Goal: Task Accomplishment & Management: Complete application form

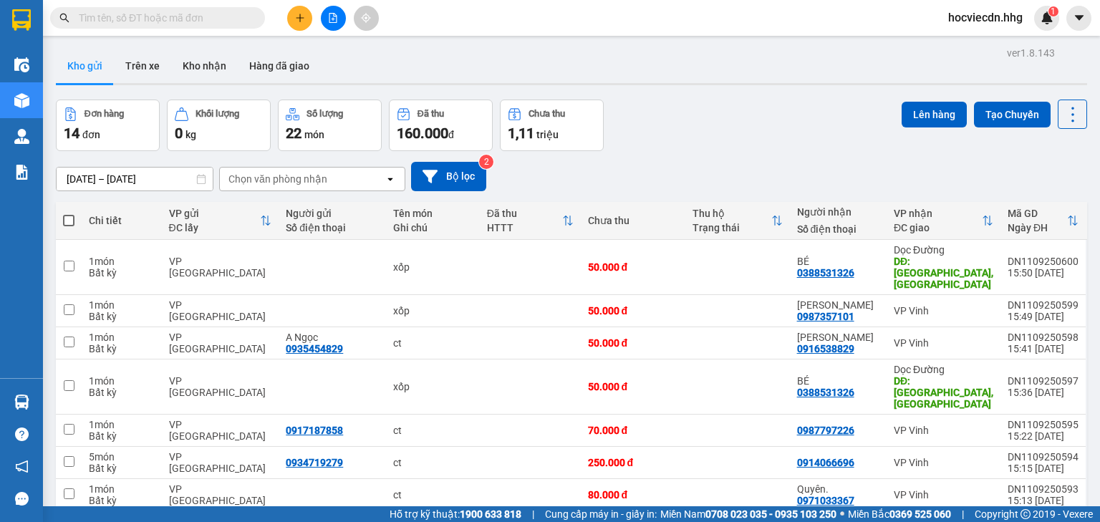
click at [802, 131] on div "Đơn hàng 14 đơn Khối lượng 0 kg Số lượng 22 món Đã thu 160.000 đ Chưa thu 1,11 …" at bounding box center [572, 126] width 1032 height 52
drag, startPoint x: 774, startPoint y: 139, endPoint x: 788, endPoint y: 123, distance: 21.8
click at [788, 123] on div "Đơn hàng 14 đơn Khối lượng 0 kg Số lượng 22 món Đã thu 160.000 đ Chưa thu 1,11 …" at bounding box center [572, 126] width 1032 height 52
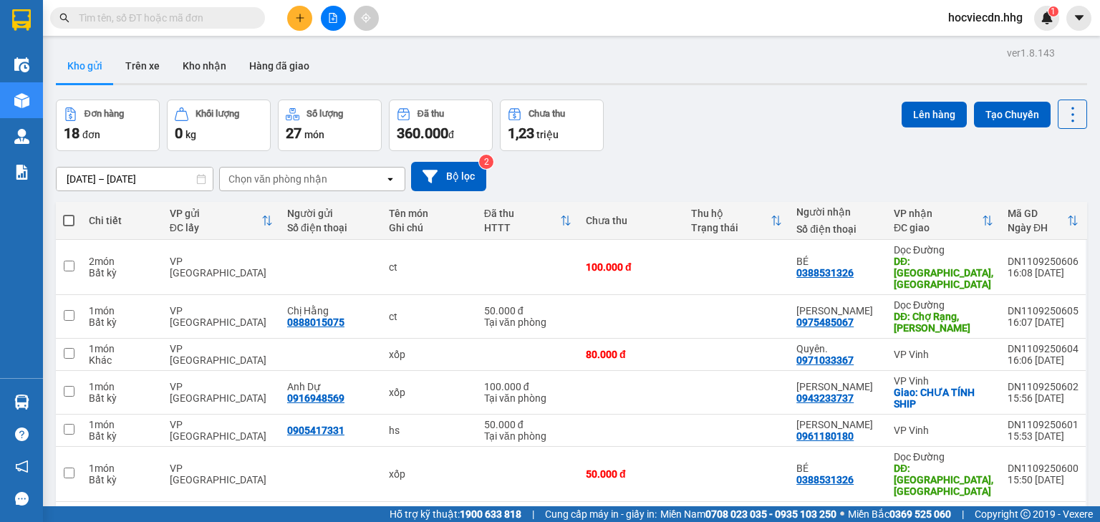
click at [193, 19] on input "text" at bounding box center [163, 18] width 169 height 16
click at [1044, 11] on img at bounding box center [1047, 17] width 13 height 13
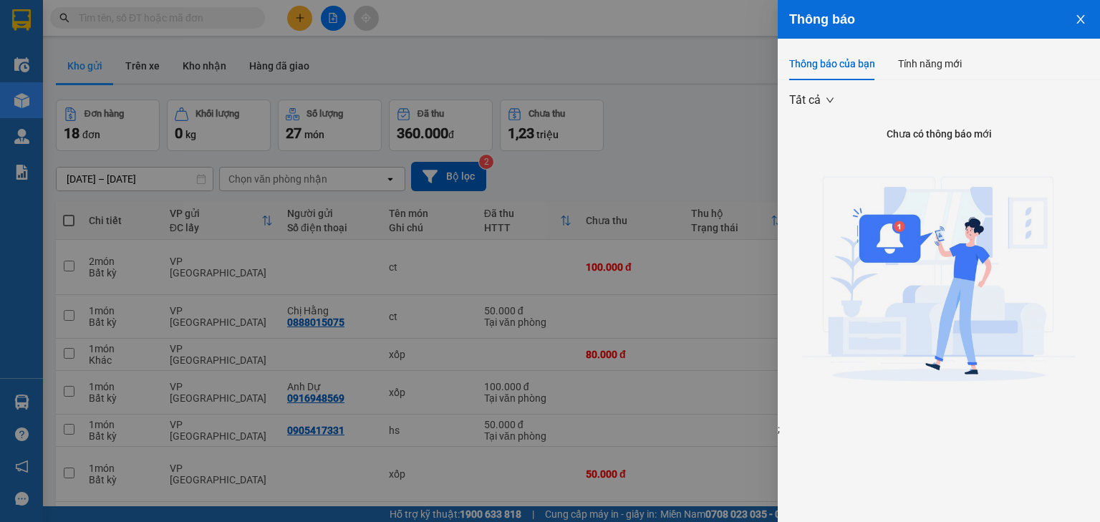
click at [658, 54] on div at bounding box center [550, 261] width 1100 height 522
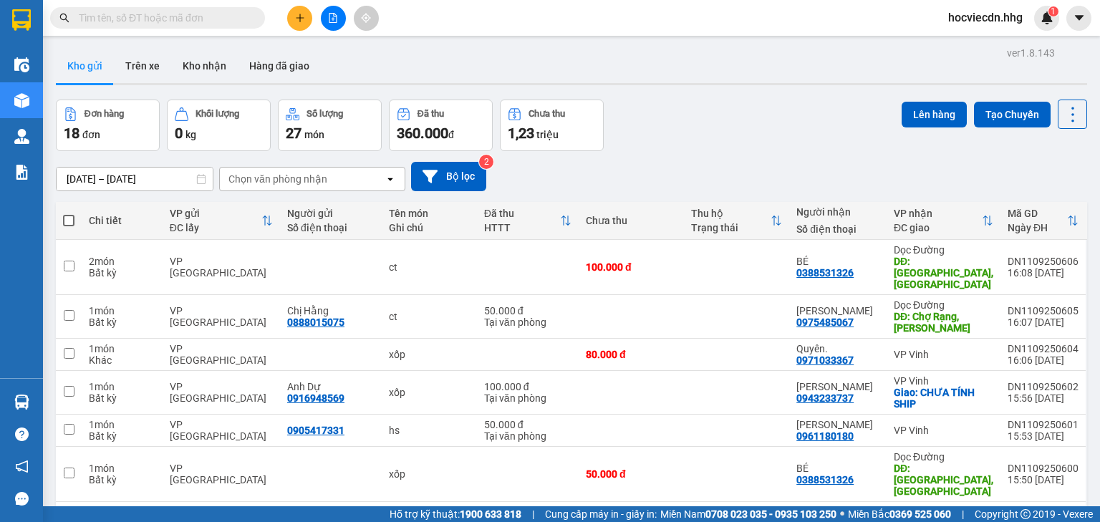
click at [1046, 23] on img at bounding box center [1047, 17] width 13 height 13
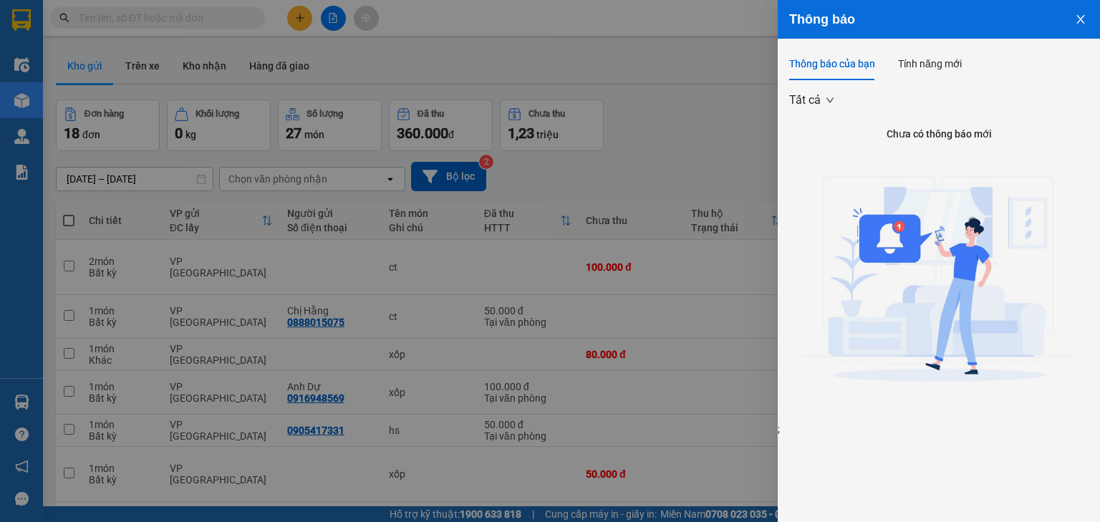
click at [1080, 21] on icon "close" at bounding box center [1080, 19] width 11 height 11
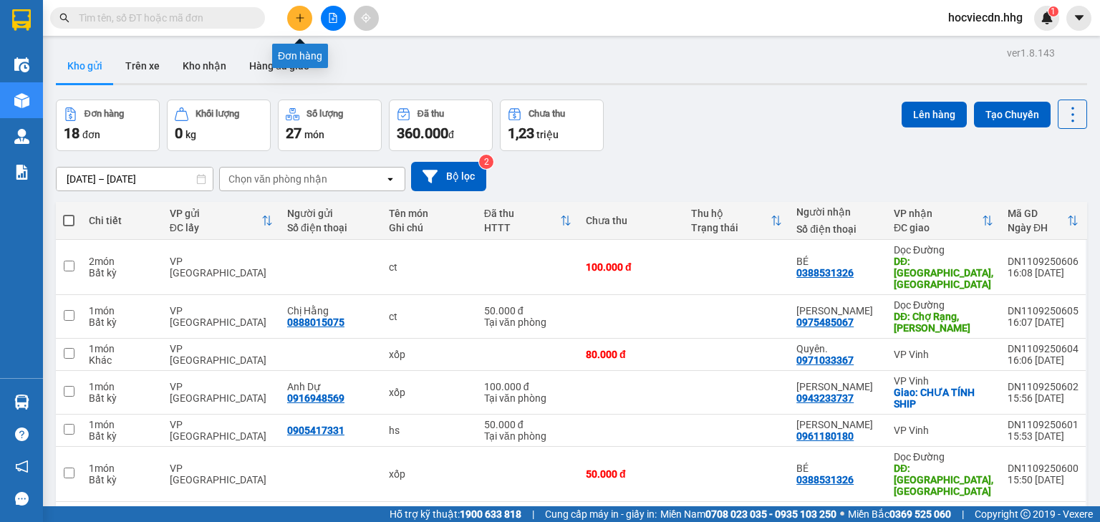
click at [297, 14] on icon "plus" at bounding box center [300, 18] width 10 height 10
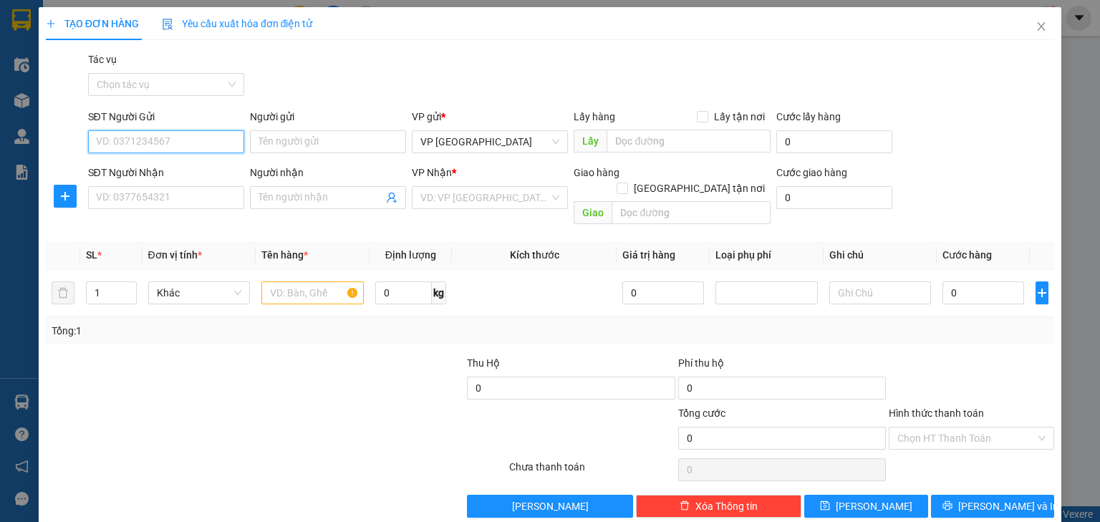
click at [192, 140] on input "SĐT Người Gửi" at bounding box center [166, 141] width 156 height 23
click at [195, 143] on input "SĐT Người Gửi" at bounding box center [166, 141] width 156 height 23
click at [1036, 23] on icon "close" at bounding box center [1041, 26] width 11 height 11
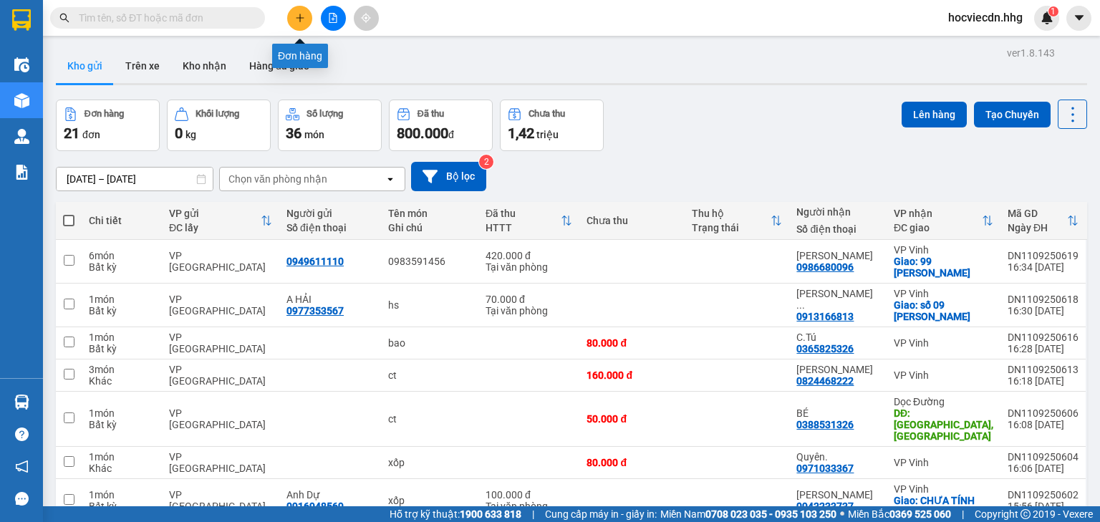
click at [303, 21] on icon "plus" at bounding box center [300, 18] width 10 height 10
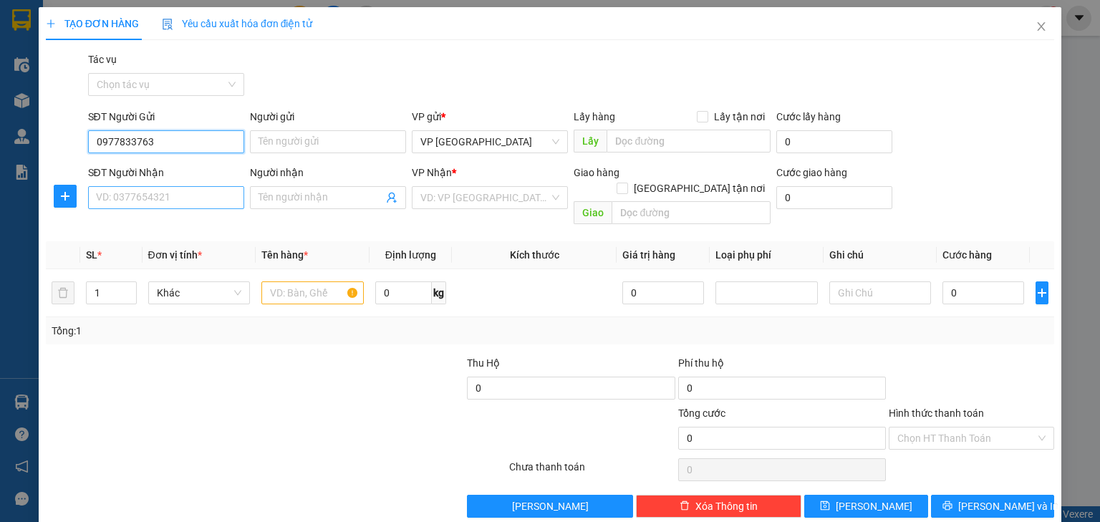
type input "0977833763"
click at [198, 199] on input "SĐT Người Nhận" at bounding box center [166, 197] width 156 height 23
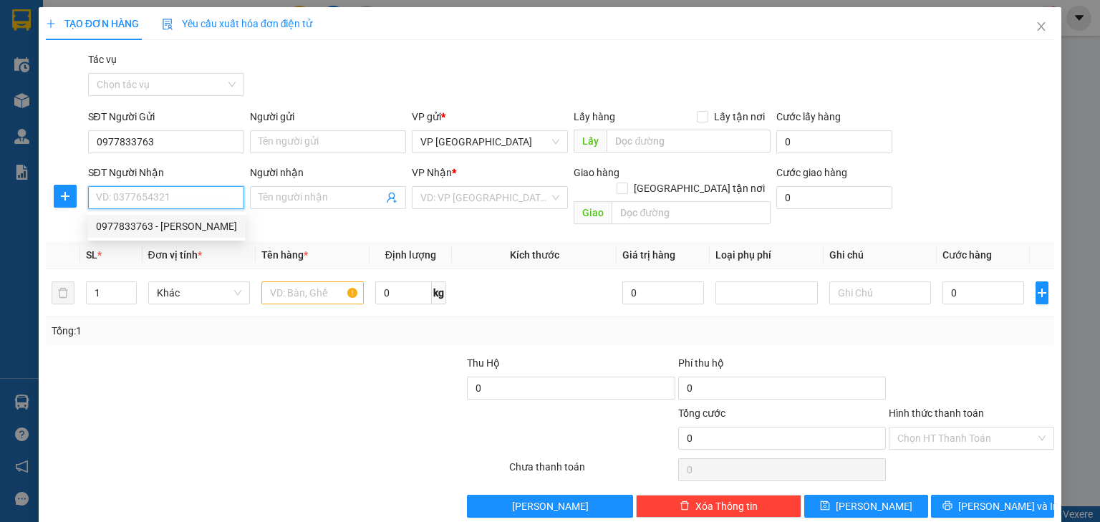
click at [196, 198] on input "SĐT Người Nhận" at bounding box center [166, 197] width 156 height 23
click at [130, 198] on input "0904639347" at bounding box center [166, 197] width 156 height 23
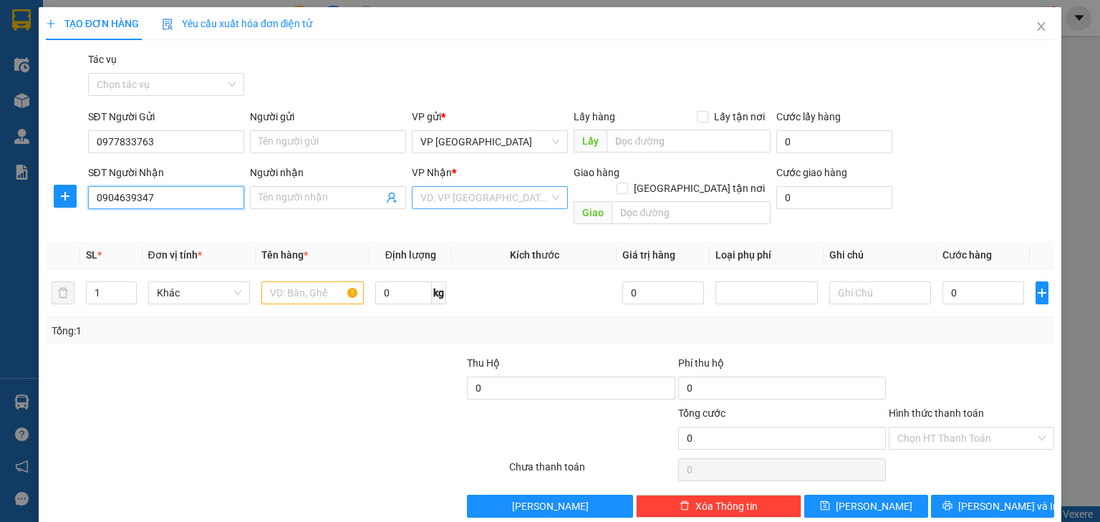
type input "0904639347"
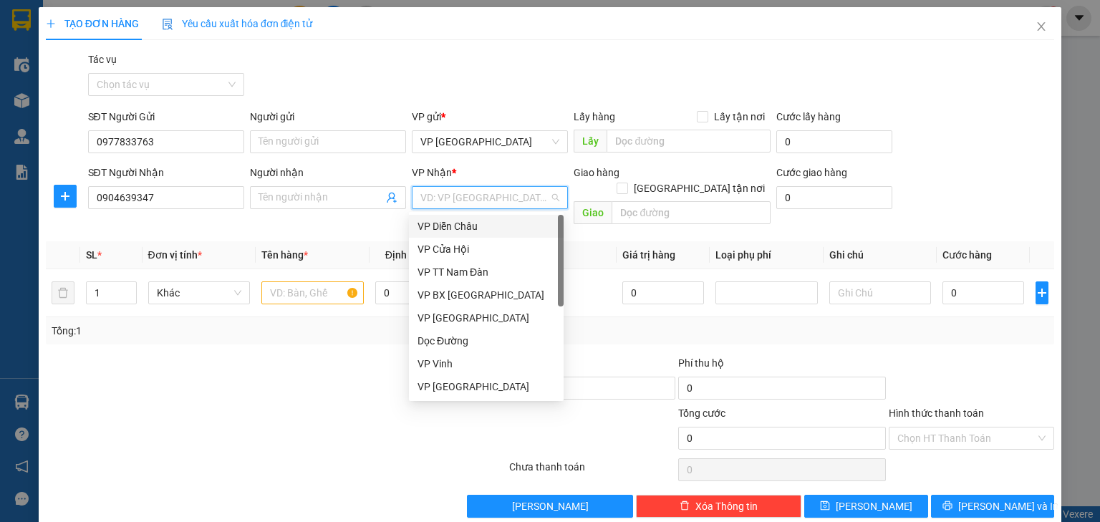
click at [502, 200] on input "search" at bounding box center [485, 197] width 129 height 21
click at [477, 367] on div "VP Vinh" at bounding box center [487, 364] width 138 height 16
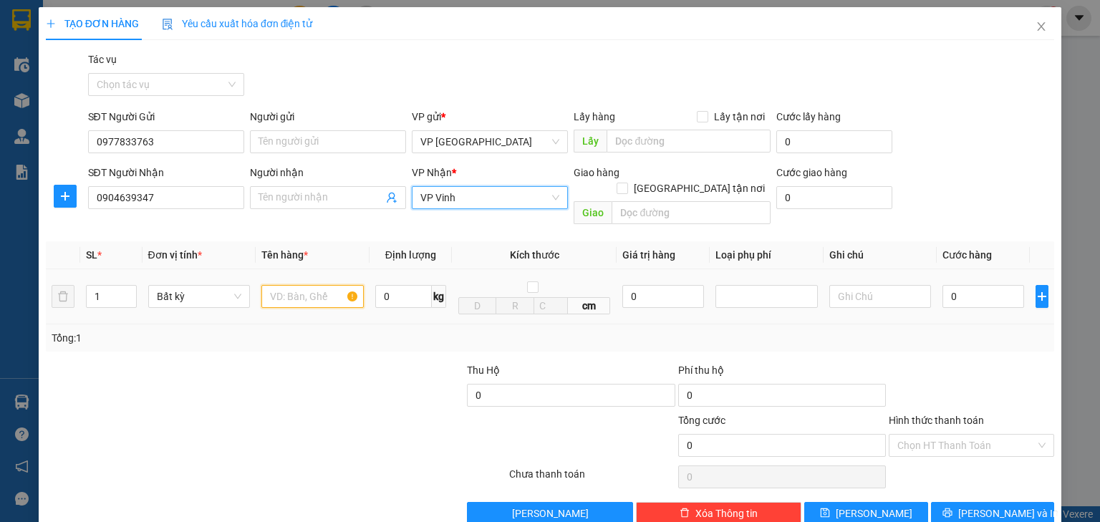
click at [315, 285] on input "text" at bounding box center [312, 296] width 102 height 23
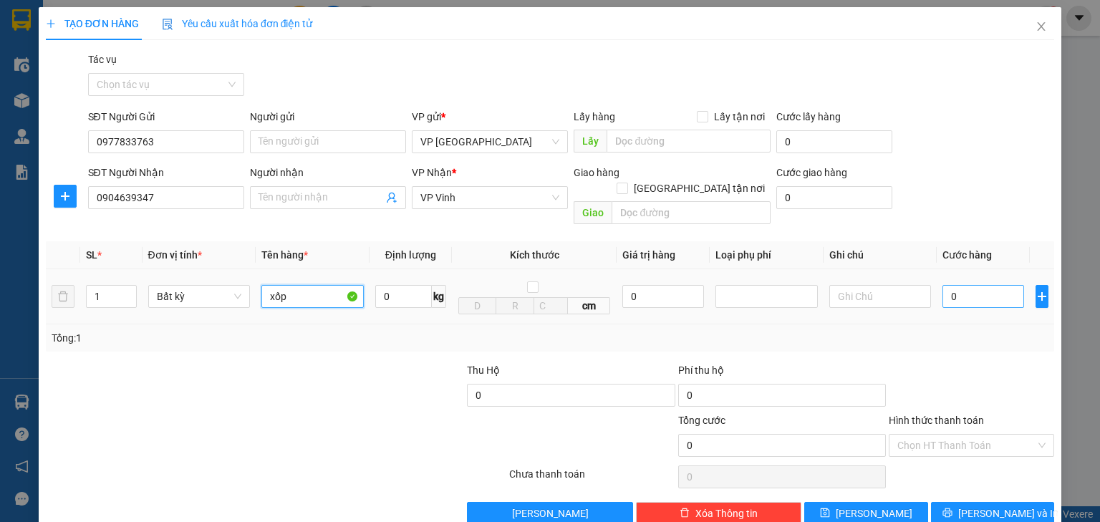
type input "xốp"
click at [963, 288] on input "0" at bounding box center [984, 296] width 82 height 23
type input "7"
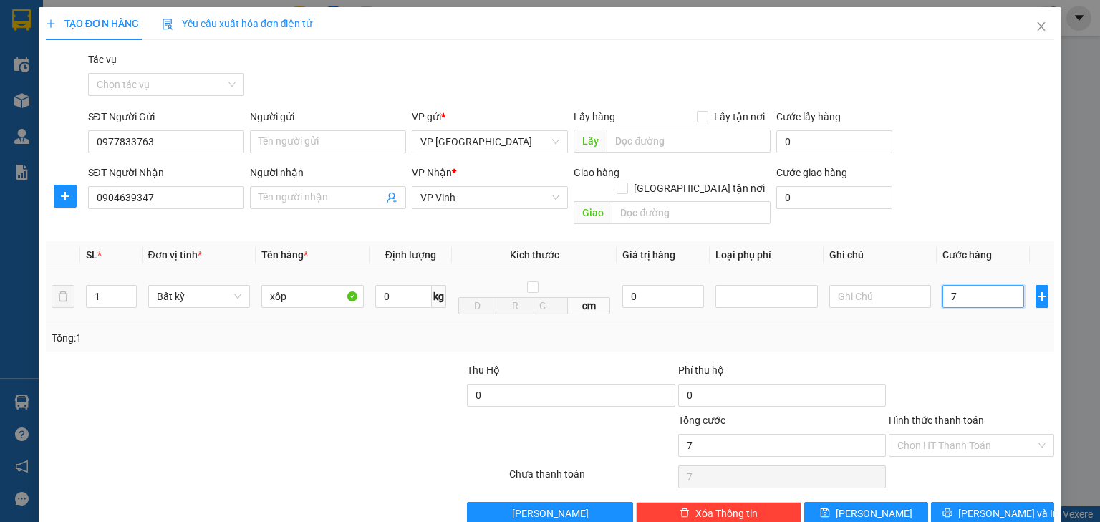
type input "70"
type input "700"
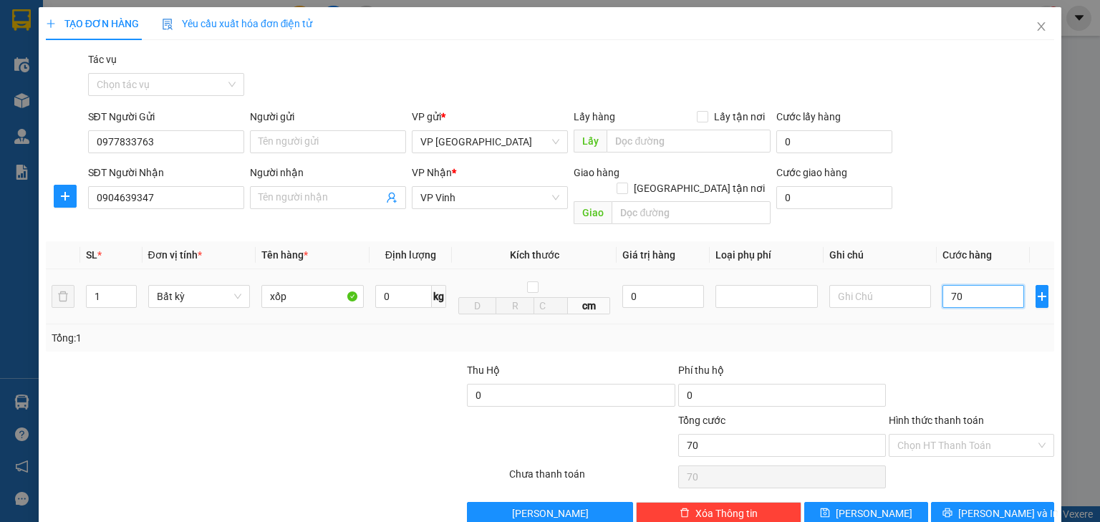
type input "700"
type input "7.000"
type input "70.000"
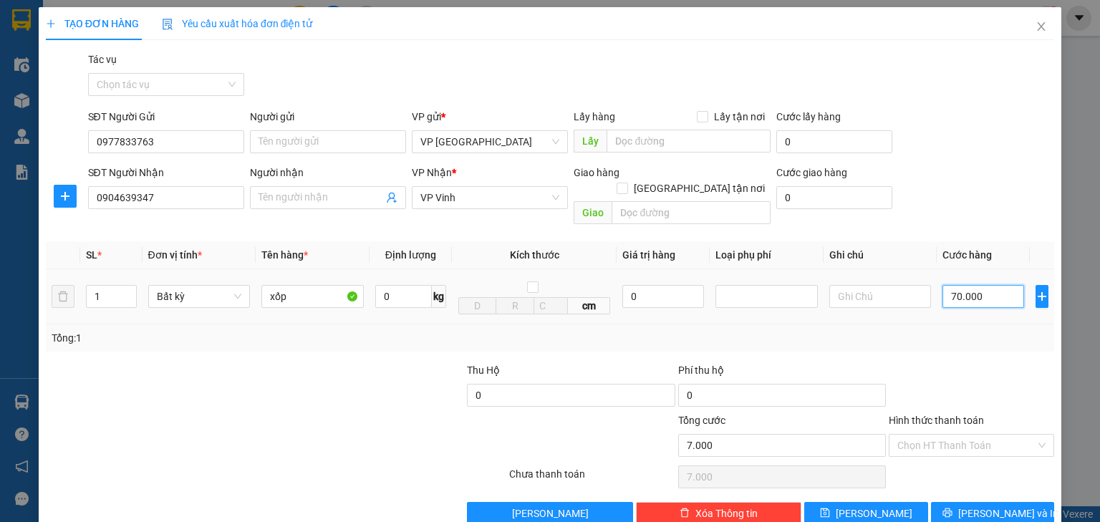
type input "70.000"
click at [975, 506] on span "Lưu và In" at bounding box center [1009, 514] width 100 height 16
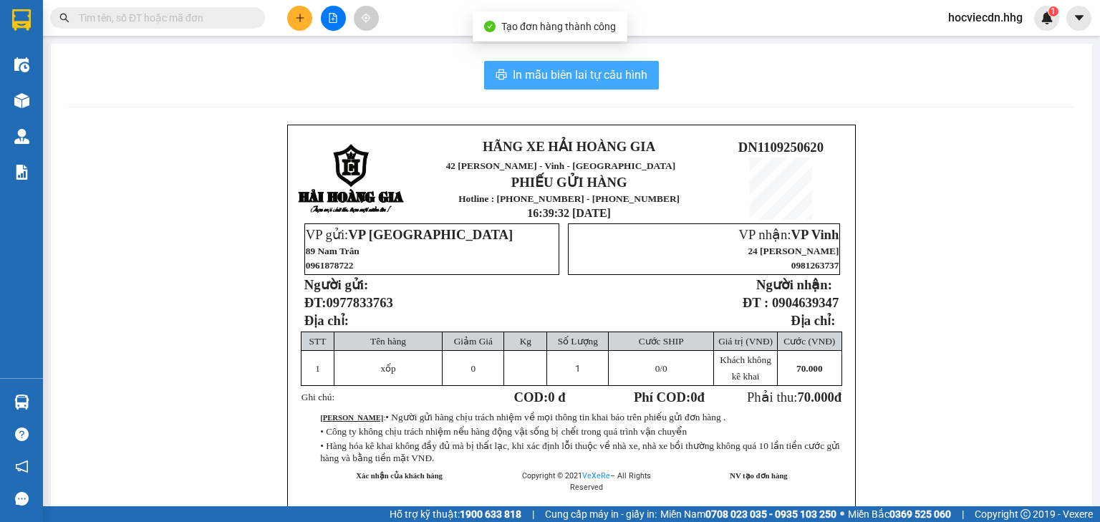
click at [582, 80] on span "In mẫu biên lai tự cấu hình" at bounding box center [580, 75] width 135 height 18
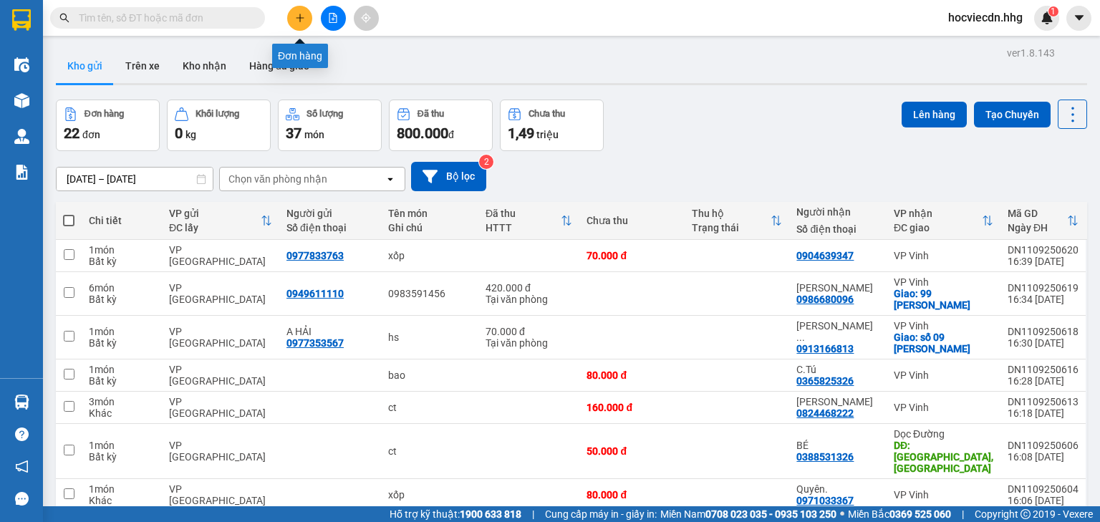
click at [301, 20] on icon "plus" at bounding box center [300, 18] width 10 height 10
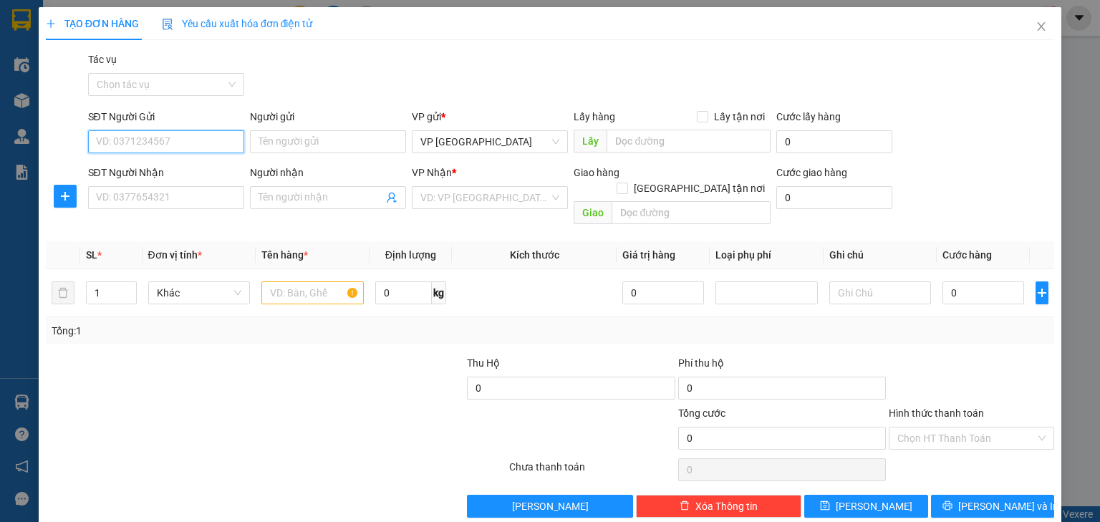
click at [206, 138] on input "SĐT Người Gửi" at bounding box center [166, 141] width 156 height 23
type input "0941551913"
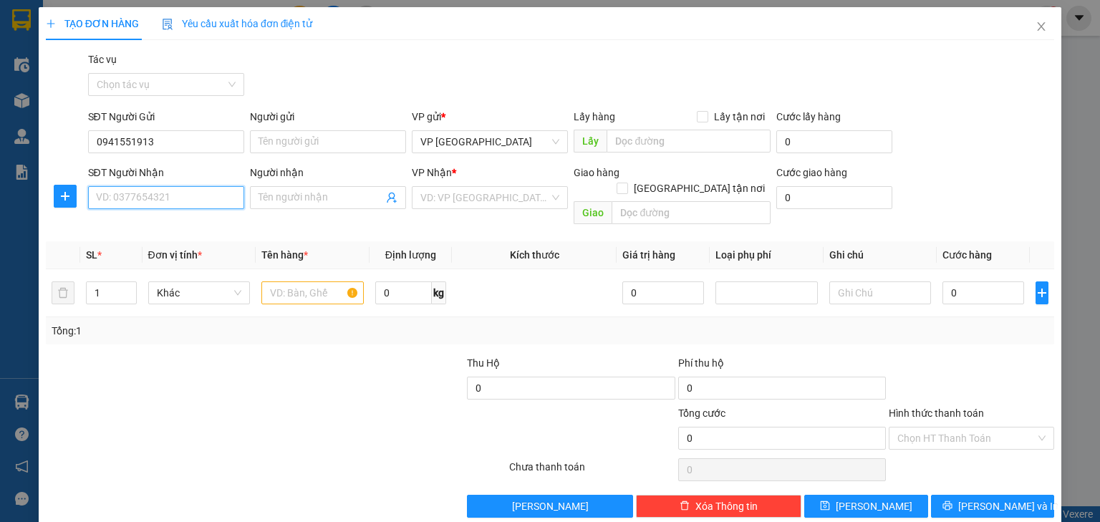
click at [170, 196] on input "SĐT Người Nhận" at bounding box center [166, 197] width 156 height 23
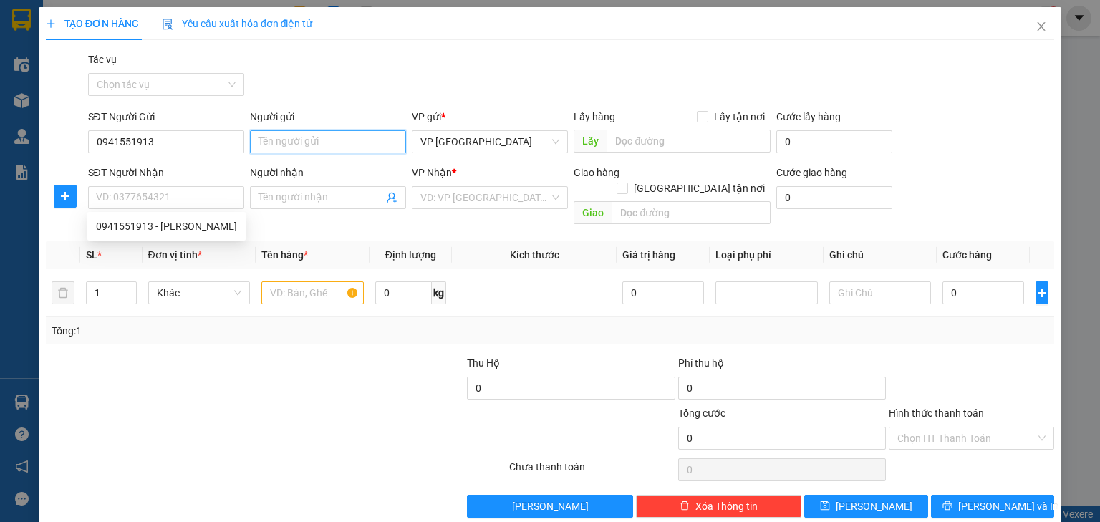
click at [276, 143] on input "Người gửi" at bounding box center [328, 141] width 156 height 23
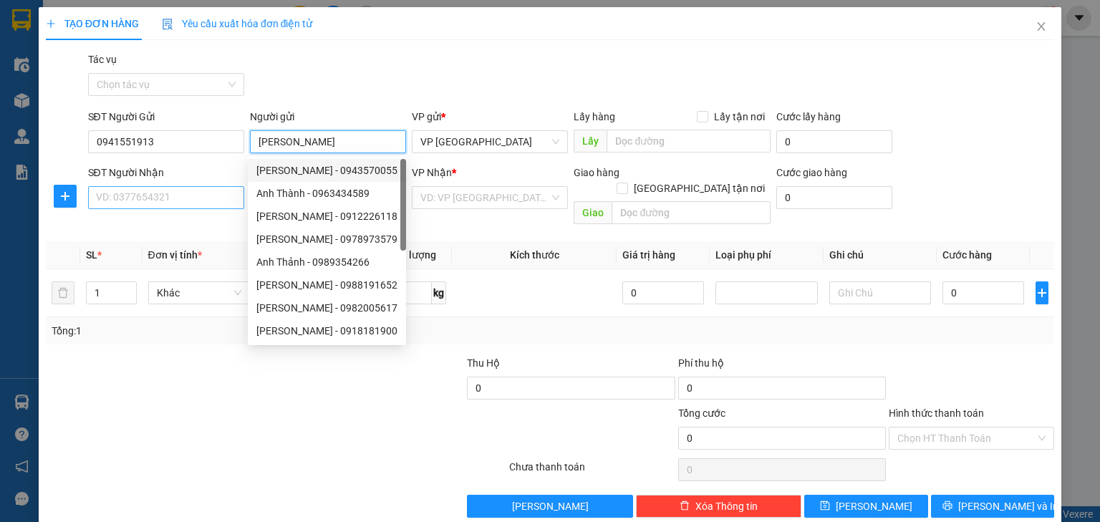
type input "Anh Thanh"
click at [188, 201] on input "SĐT Người Nhận" at bounding box center [166, 197] width 156 height 23
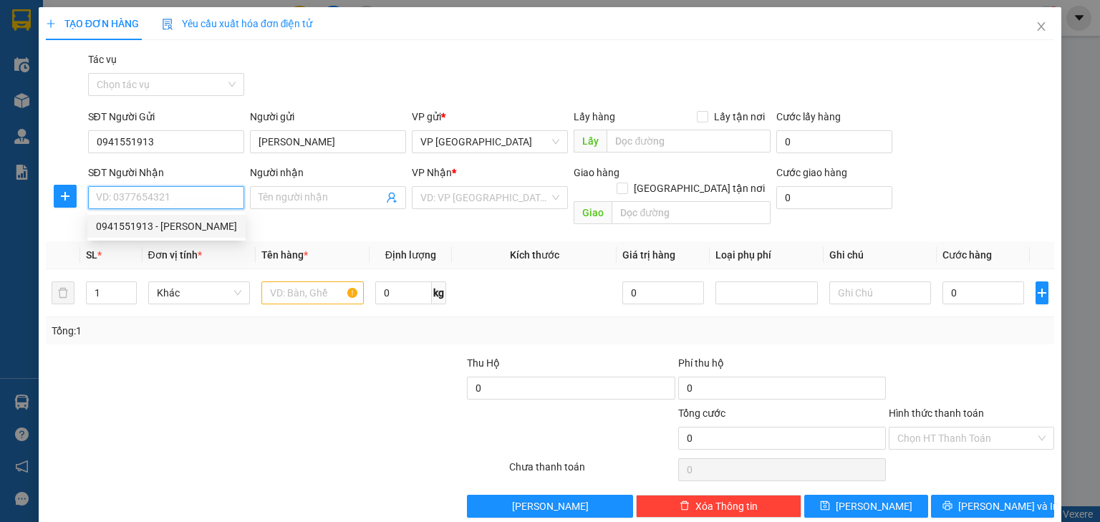
click at [153, 228] on div "0941551913 - Anh Thanh" at bounding box center [166, 227] width 141 height 16
type input "0941551913"
type input "Anh Thanh"
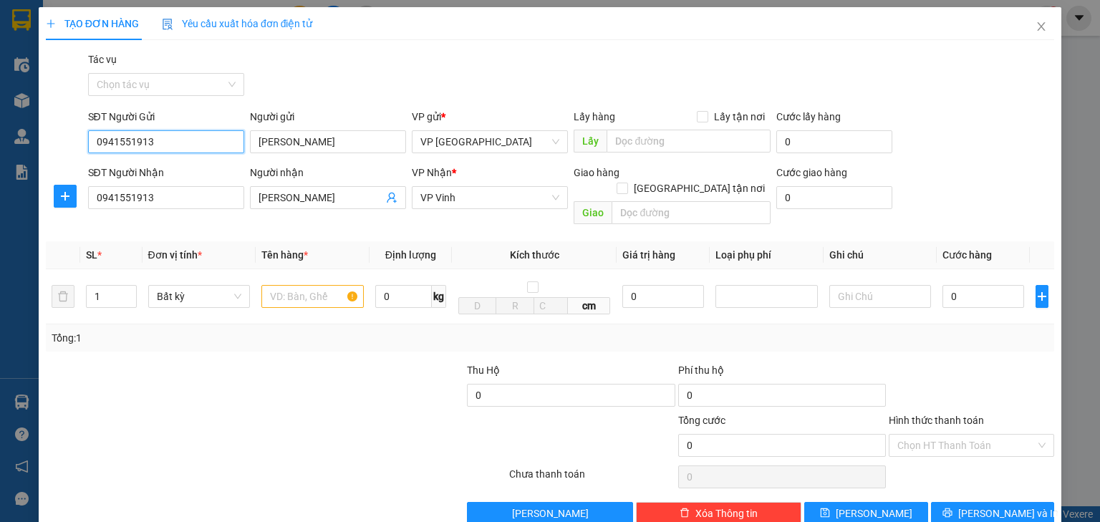
drag, startPoint x: 158, startPoint y: 141, endPoint x: 92, endPoint y: 143, distance: 65.9
click at [92, 143] on input "0941551913" at bounding box center [166, 141] width 156 height 23
type input "0905369457"
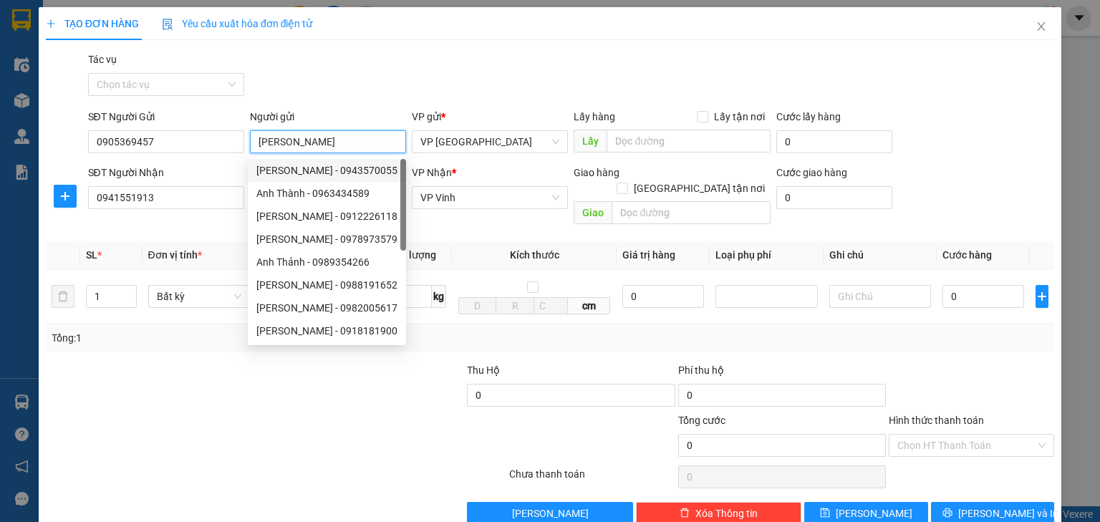
drag, startPoint x: 315, startPoint y: 141, endPoint x: 258, endPoint y: 141, distance: 56.6
click at [258, 141] on input "Anh Thanh" at bounding box center [328, 141] width 156 height 23
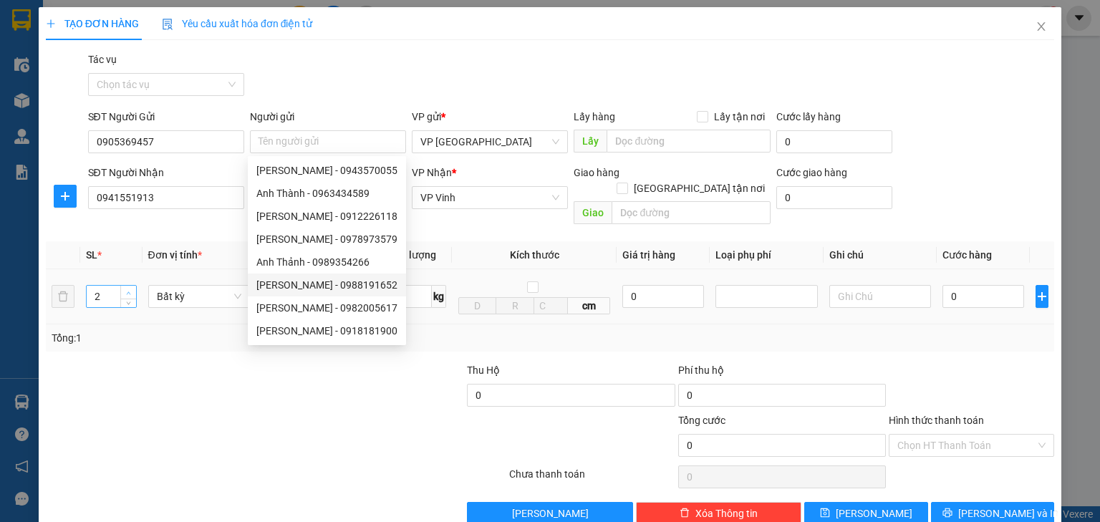
click at [128, 291] on icon "up" at bounding box center [128, 293] width 5 height 5
type input "4"
click at [128, 291] on icon "up" at bounding box center [128, 293] width 5 height 5
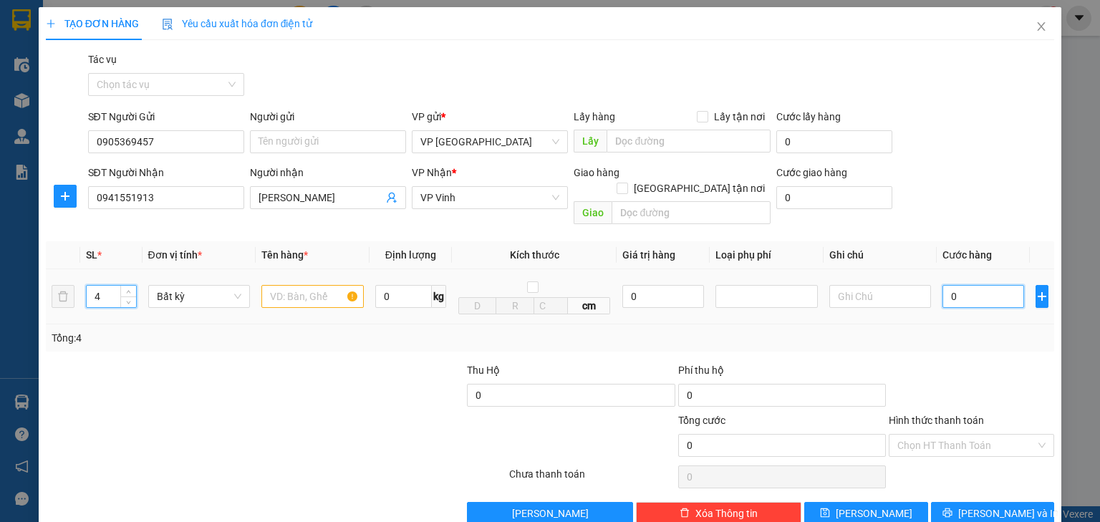
click at [951, 287] on input "0" at bounding box center [984, 296] width 82 height 23
type input "1"
type input "16"
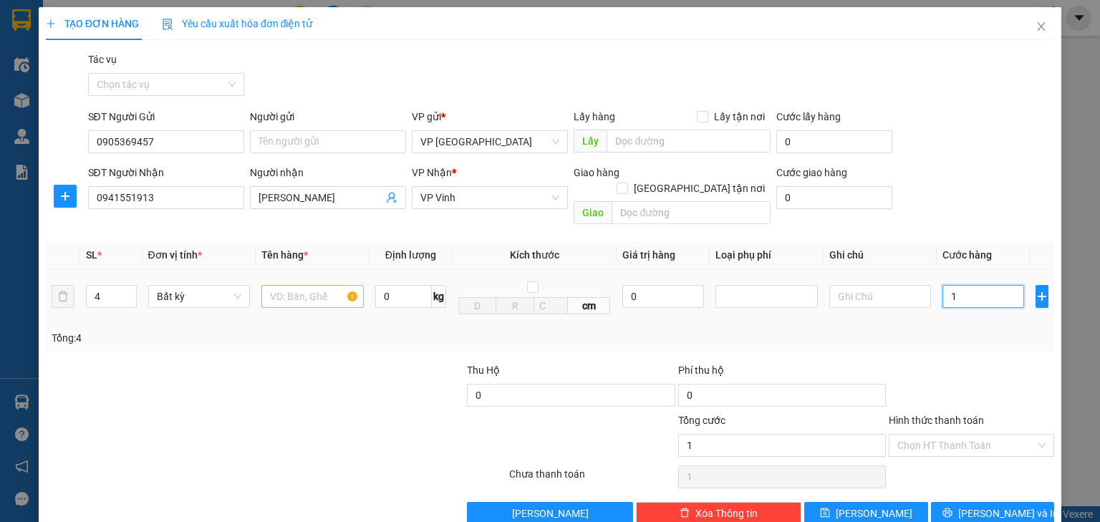
type input "16"
type input "166"
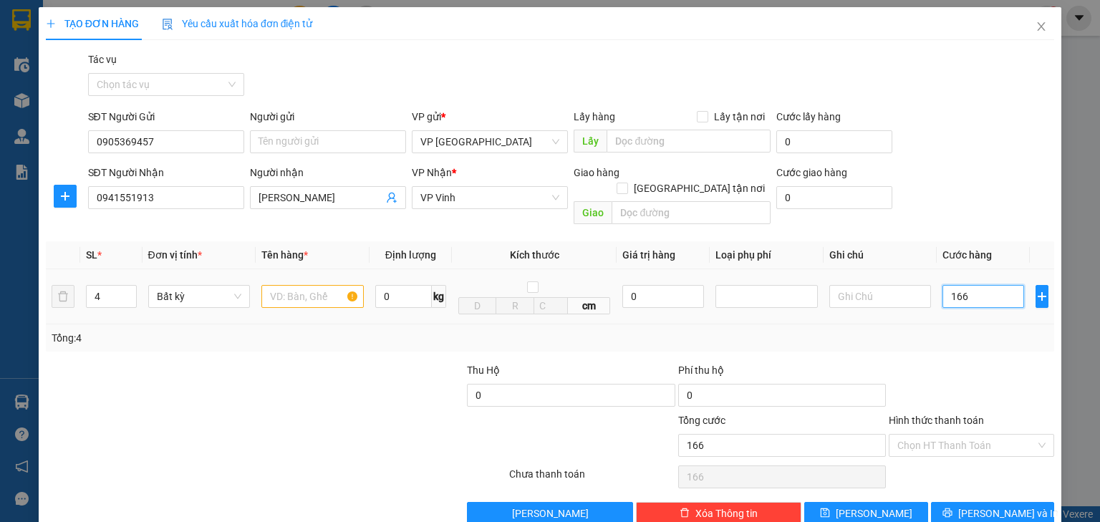
type input "16"
type input "160"
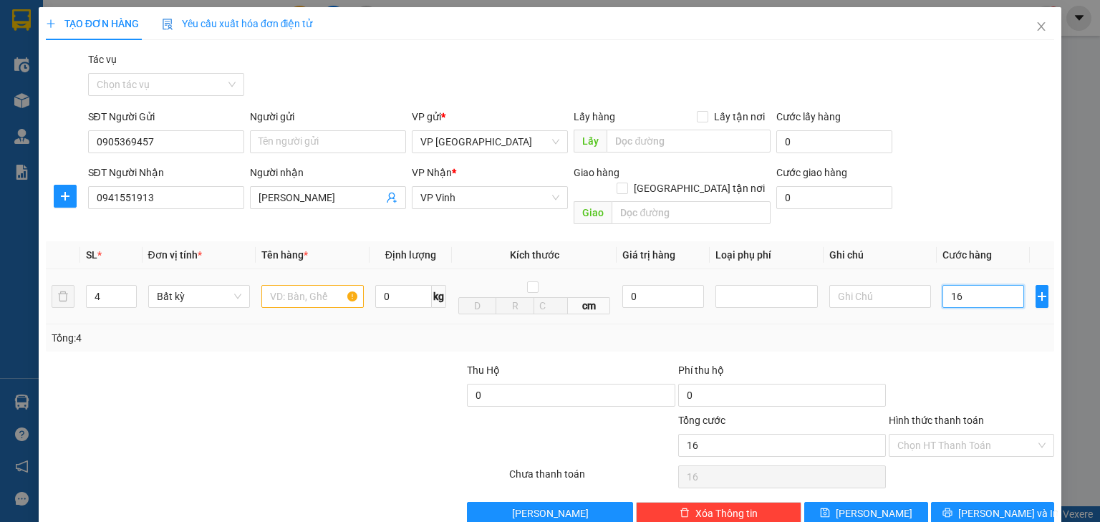
type input "160"
type input "1.600"
type input "16.000"
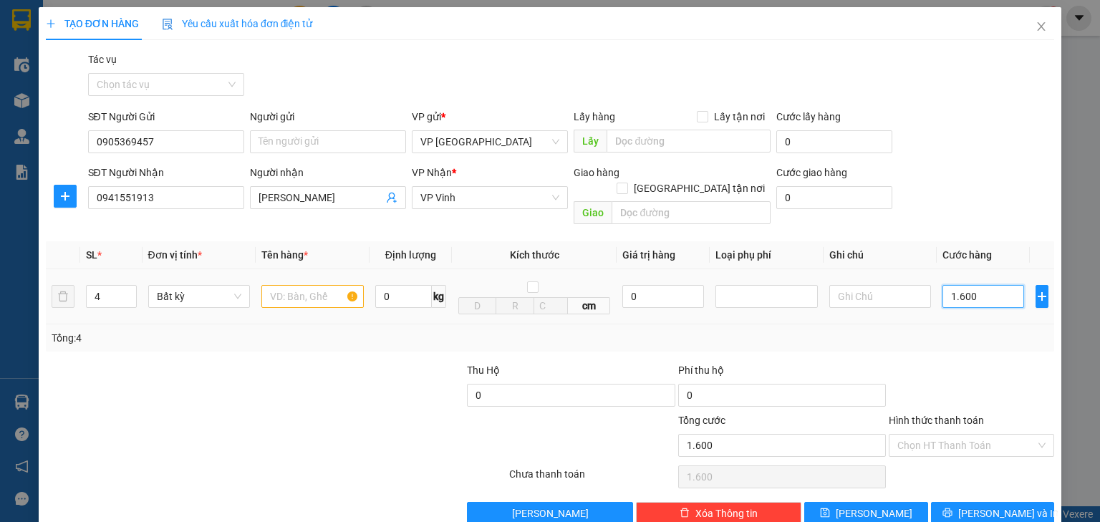
type input "16.000"
type input "160.000"
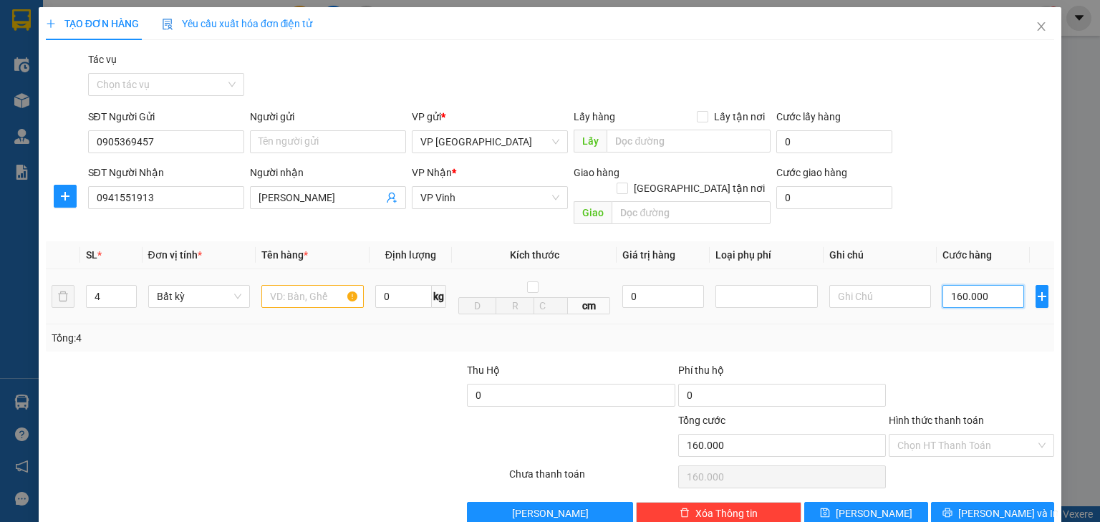
type input "160.000"
click at [305, 285] on input "text" at bounding box center [312, 296] width 102 height 23
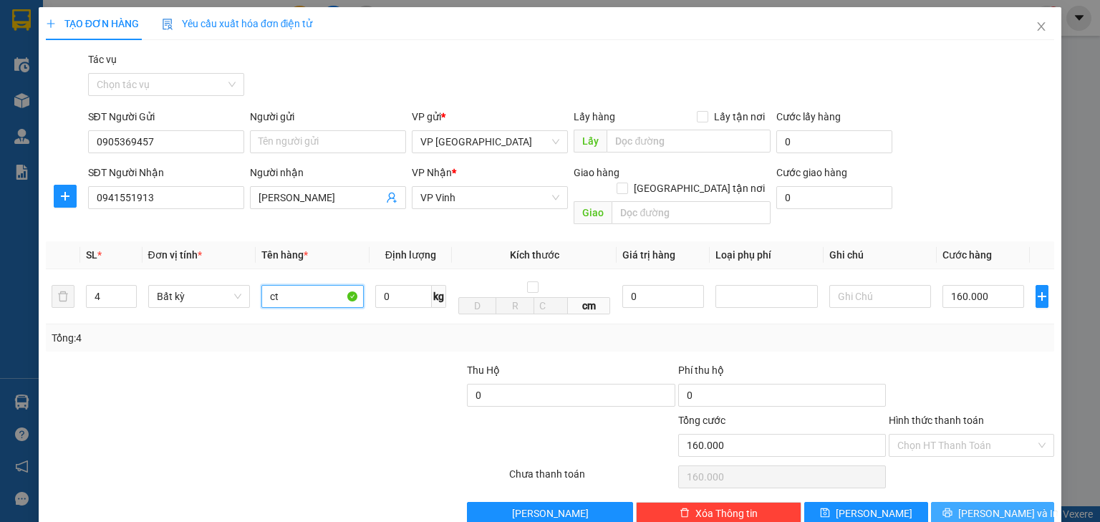
type input "ct"
click at [972, 506] on span "Lưu và In" at bounding box center [1009, 514] width 100 height 16
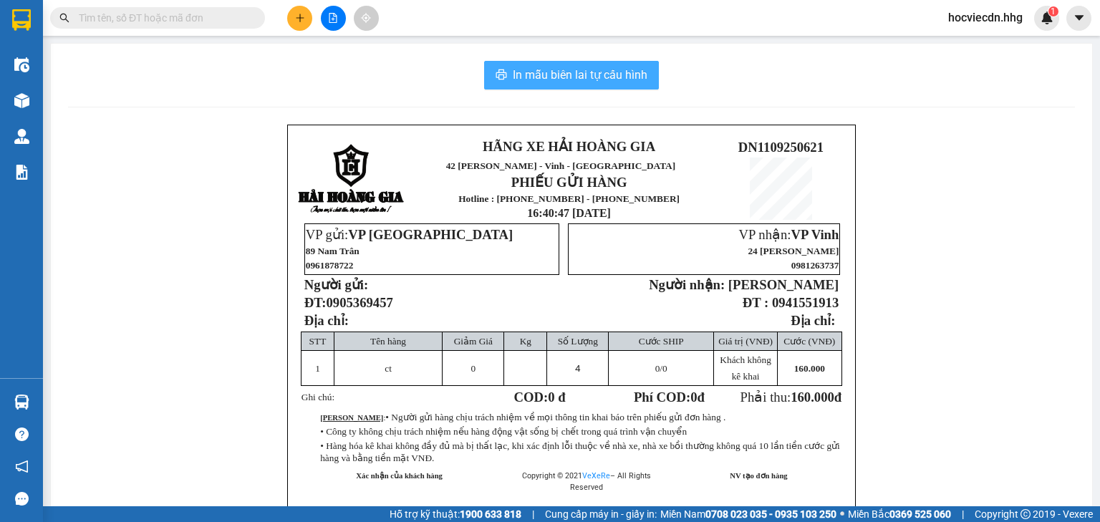
click at [573, 77] on span "In mẫu biên lai tự cấu hình" at bounding box center [580, 75] width 135 height 18
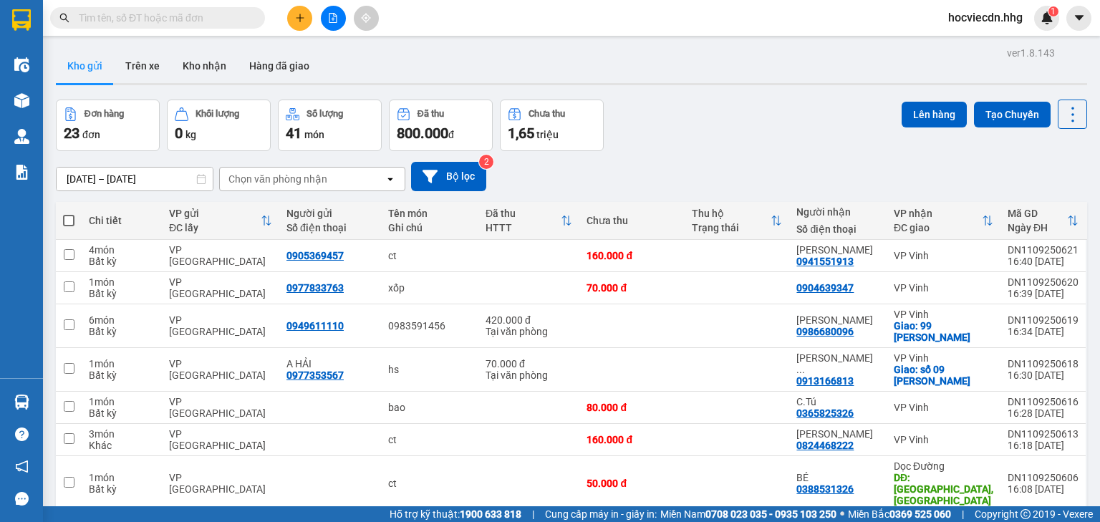
click at [289, 14] on button at bounding box center [299, 18] width 25 height 25
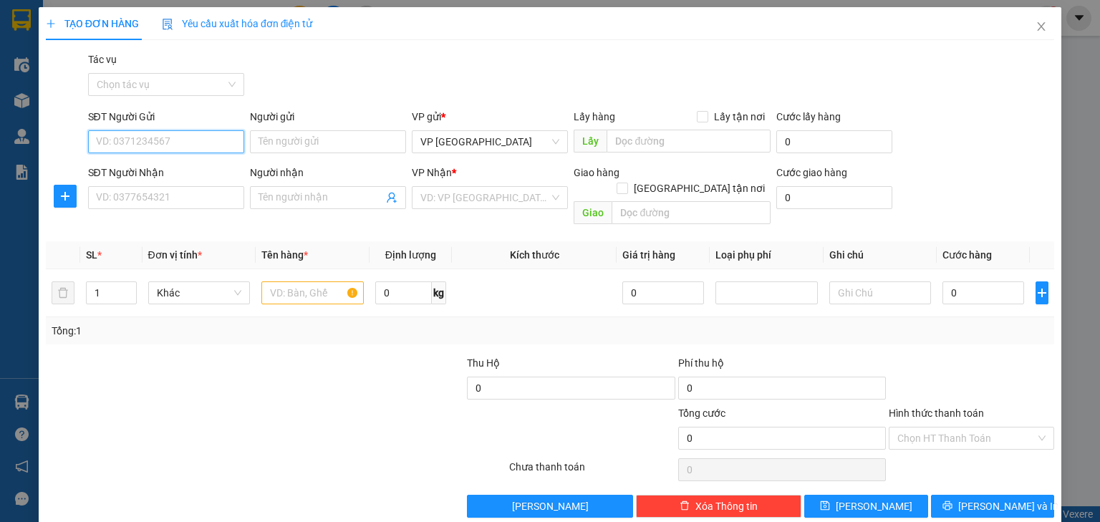
click at [148, 142] on input "SĐT Người Gửi" at bounding box center [166, 141] width 156 height 23
click at [117, 172] on div "0389277307" at bounding box center [165, 171] width 138 height 16
type input "0389277307"
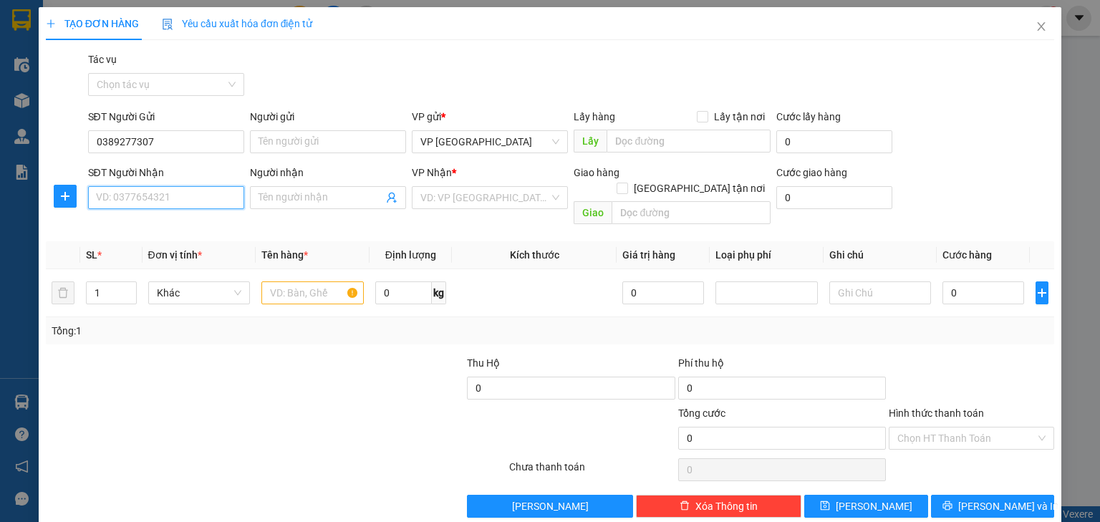
click at [129, 198] on input "SĐT Người Nhận" at bounding box center [166, 197] width 156 height 23
click at [145, 229] on div "0945230759 - Anh Nhật" at bounding box center [186, 227] width 181 height 16
type input "0945230759"
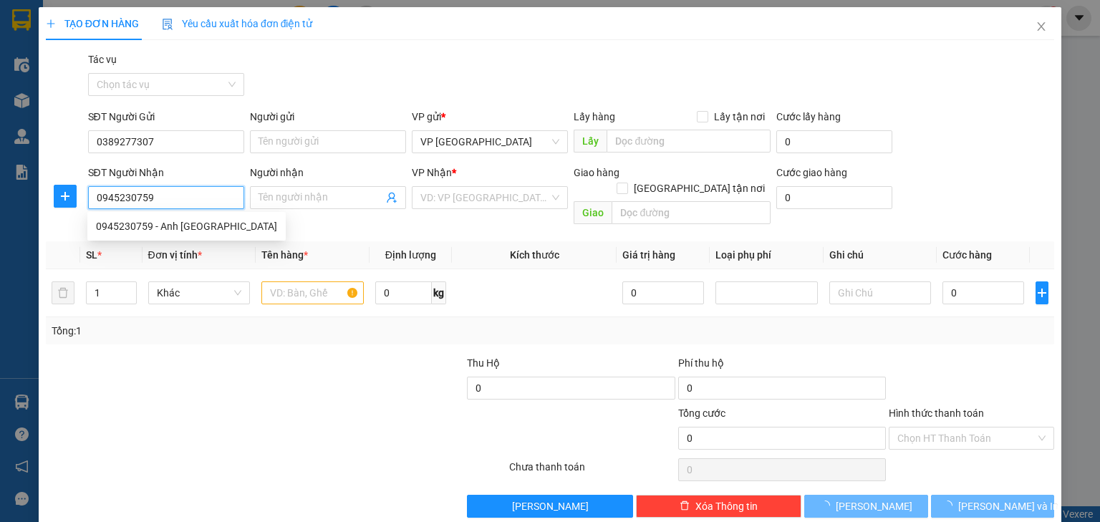
type input "Anh Nhật"
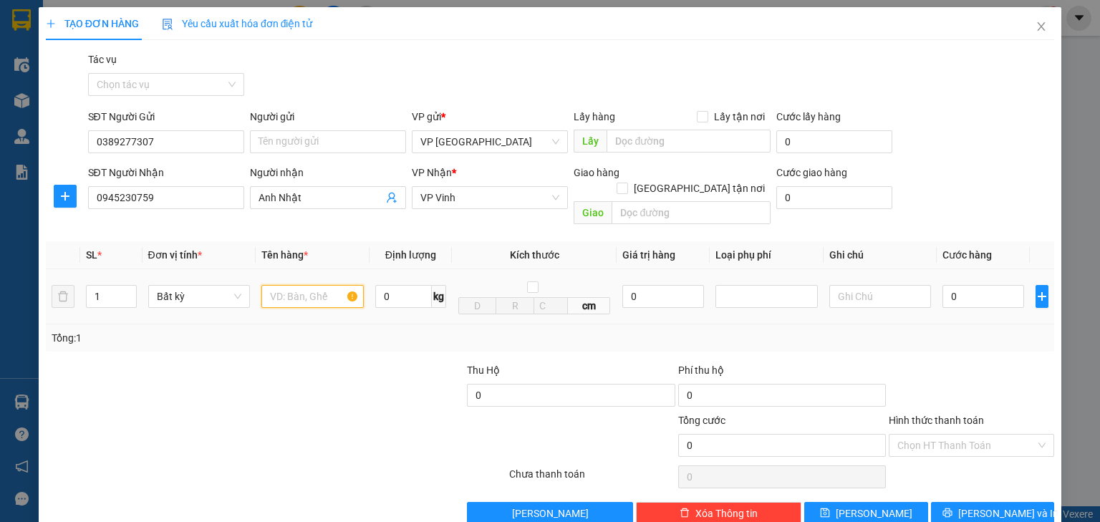
click at [293, 285] on input "text" at bounding box center [312, 296] width 102 height 23
type input "cton"
click at [948, 287] on input "0" at bounding box center [984, 296] width 82 height 23
type input "4"
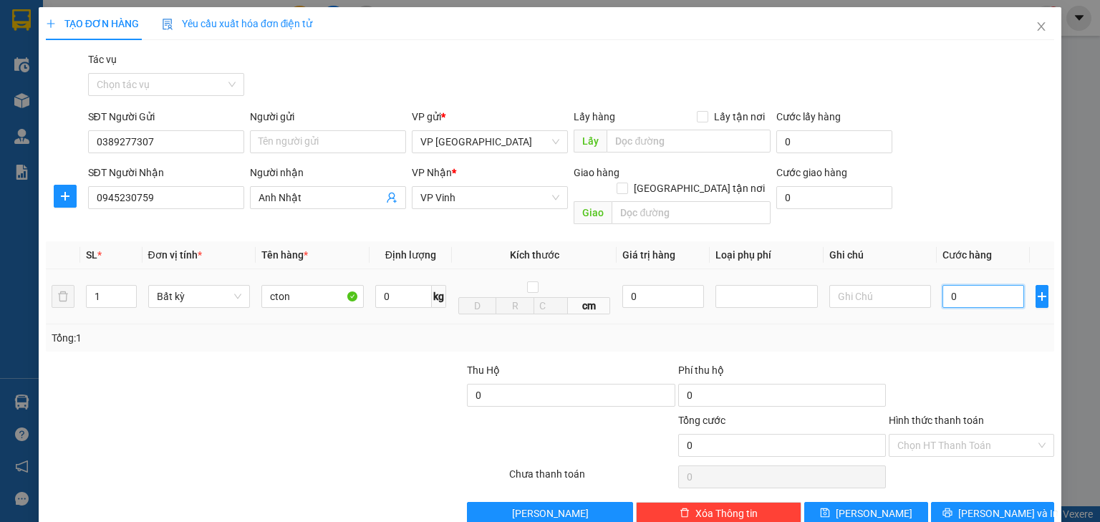
type input "4"
type input "40"
type input "400"
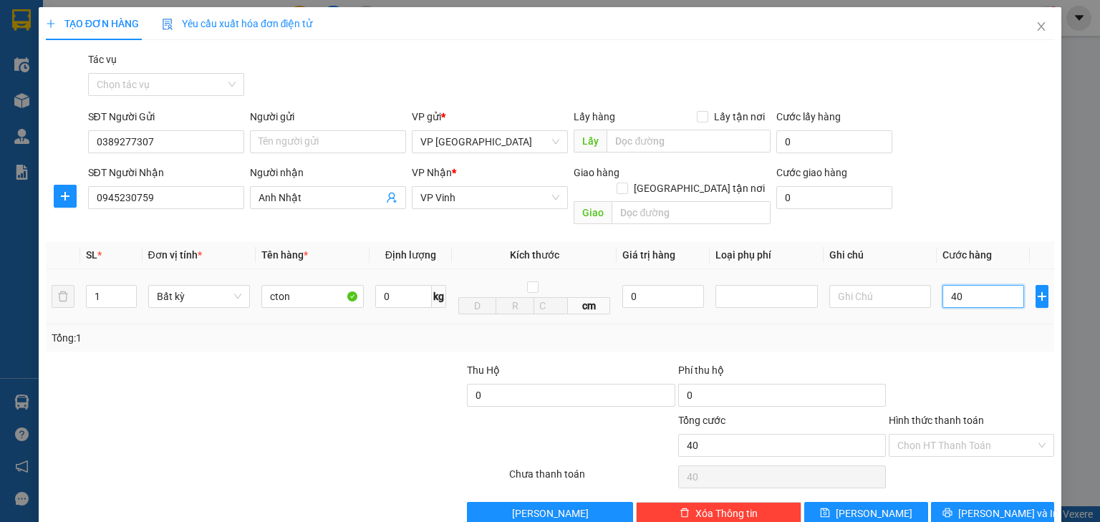
type input "400"
type input "4.000"
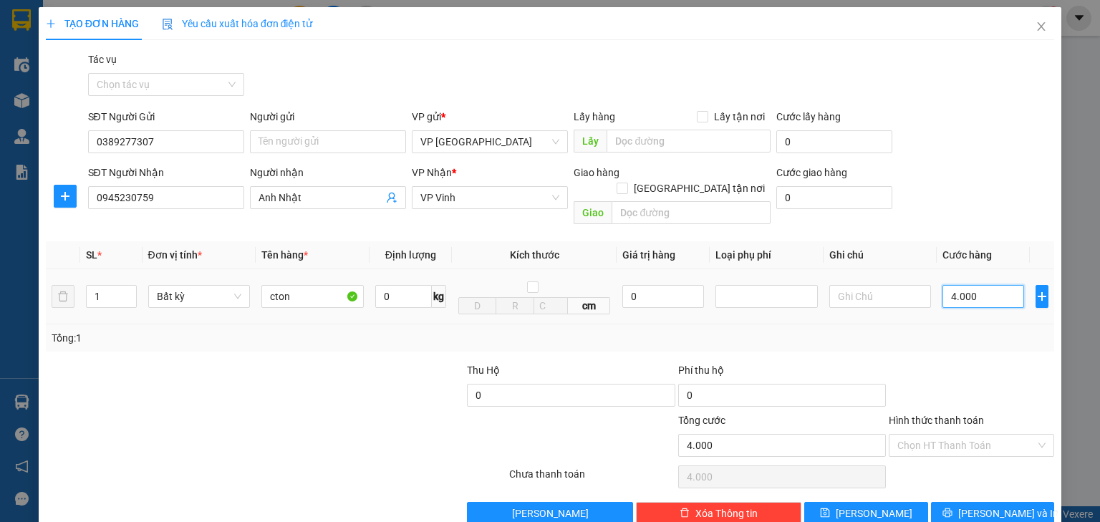
type input "40.000"
click at [966, 435] on input "Hình thức thanh toán" at bounding box center [967, 445] width 138 height 21
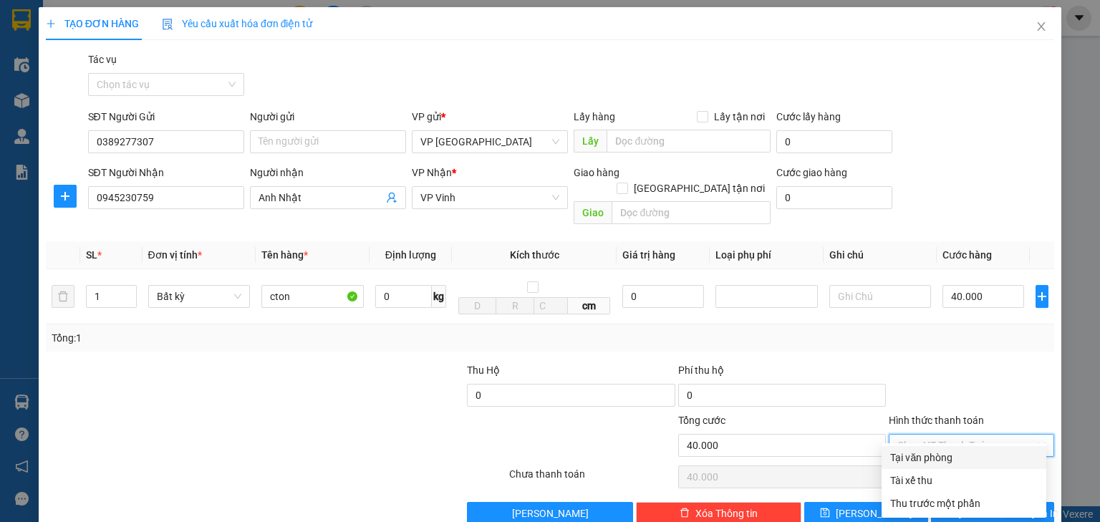
click at [941, 456] on div "Tại văn phòng" at bounding box center [965, 458] width 148 height 16
type input "0"
click at [967, 502] on button "Lưu và In" at bounding box center [993, 513] width 124 height 23
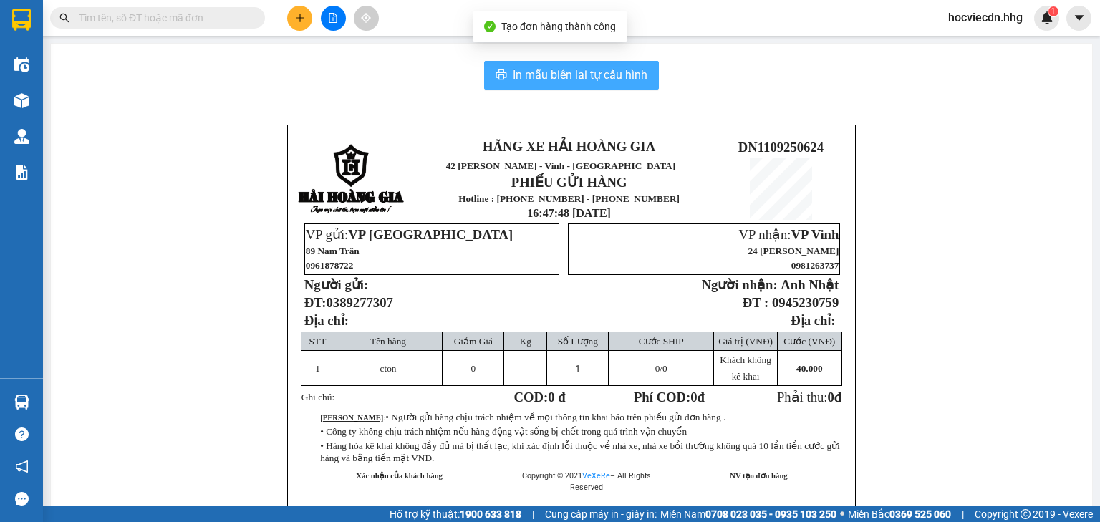
click at [587, 74] on span "In mẫu biên lai tự cấu hình" at bounding box center [580, 75] width 135 height 18
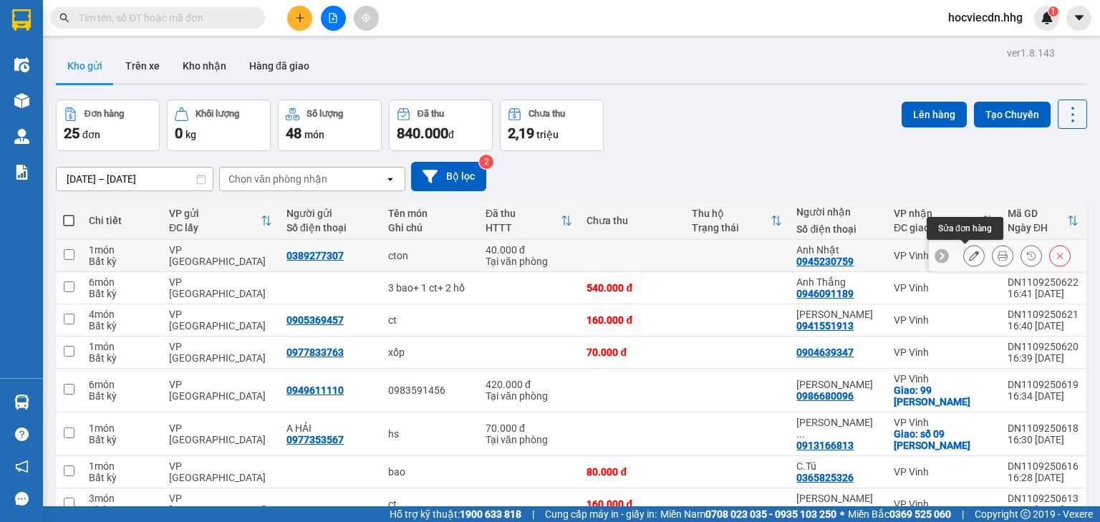
click at [969, 252] on icon at bounding box center [974, 256] width 10 height 10
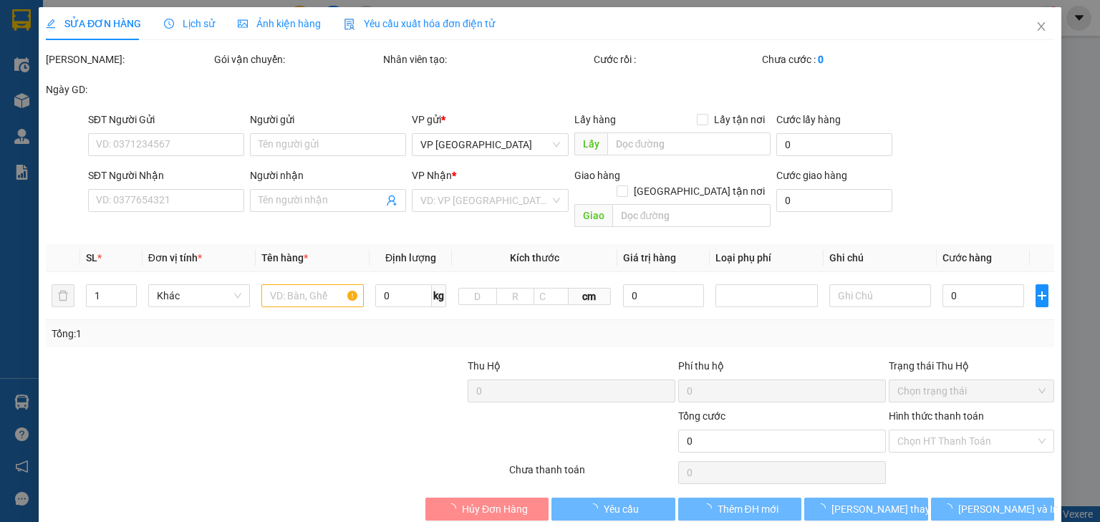
type input "0389277307"
type input "0945230759"
type input "Anh Nhật"
type input "40.000"
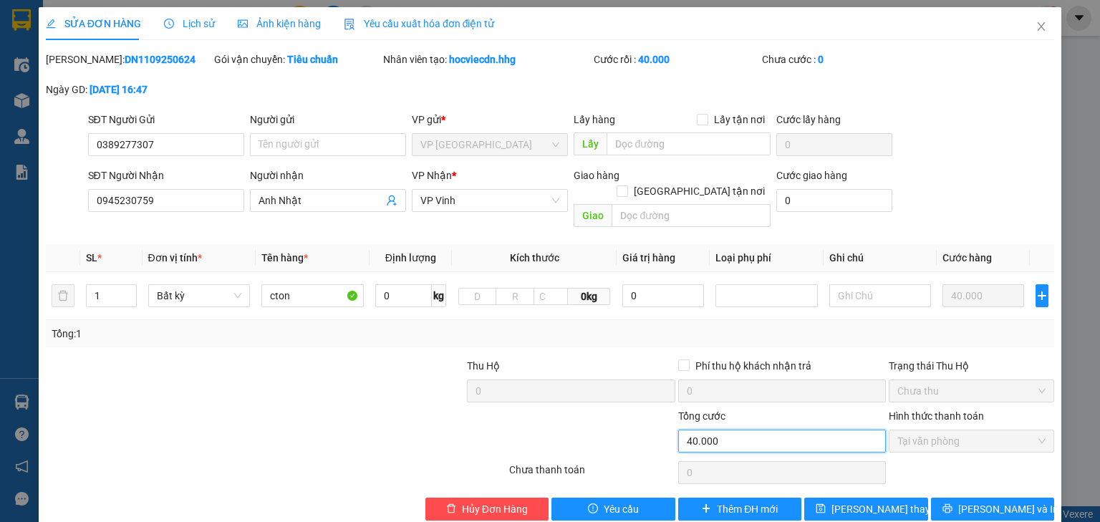
click at [792, 430] on input "40.000" at bounding box center [782, 441] width 208 height 23
click at [1036, 32] on icon "close" at bounding box center [1041, 26] width 11 height 11
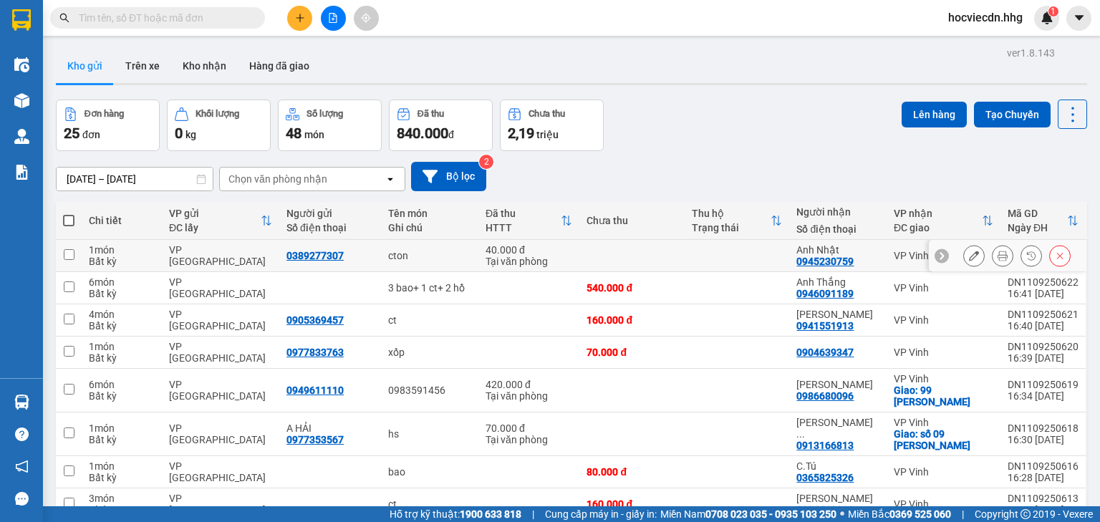
click at [64, 256] on input "checkbox" at bounding box center [69, 254] width 11 height 11
checkbox input "true"
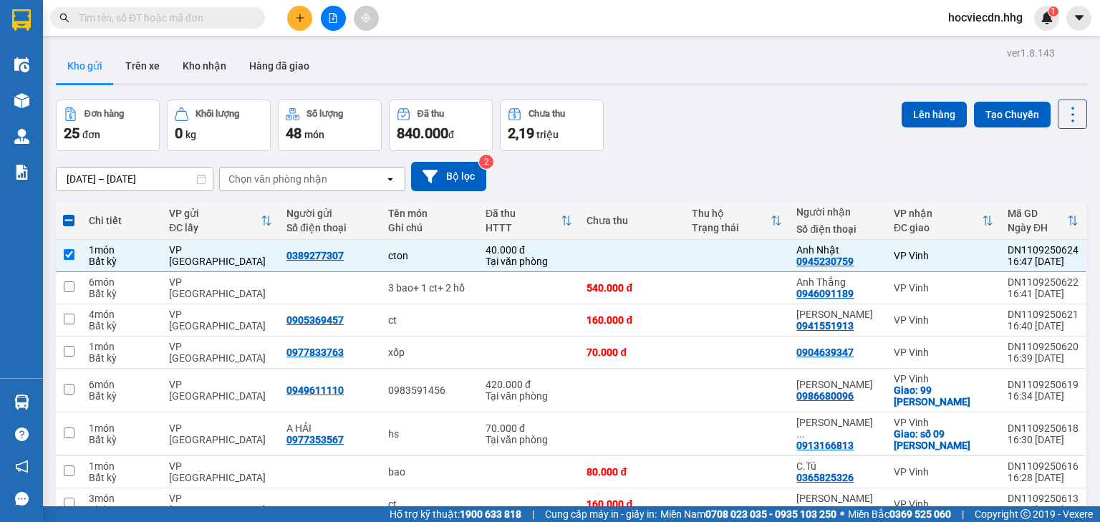
click at [724, 123] on div "Đơn hàng 25 đơn Khối lượng 0 kg Số lượng 48 món Đã thu 840.000 đ Chưa thu 2,19 …" at bounding box center [572, 126] width 1032 height 52
click at [298, 18] on icon "plus" at bounding box center [300, 18] width 10 height 10
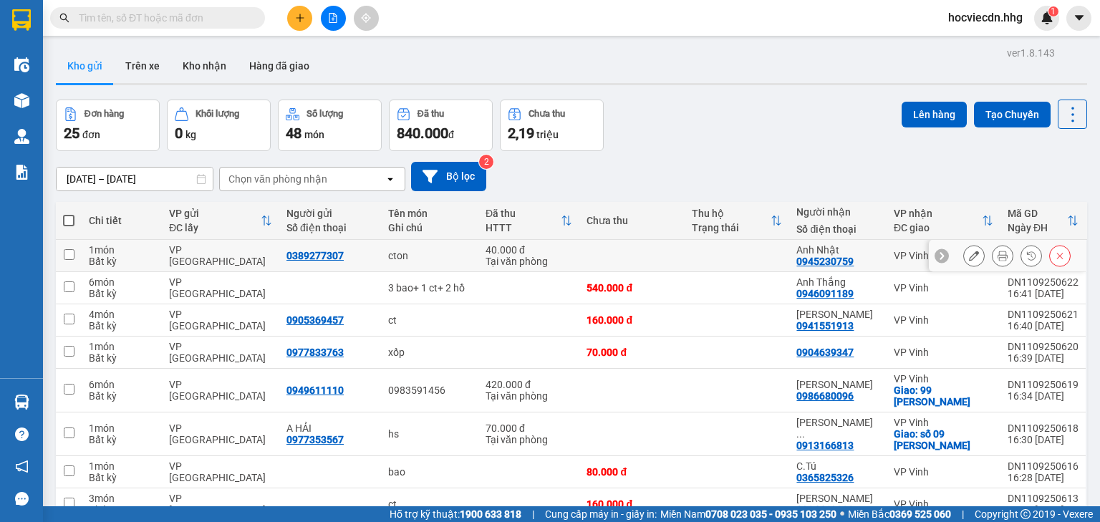
click at [69, 253] on input "checkbox" at bounding box center [69, 254] width 11 height 11
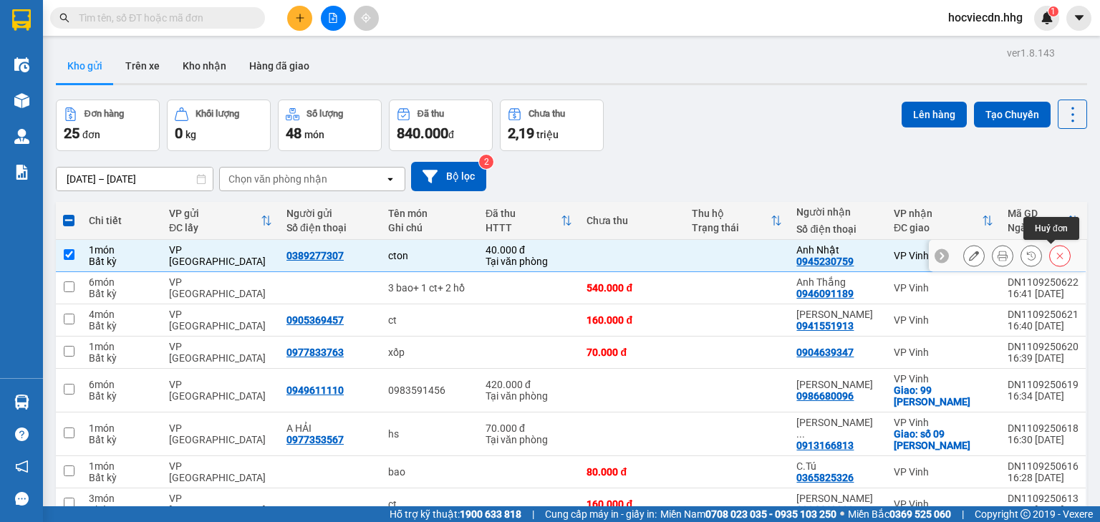
click at [1055, 255] on icon at bounding box center [1060, 256] width 10 height 10
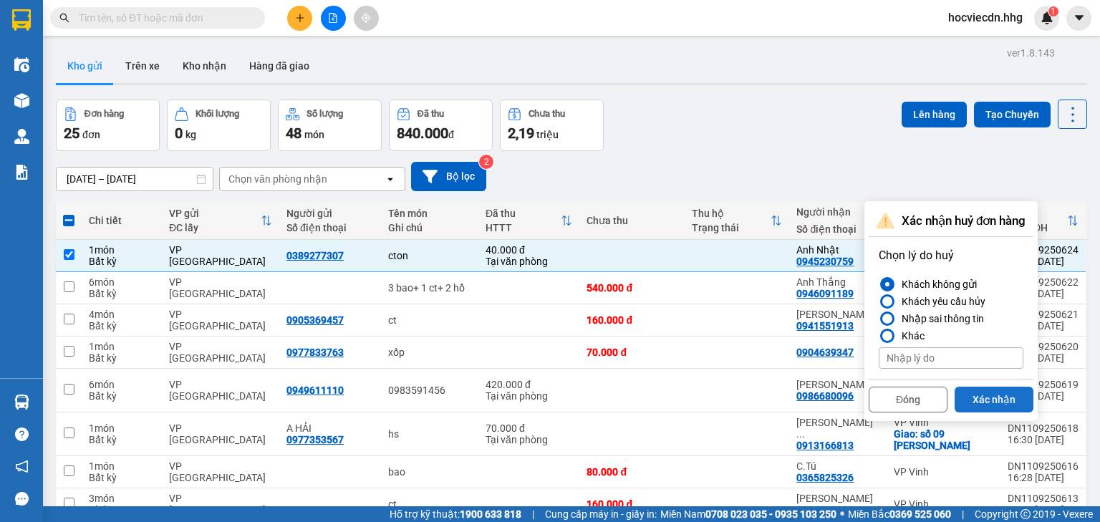
click at [997, 400] on button "Xác nhận" at bounding box center [994, 400] width 79 height 26
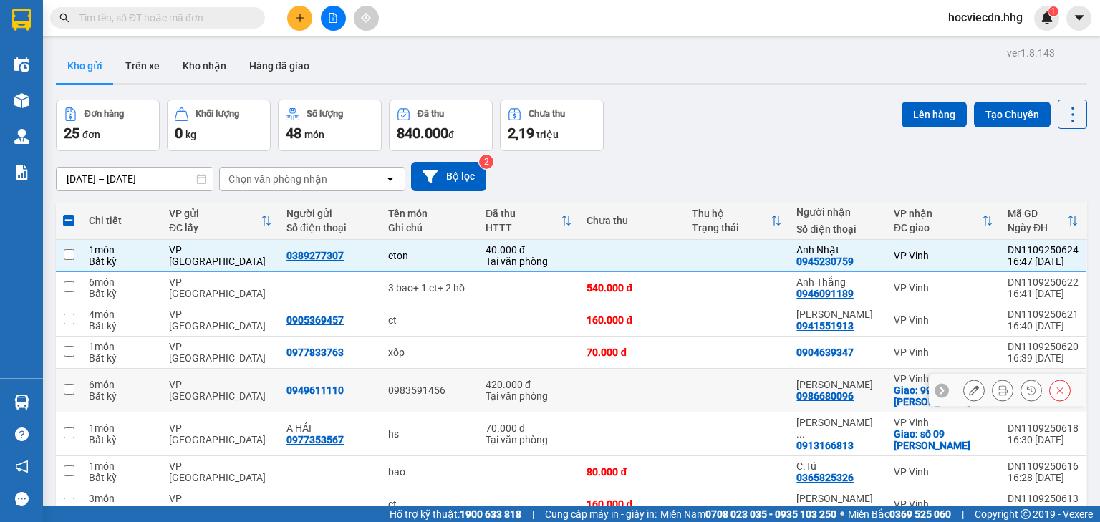
checkbox input "false"
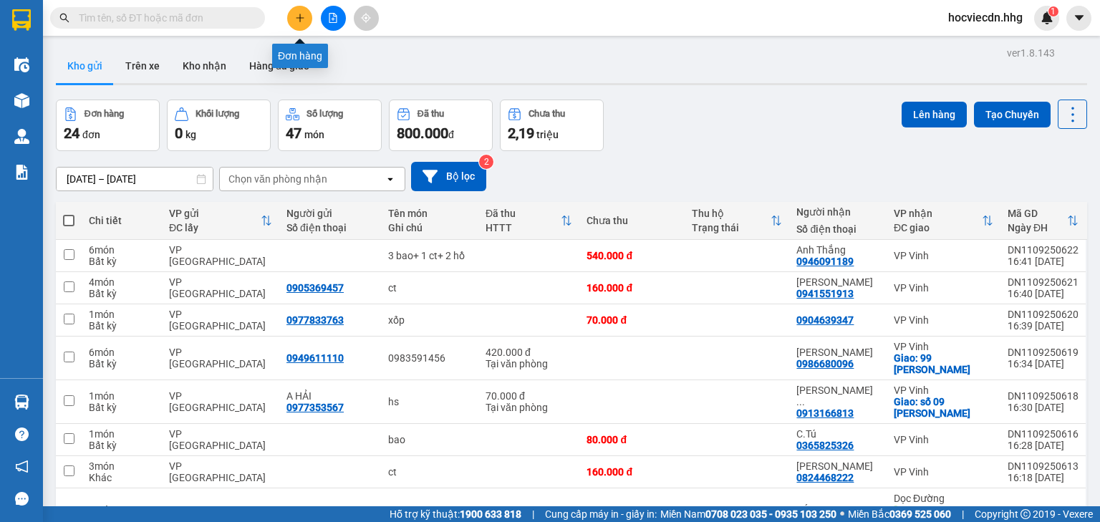
click at [296, 22] on icon "plus" at bounding box center [300, 18] width 10 height 10
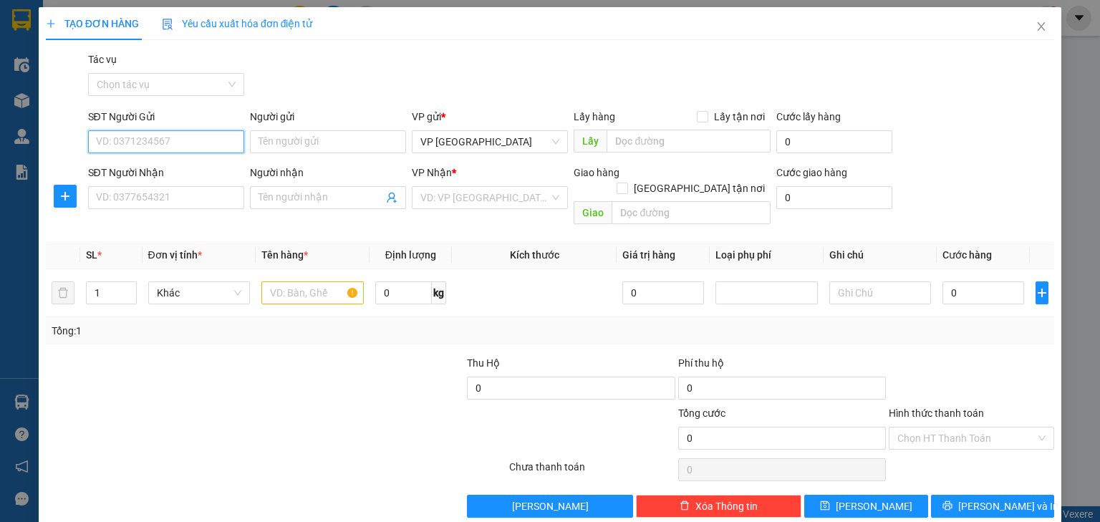
click at [205, 140] on input "SĐT Người Gửi" at bounding box center [166, 141] width 156 height 23
click at [210, 170] on div "0389277307" at bounding box center [165, 171] width 138 height 16
type input "0389277307"
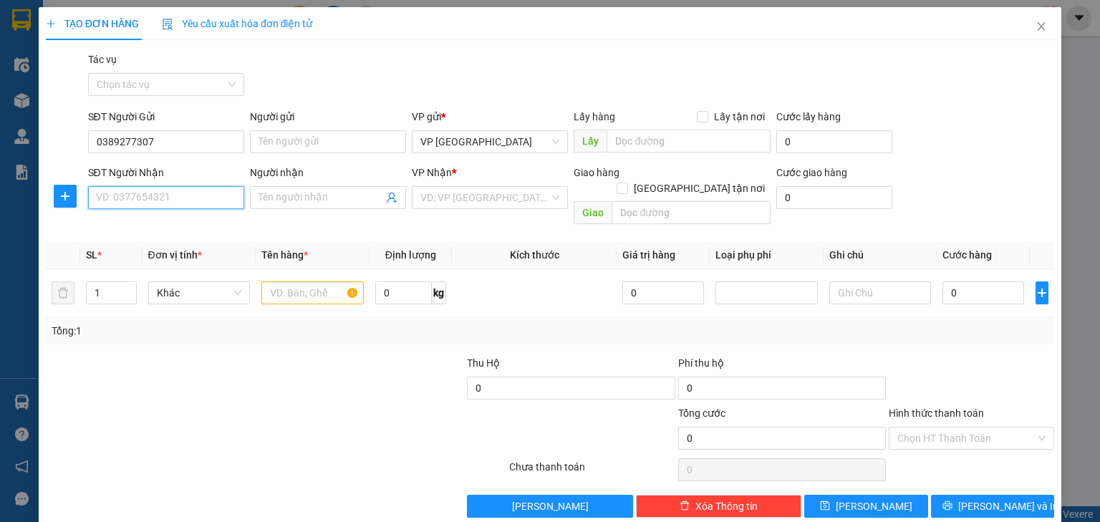
click at [189, 201] on input "SĐT Người Nhận" at bounding box center [166, 197] width 156 height 23
click at [153, 221] on div "0945230759 - Anh Nhật" at bounding box center [186, 227] width 181 height 16
type input "0945230759"
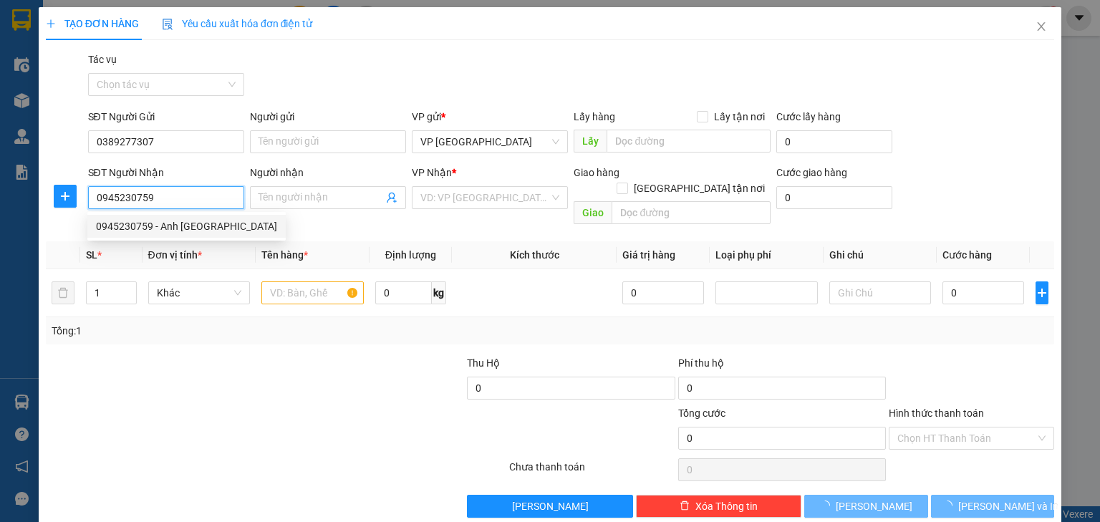
type input "Anh Nhật"
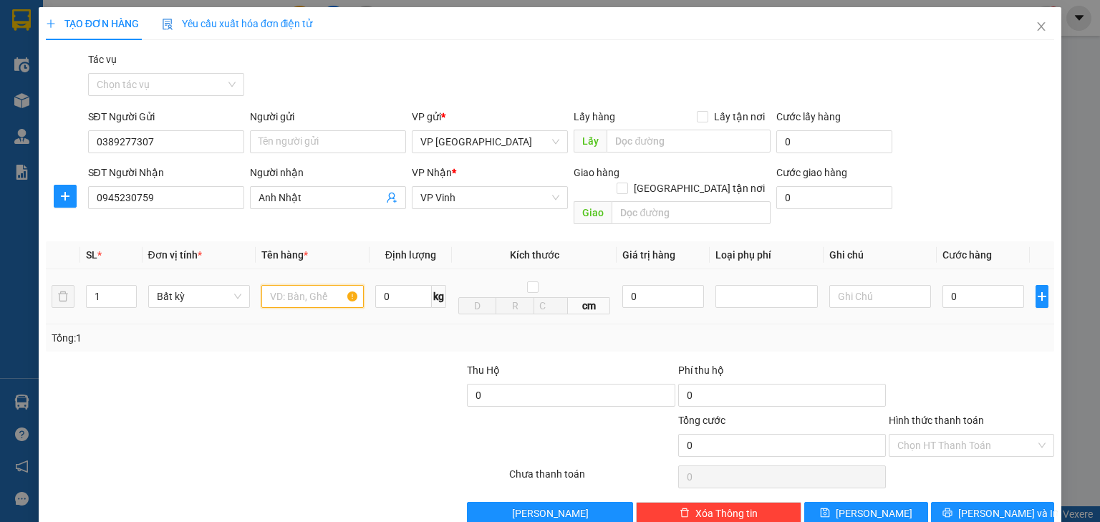
click at [324, 285] on input "text" at bounding box center [312, 296] width 102 height 23
type input "ct"
click at [969, 285] on input "0" at bounding box center [984, 296] width 82 height 23
type input "5"
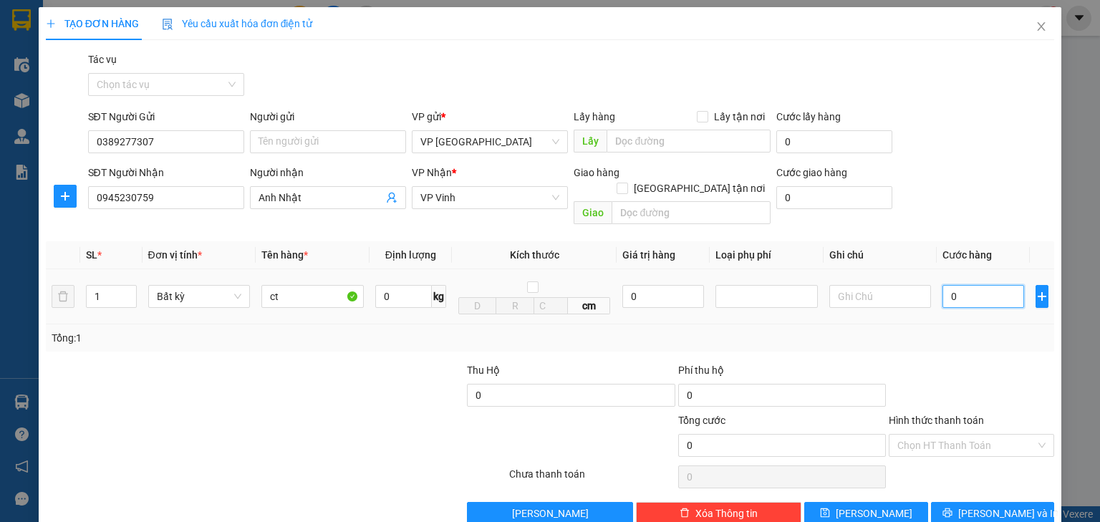
type input "5"
type input "50"
type input "500"
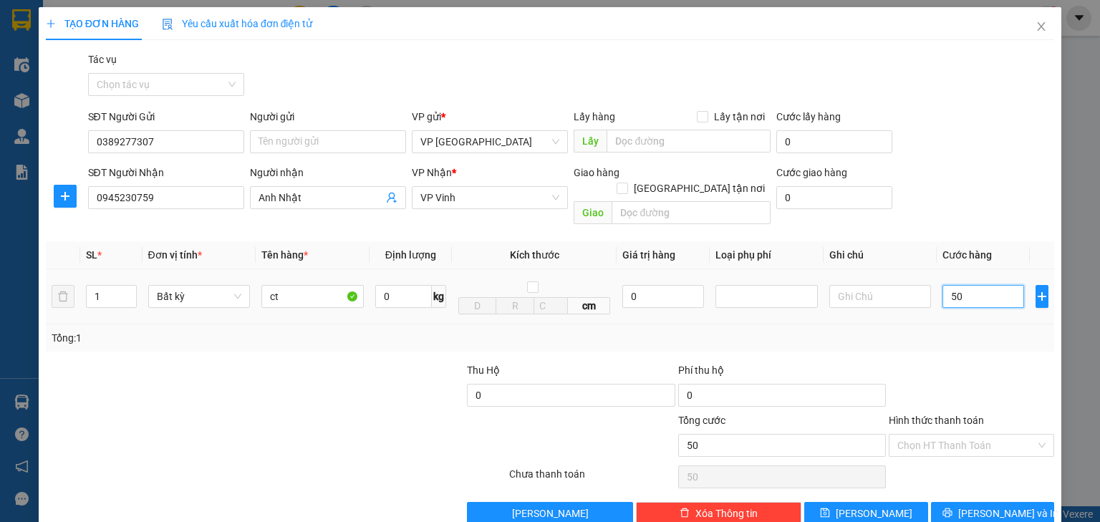
type input "500"
type input "5.000"
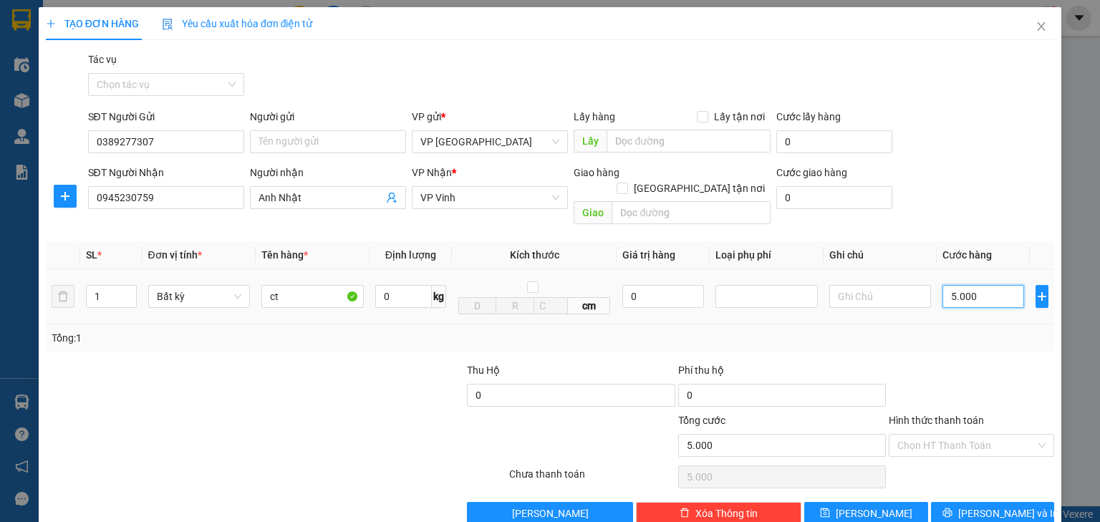
type input "50.000"
click at [939, 435] on input "Hình thức thanh toán" at bounding box center [967, 445] width 138 height 21
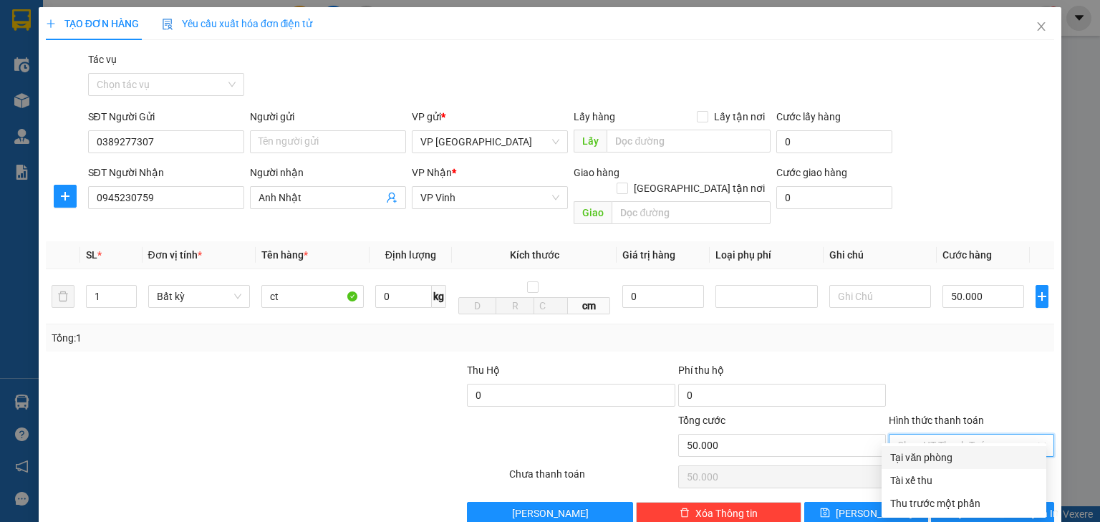
click at [926, 461] on div "Tại văn phòng" at bounding box center [965, 458] width 148 height 16
type input "0"
click at [953, 508] on icon "printer" at bounding box center [948, 513] width 10 height 10
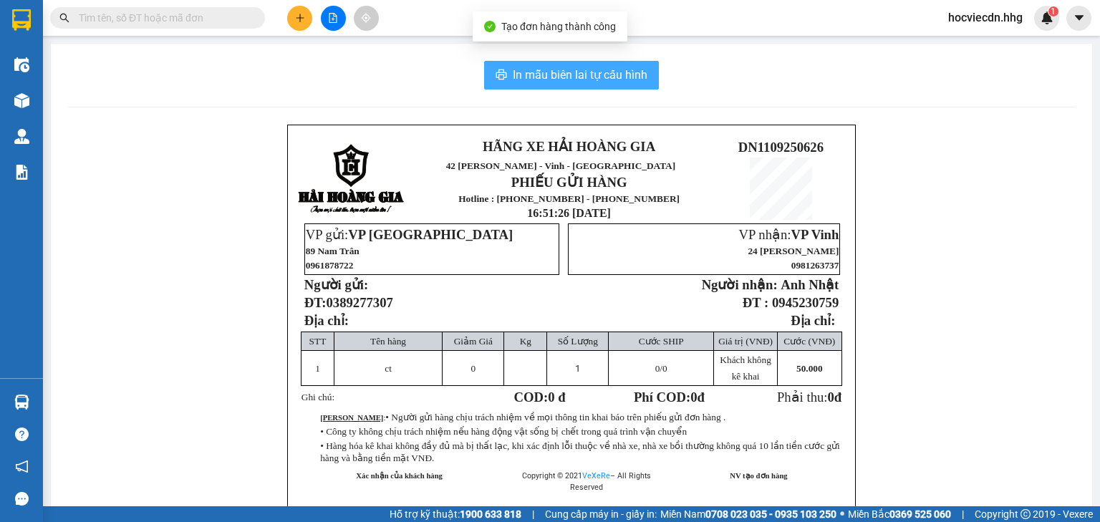
click at [572, 67] on span "In mẫu biên lai tự cấu hình" at bounding box center [580, 75] width 135 height 18
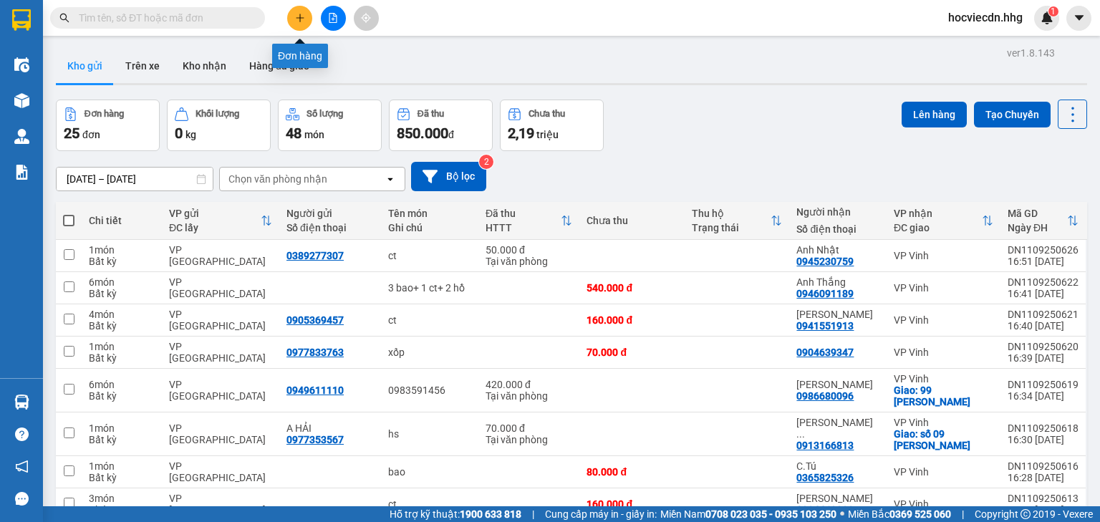
click at [301, 23] on button at bounding box center [299, 18] width 25 height 25
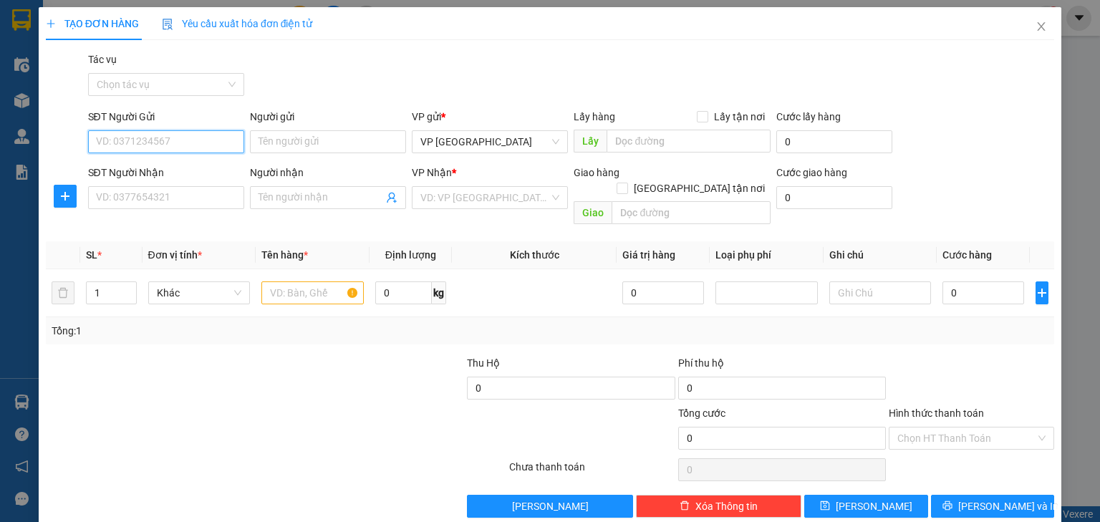
click at [198, 137] on input "SĐT Người Gửi" at bounding box center [166, 141] width 156 height 23
type input "0914181984"
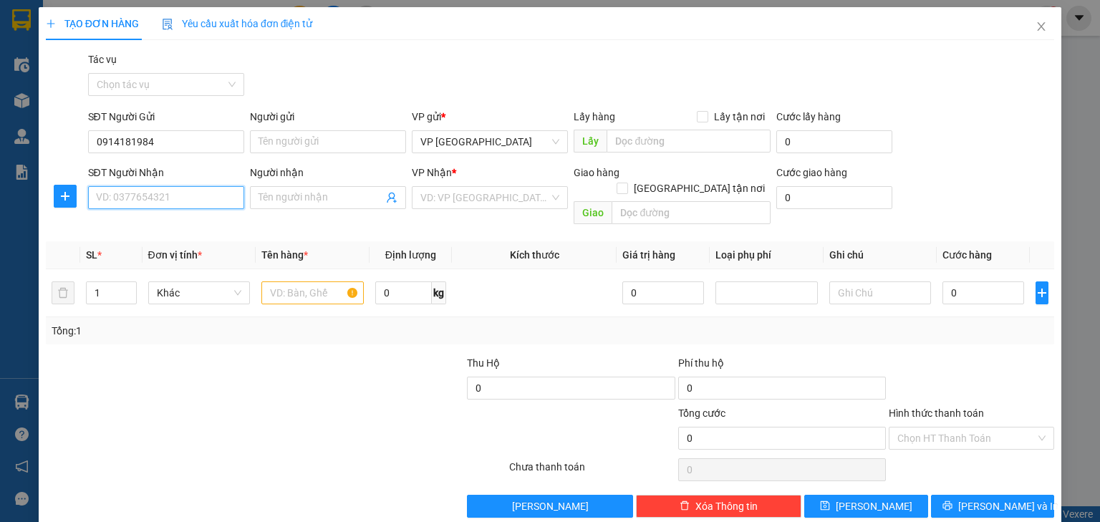
click at [206, 198] on input "SĐT Người Nhận" at bounding box center [166, 197] width 156 height 23
type input "0846696577"
click at [519, 196] on input "search" at bounding box center [485, 197] width 129 height 21
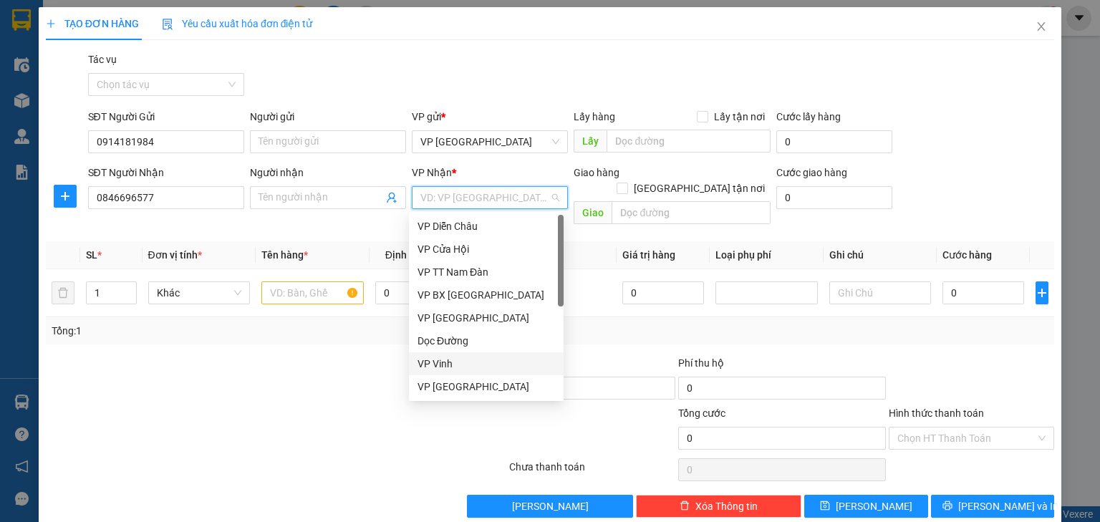
click at [469, 362] on div "VP Vinh" at bounding box center [487, 364] width 138 height 16
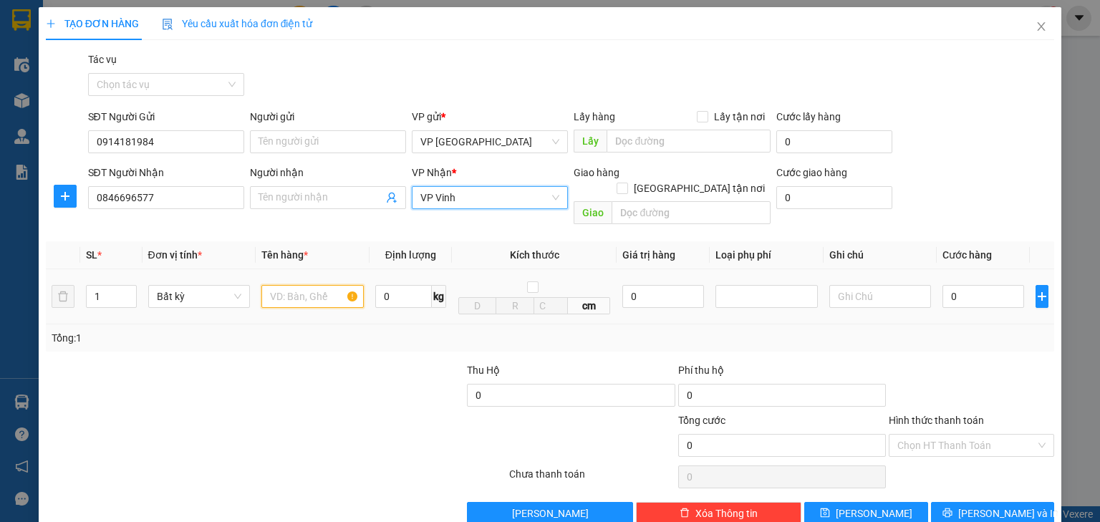
click at [341, 285] on input "text" at bounding box center [312, 296] width 102 height 23
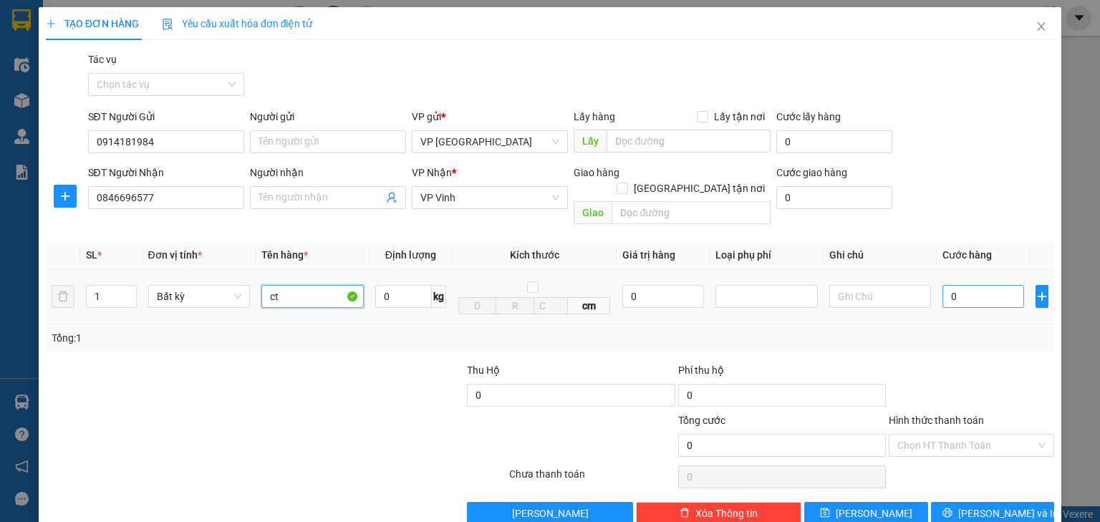
type input "ct"
click at [945, 285] on input "0" at bounding box center [984, 296] width 82 height 23
type input "7"
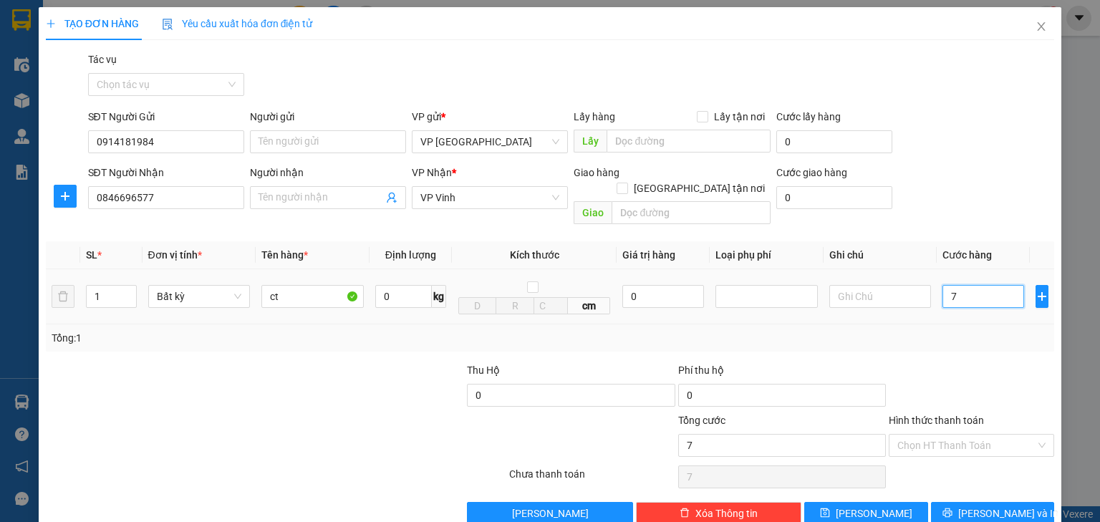
type input "70"
type input "700"
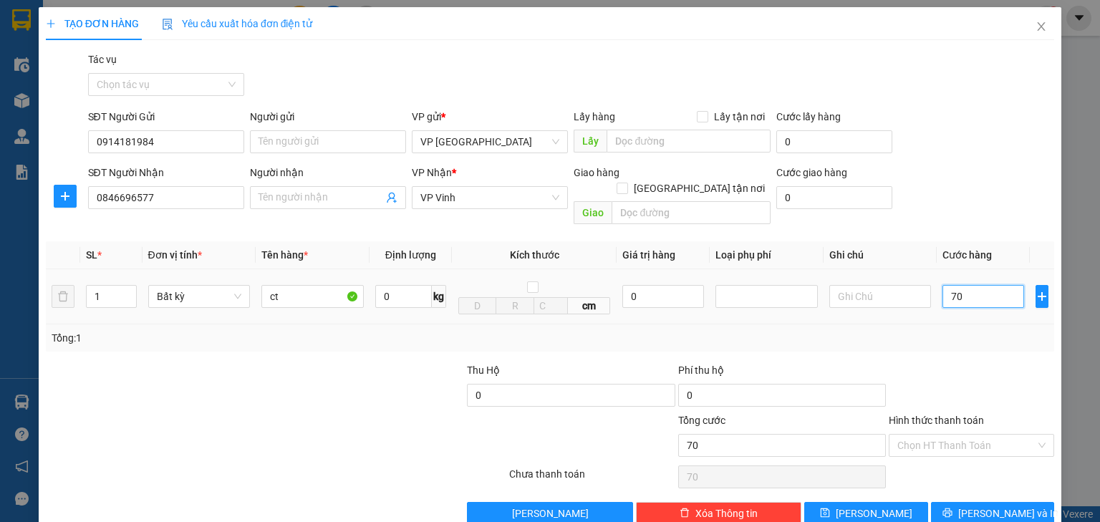
type input "700"
type input "7.000"
type input "70.000"
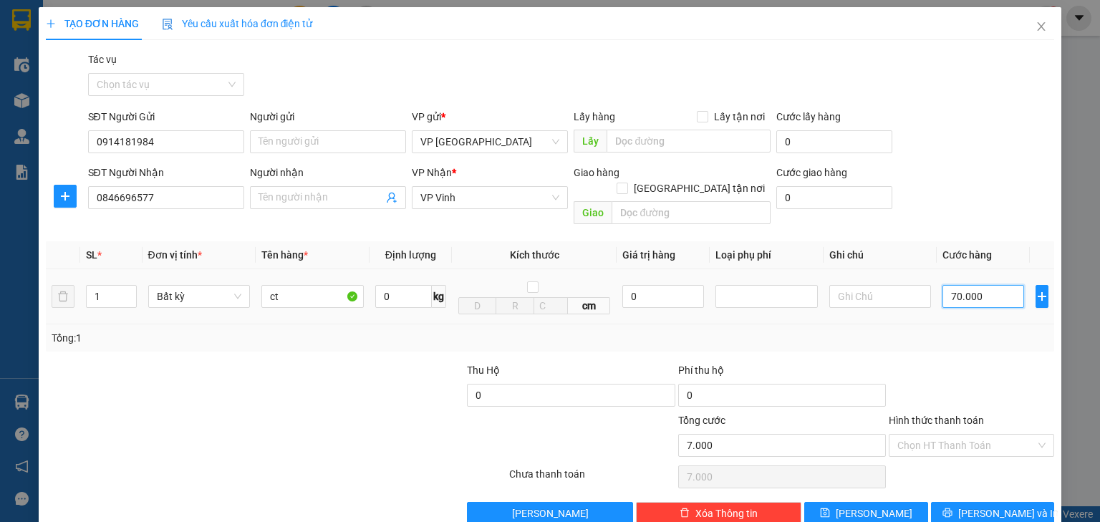
type input "70.000"
click at [1010, 435] on input "Hình thức thanh toán" at bounding box center [967, 445] width 138 height 21
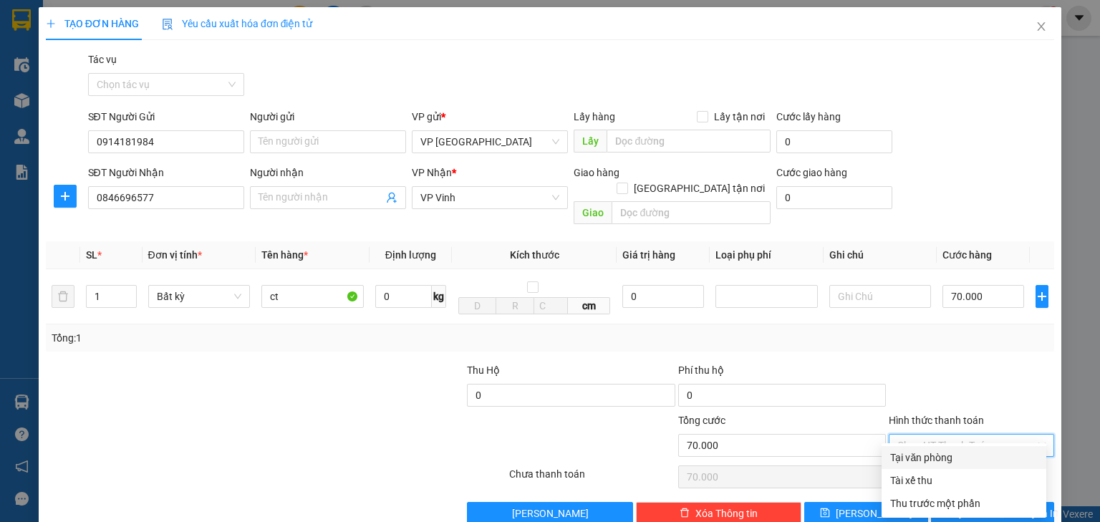
click at [939, 459] on div "Tại văn phòng" at bounding box center [965, 458] width 148 height 16
type input "0"
click at [980, 506] on span "Lưu và In" at bounding box center [1009, 514] width 100 height 16
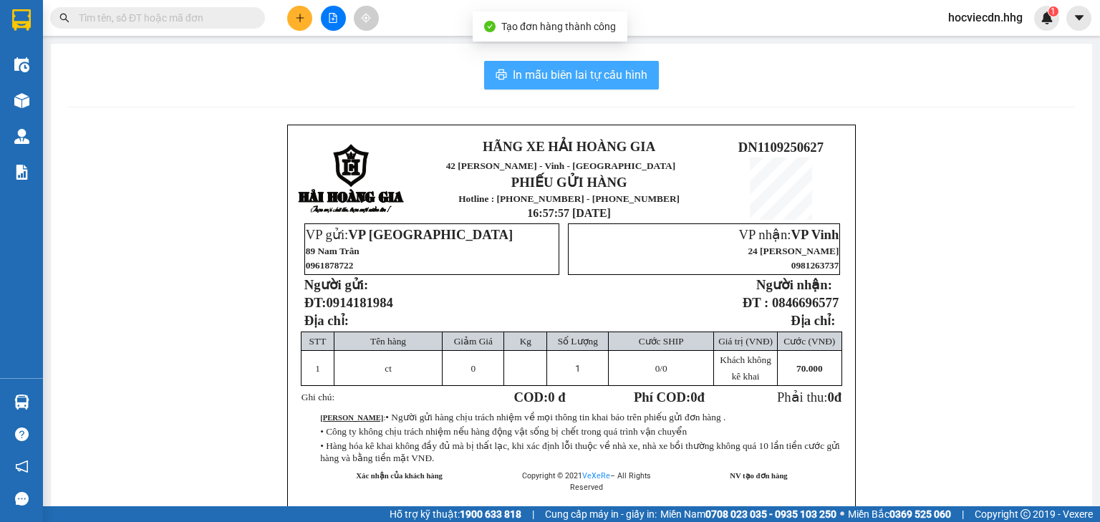
click at [590, 81] on span "In mẫu biên lai tự cấu hình" at bounding box center [580, 75] width 135 height 18
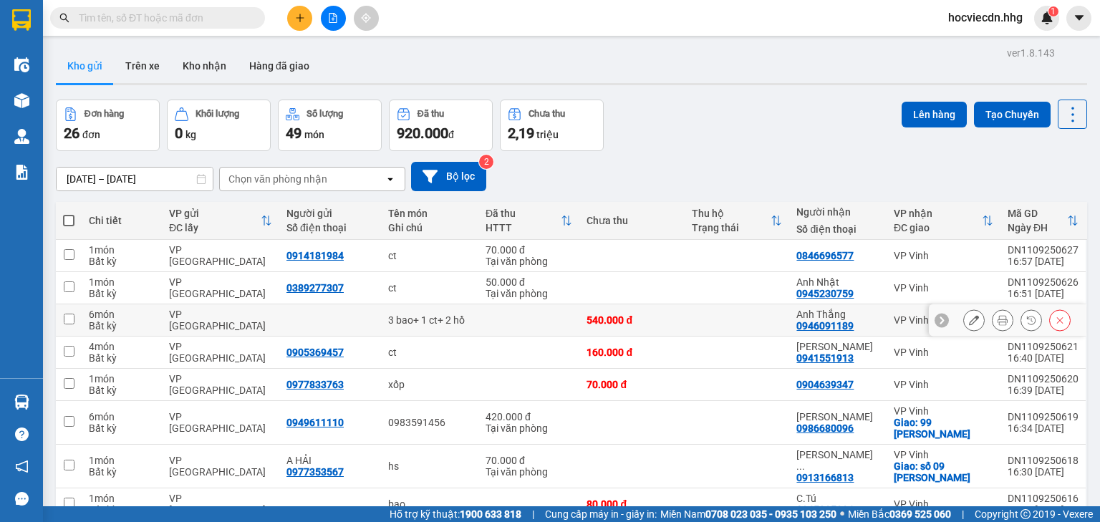
scroll to position [23, 0]
click at [297, 19] on icon "plus" at bounding box center [300, 18] width 10 height 10
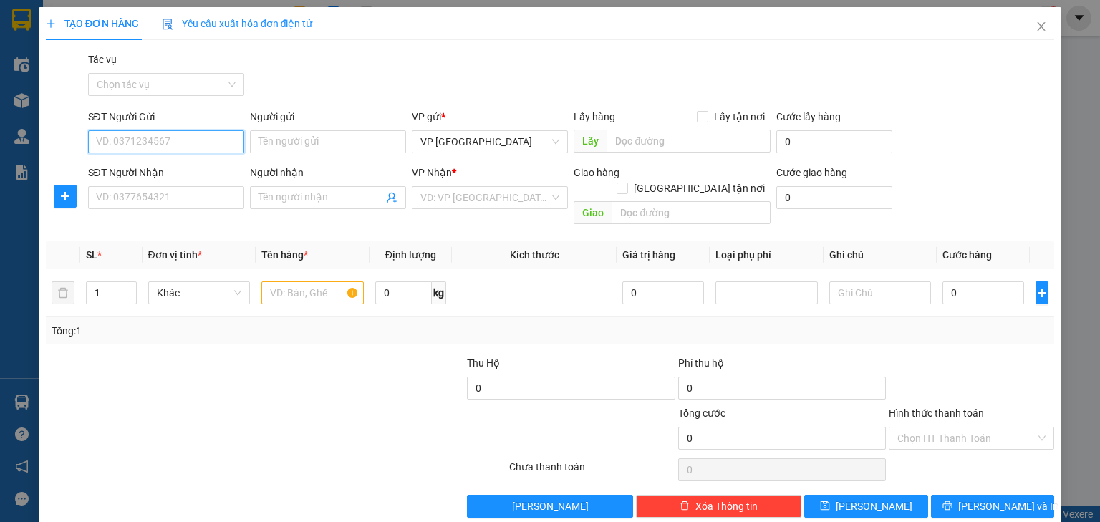
click at [229, 141] on input "SĐT Người Gửi" at bounding box center [166, 141] width 156 height 23
click at [214, 195] on input "SĐT Người Nhận" at bounding box center [166, 197] width 156 height 23
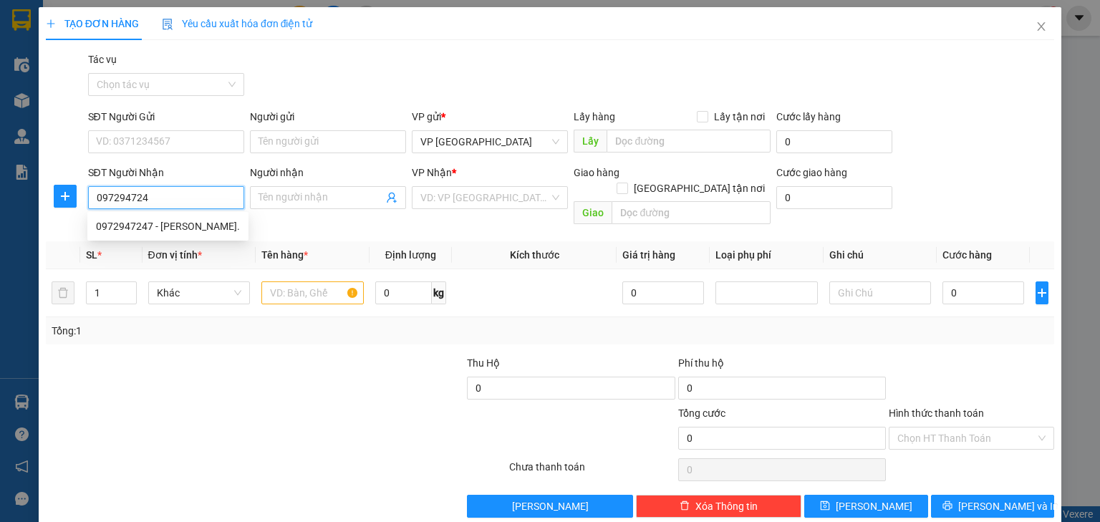
type input "0972947247"
click at [202, 232] on div "0972947247 - Anh Thái." at bounding box center [168, 227] width 144 height 16
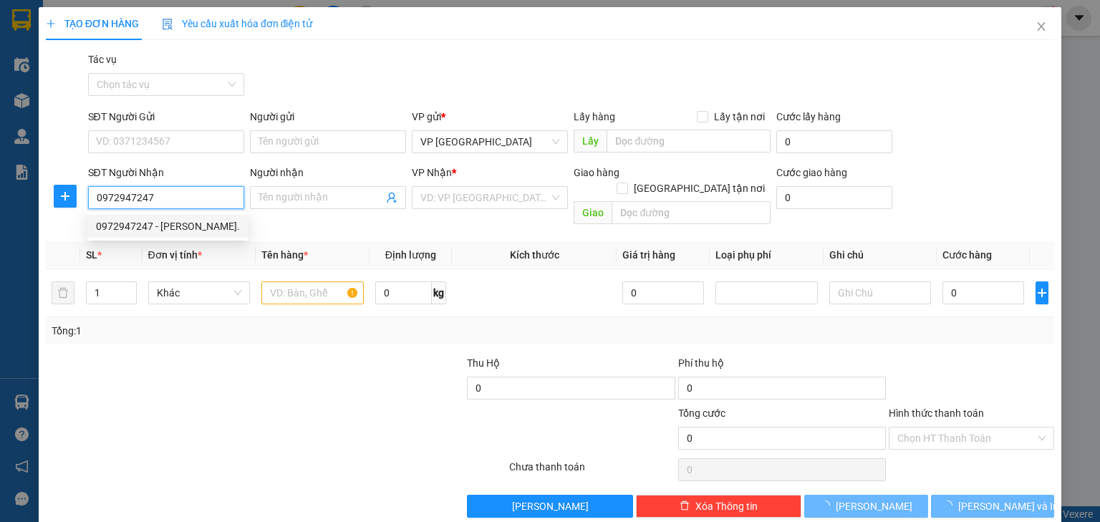
type input "Anh Thái."
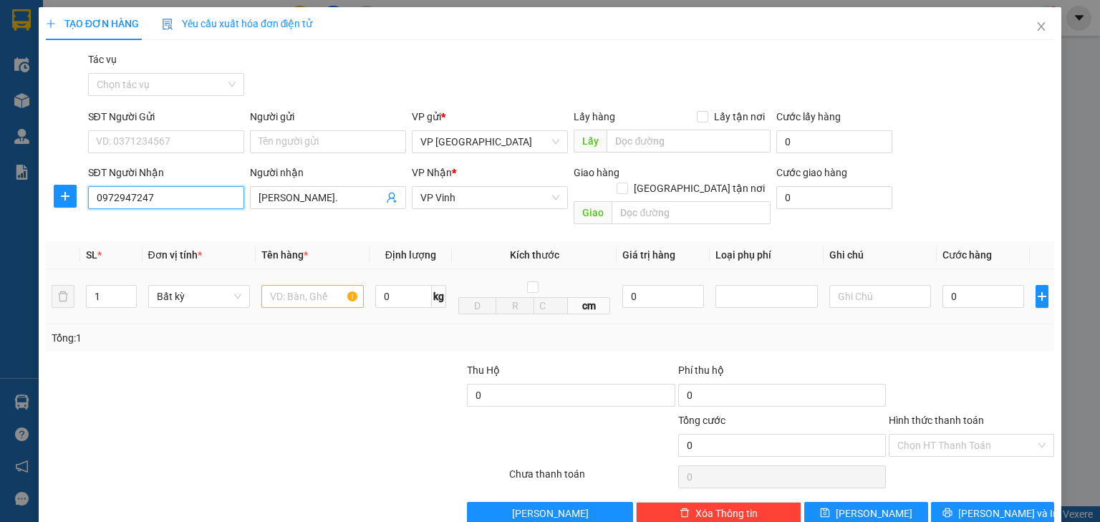
type input "0972947247"
click at [330, 285] on input "text" at bounding box center [312, 296] width 102 height 23
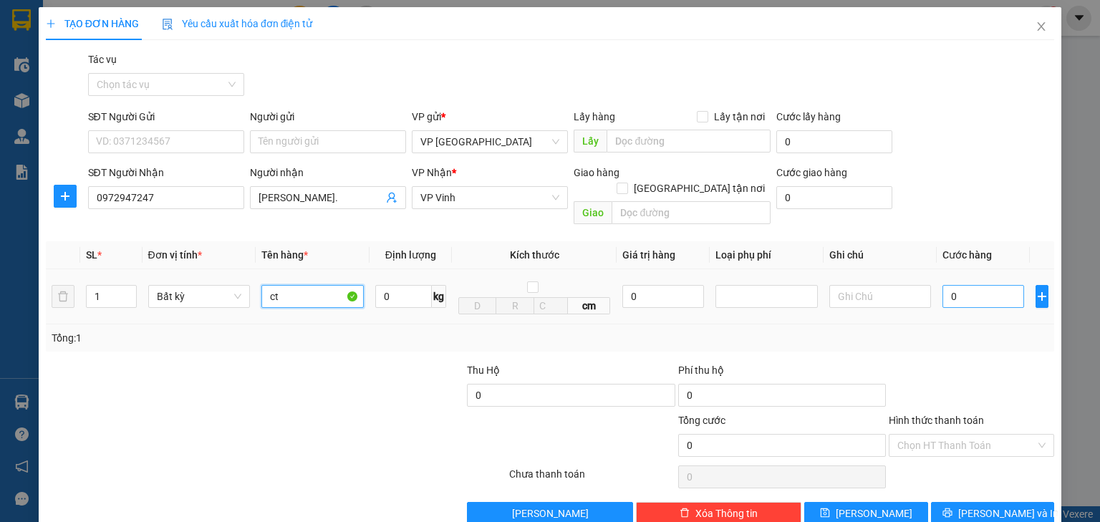
type input "ct"
click at [963, 286] on input "0" at bounding box center [984, 296] width 82 height 23
type input "8"
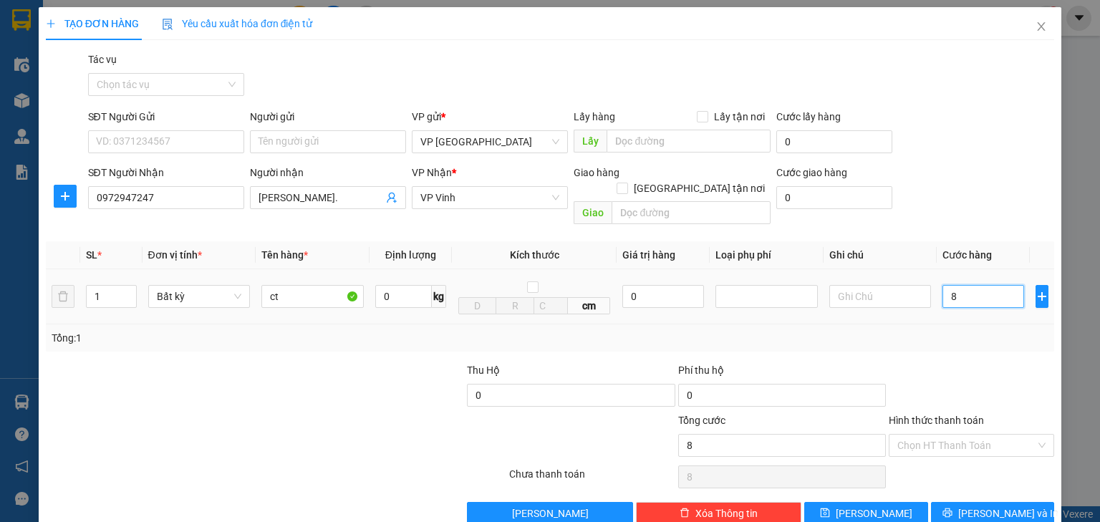
type input "80"
type input "800"
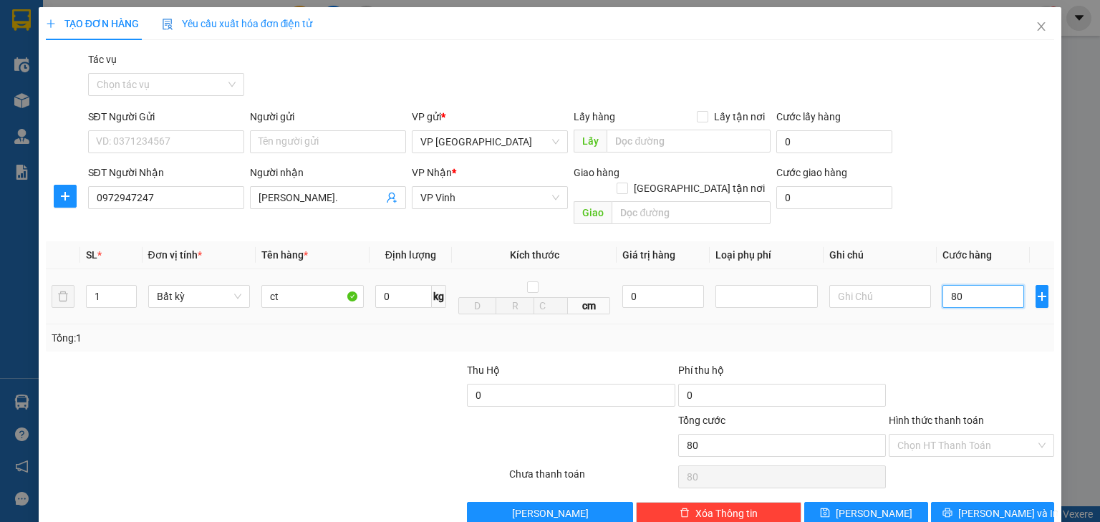
type input "800"
type input "8.000"
type input "80.000"
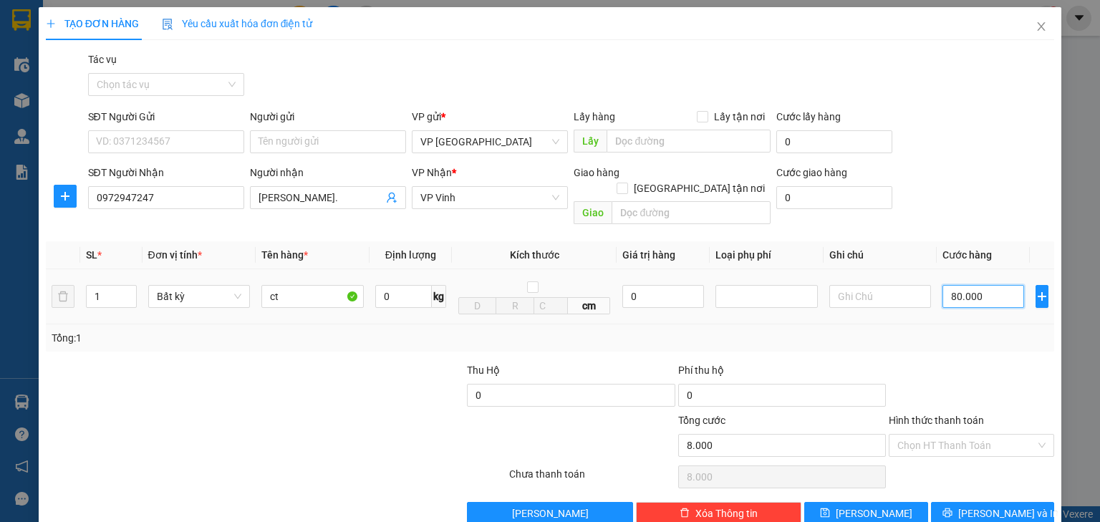
type input "80.000"
click at [955, 502] on button "Lưu và In" at bounding box center [993, 513] width 124 height 23
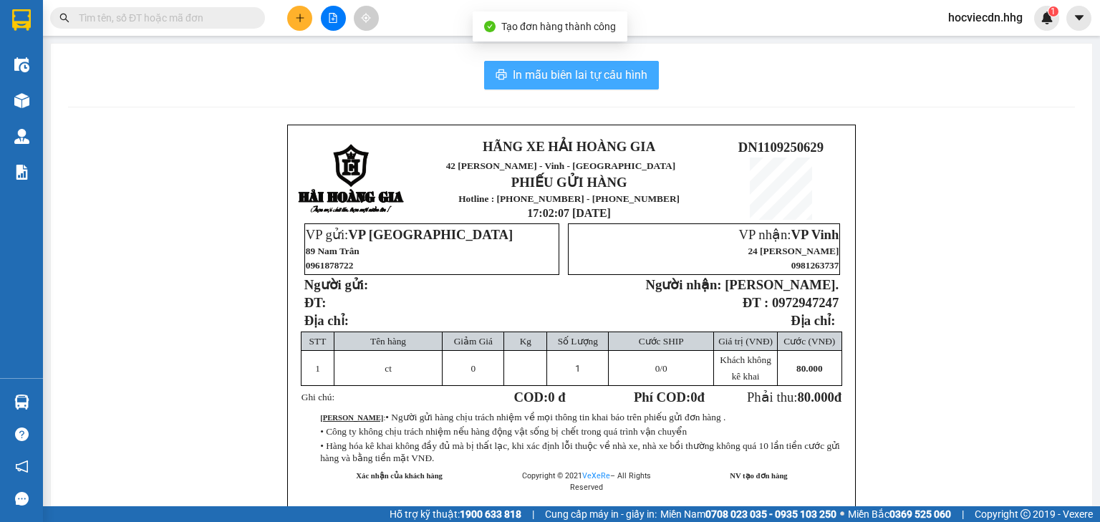
click at [590, 78] on span "In mẫu biên lai tự cấu hình" at bounding box center [580, 75] width 135 height 18
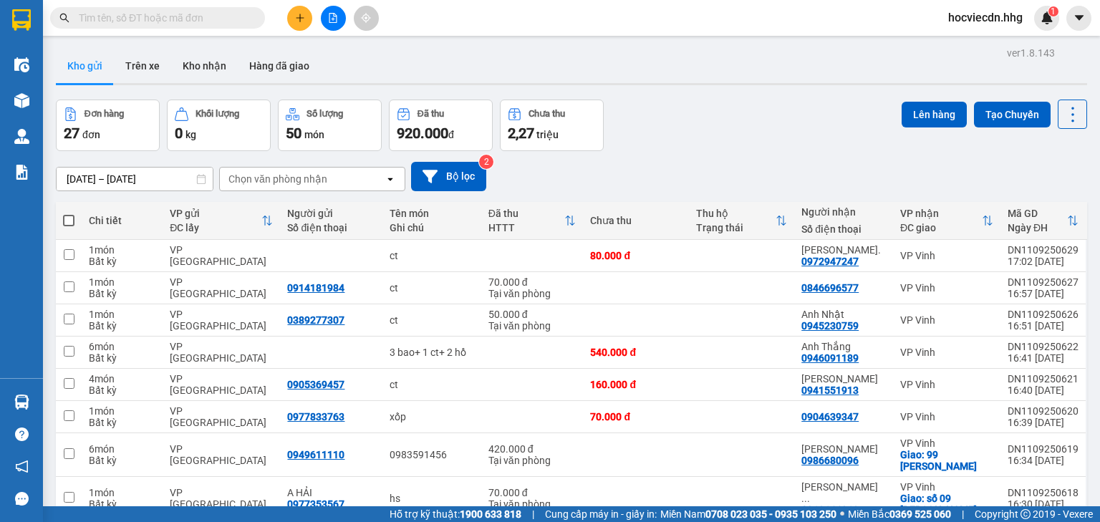
click at [297, 16] on icon "plus" at bounding box center [300, 18] width 10 height 10
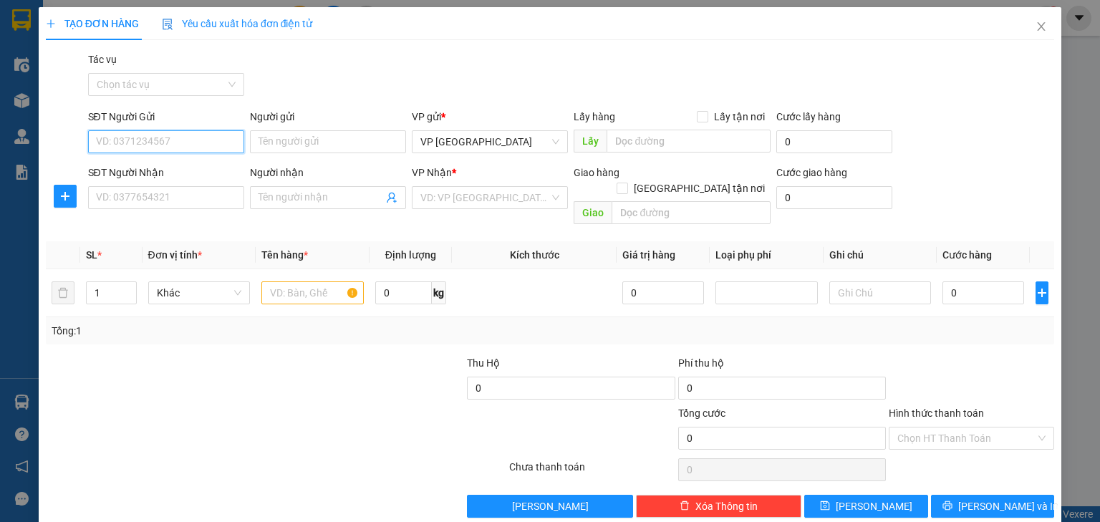
click at [172, 138] on input "SĐT Người Gửi" at bounding box center [166, 141] width 156 height 23
type input "0974074523"
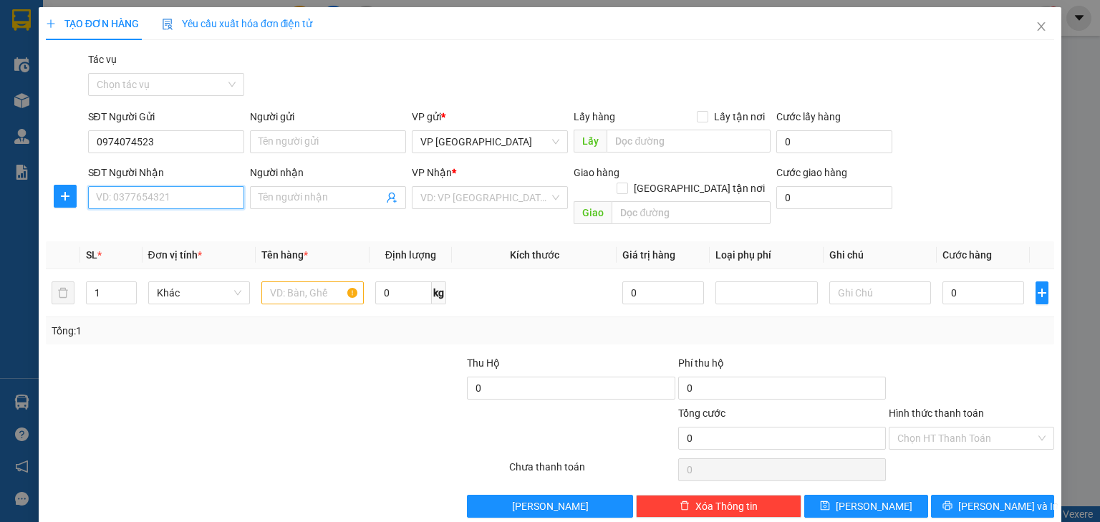
click at [191, 198] on input "SĐT Người Nhận" at bounding box center [166, 197] width 156 height 23
type input "0973421725"
click at [317, 282] on input "text" at bounding box center [312, 293] width 102 height 23
type input "2"
click at [130, 285] on span "up" at bounding box center [129, 289] width 9 height 9
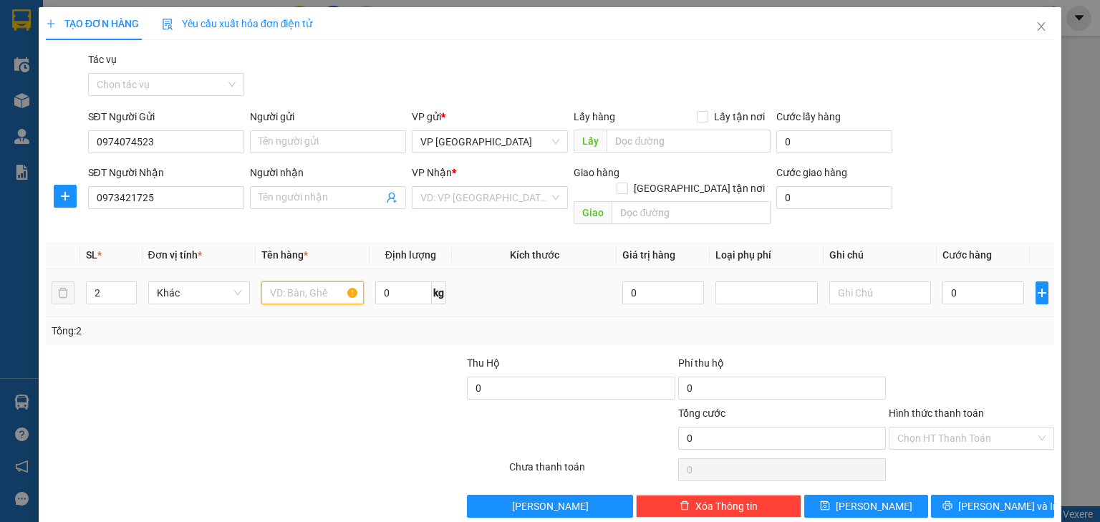
click at [312, 282] on input "text" at bounding box center [312, 293] width 102 height 23
type input "ct"
click at [951, 287] on input "0" at bounding box center [984, 293] width 82 height 23
type input "1"
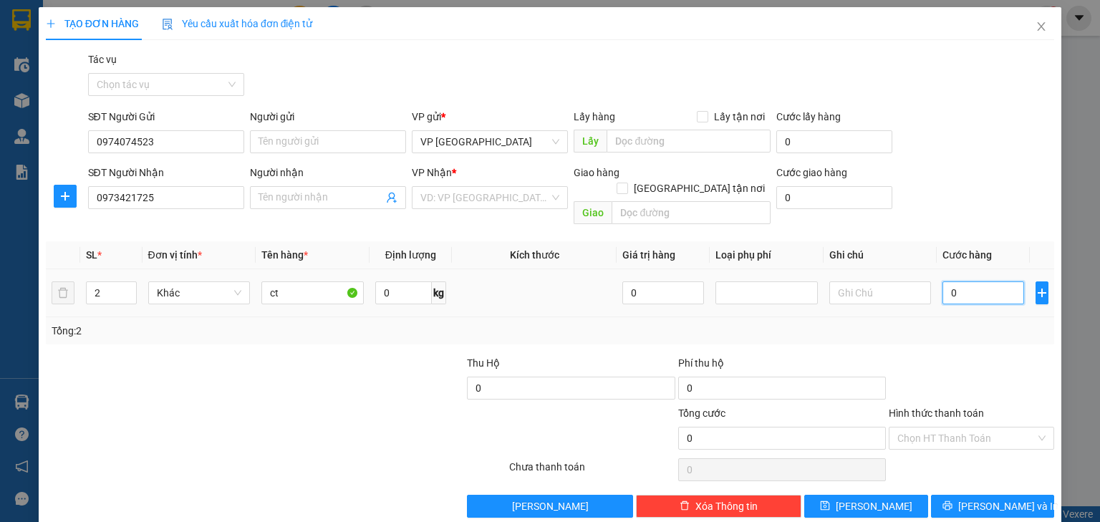
type input "1"
type input "12"
type input "120"
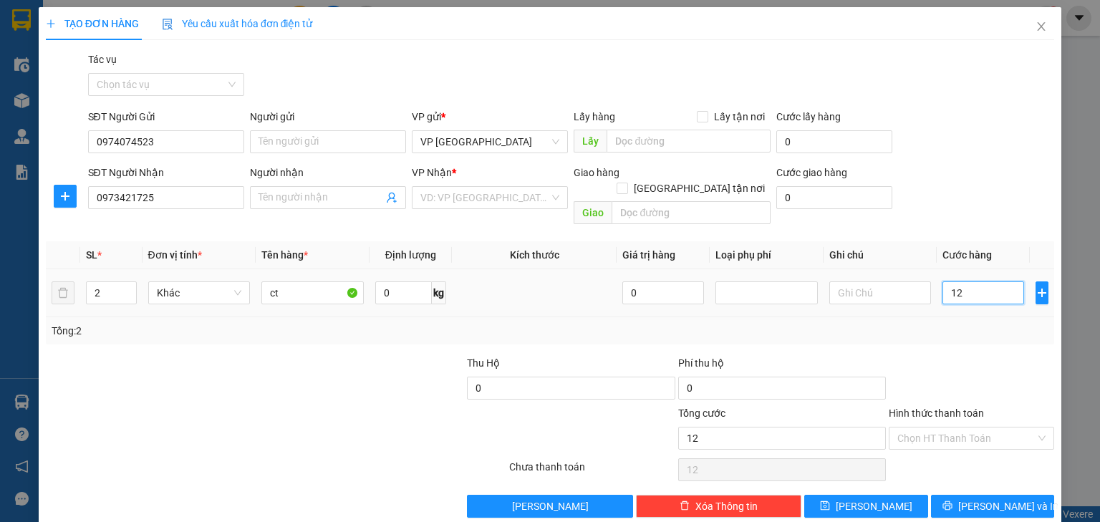
type input "120"
type input "1.200"
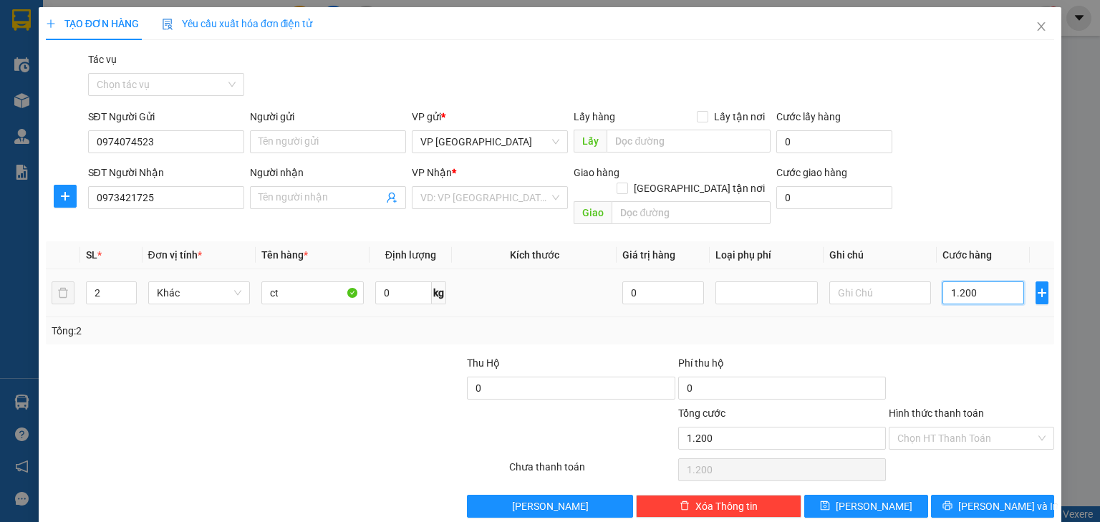
type input "12.000"
type input "120.000"
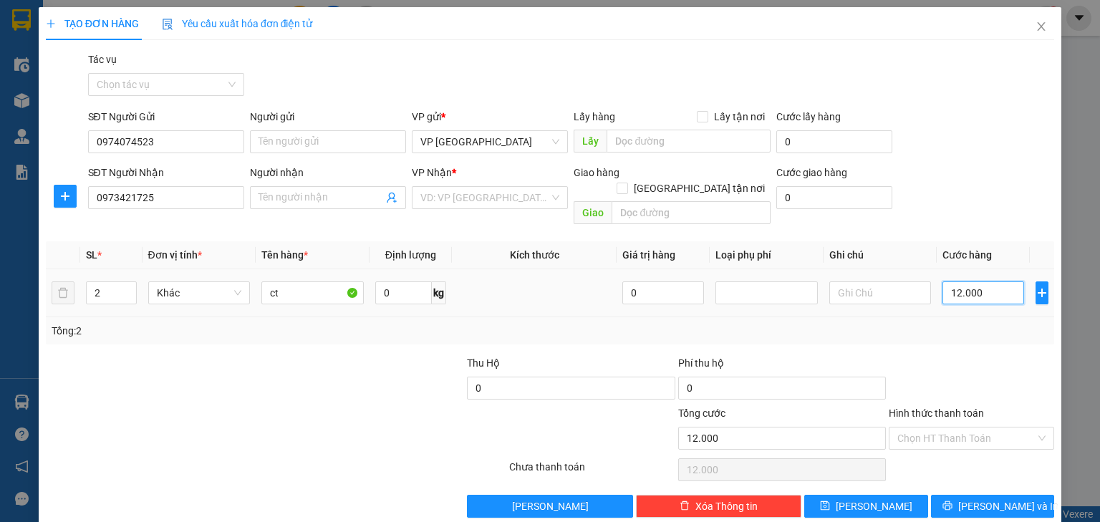
type input "120.000"
click at [958, 428] on input "Hình thức thanh toán" at bounding box center [967, 438] width 138 height 21
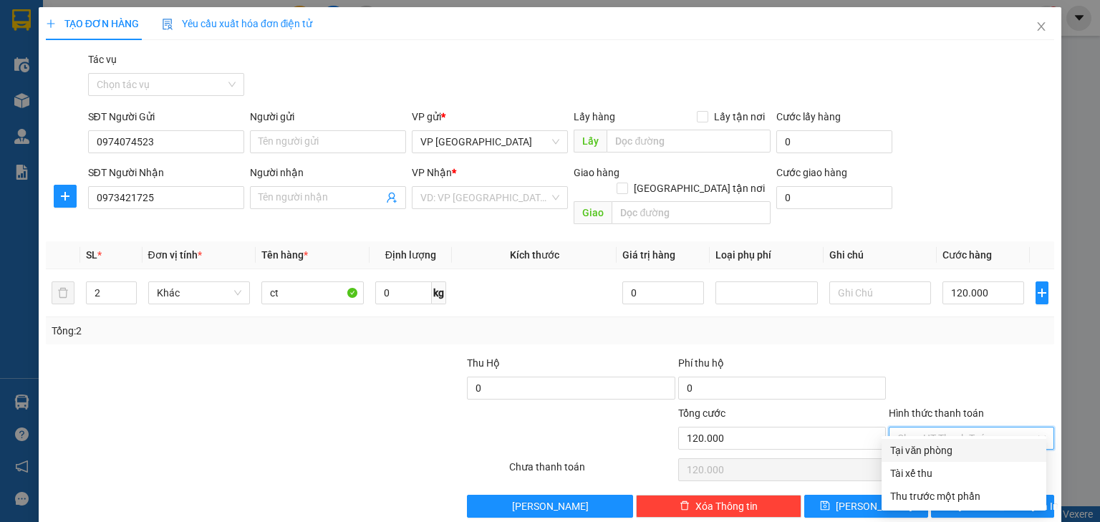
click at [928, 460] on div "Tại văn phòng" at bounding box center [964, 450] width 165 height 23
type input "0"
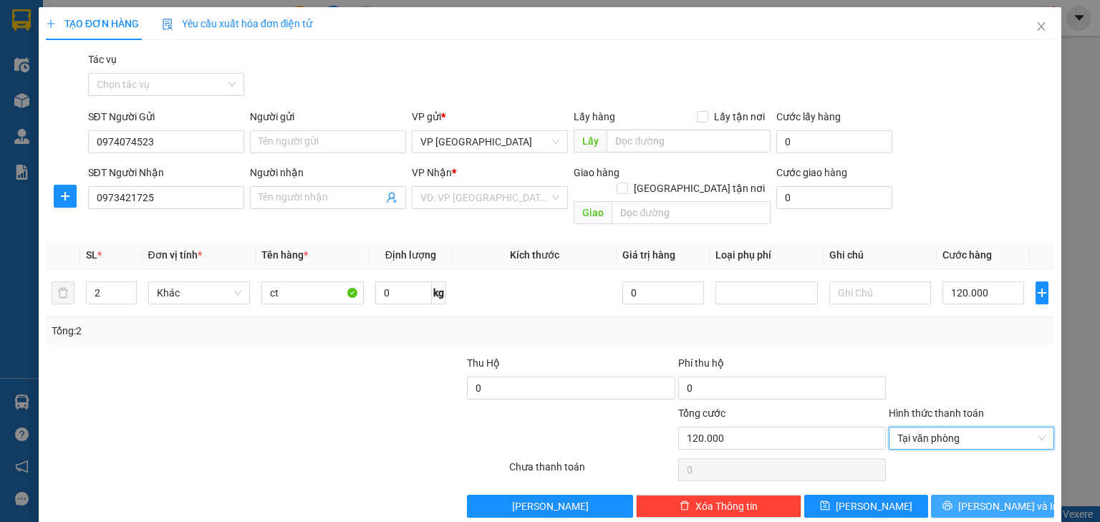
click at [953, 501] on icon "printer" at bounding box center [948, 506] width 10 height 10
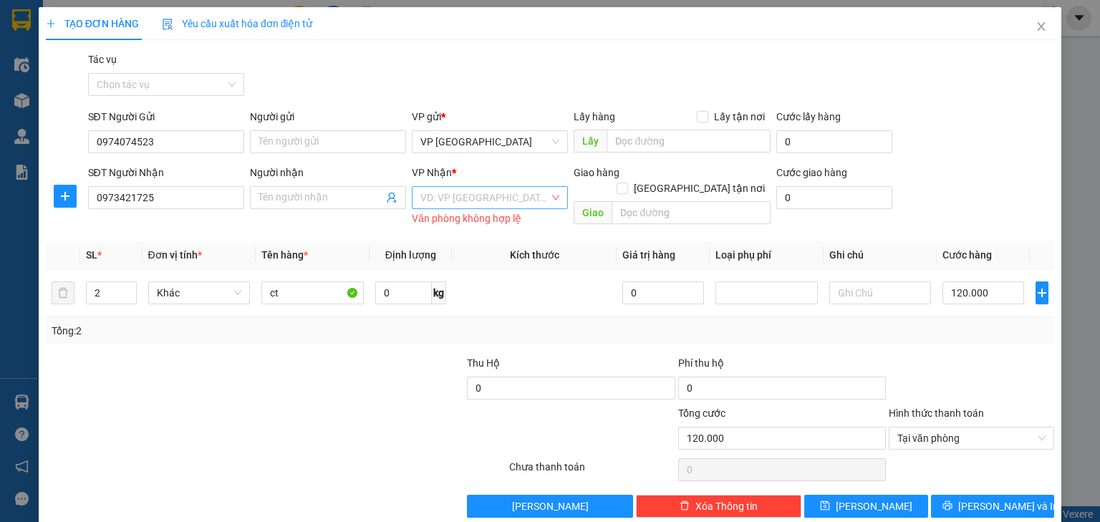
click at [528, 198] on input "search" at bounding box center [485, 197] width 129 height 21
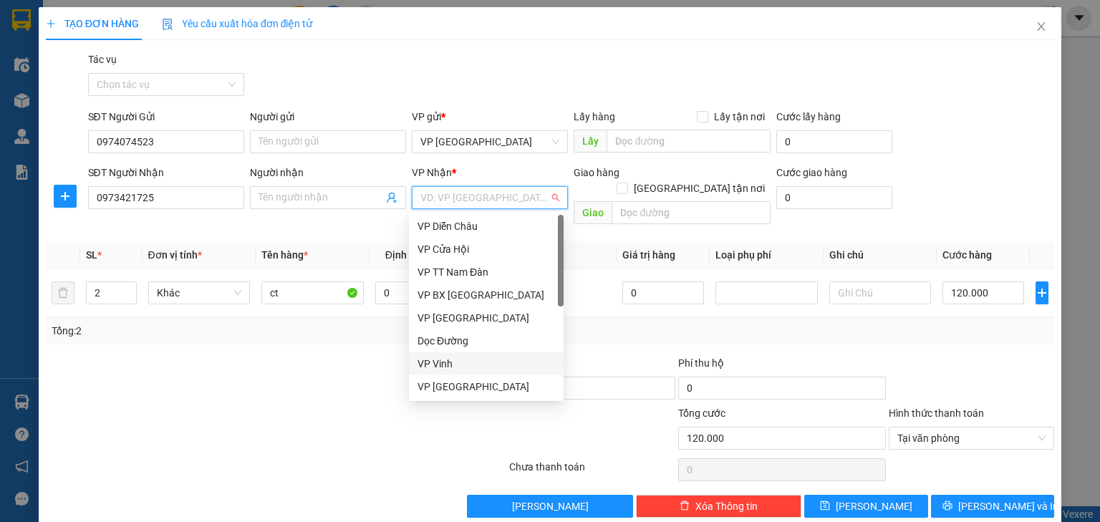
click at [470, 370] on div "VP Vinh" at bounding box center [487, 364] width 138 height 16
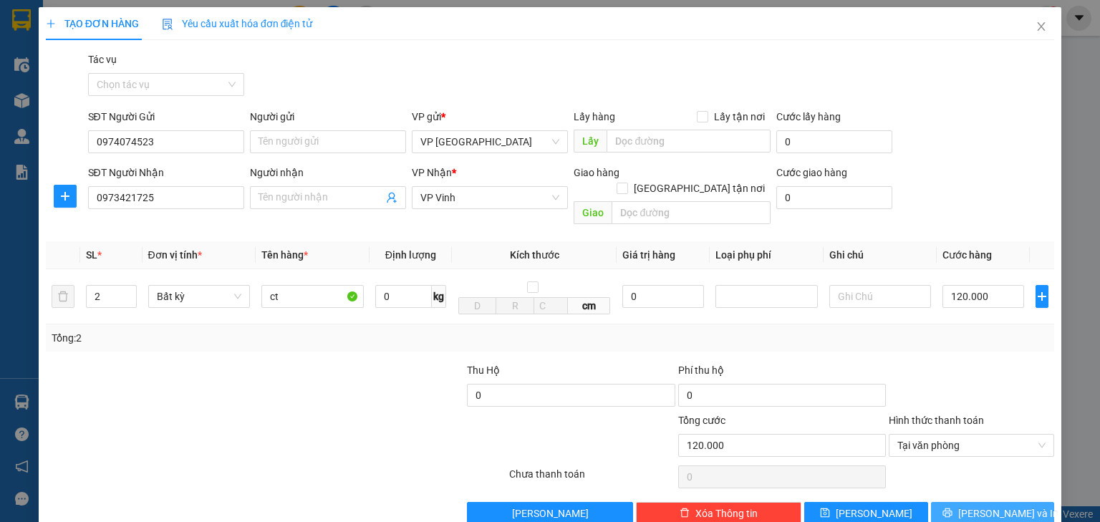
click at [1002, 506] on span "Lưu và In" at bounding box center [1009, 514] width 100 height 16
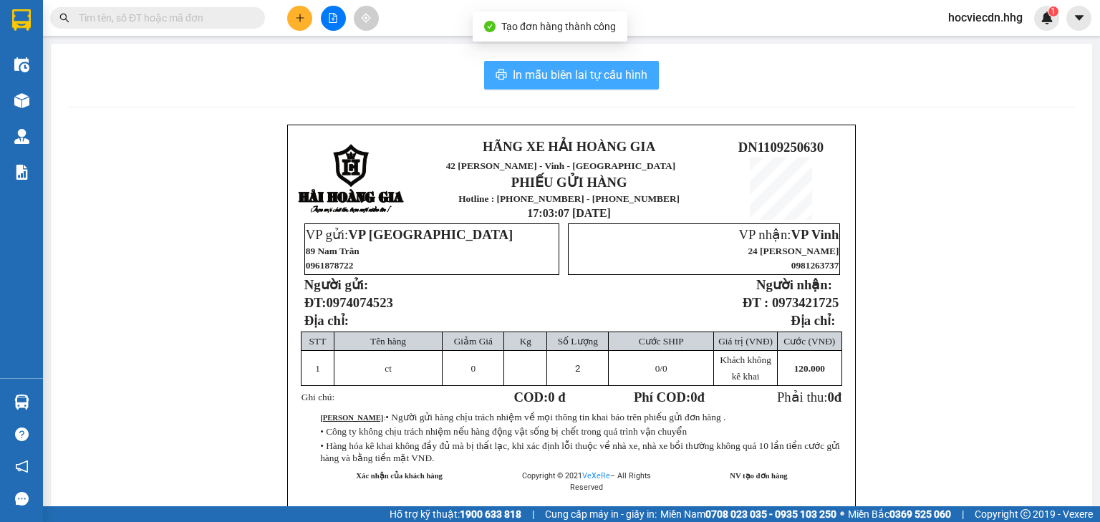
click at [585, 75] on span "In mẫu biên lai tự cấu hình" at bounding box center [580, 75] width 135 height 18
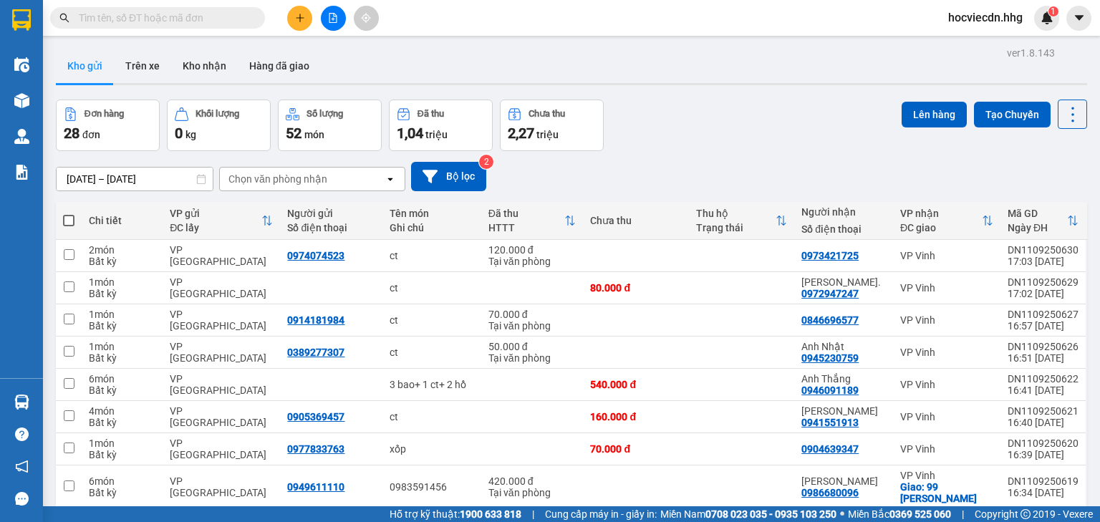
click at [297, 23] on button at bounding box center [299, 18] width 25 height 25
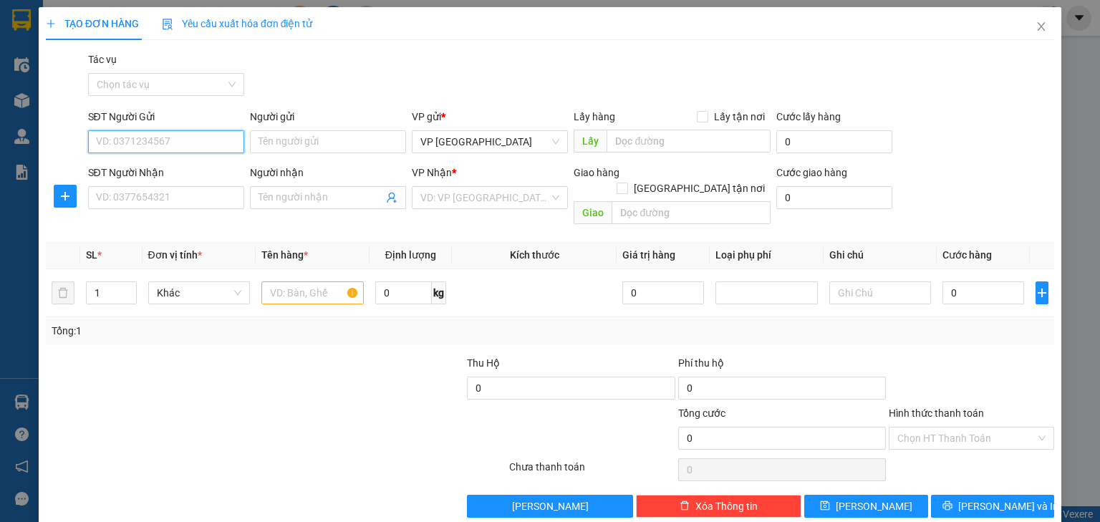
click at [202, 144] on input "SĐT Người Gửi" at bounding box center [166, 141] width 156 height 23
click at [168, 206] on input "SĐT Người Nhận" at bounding box center [166, 197] width 156 height 23
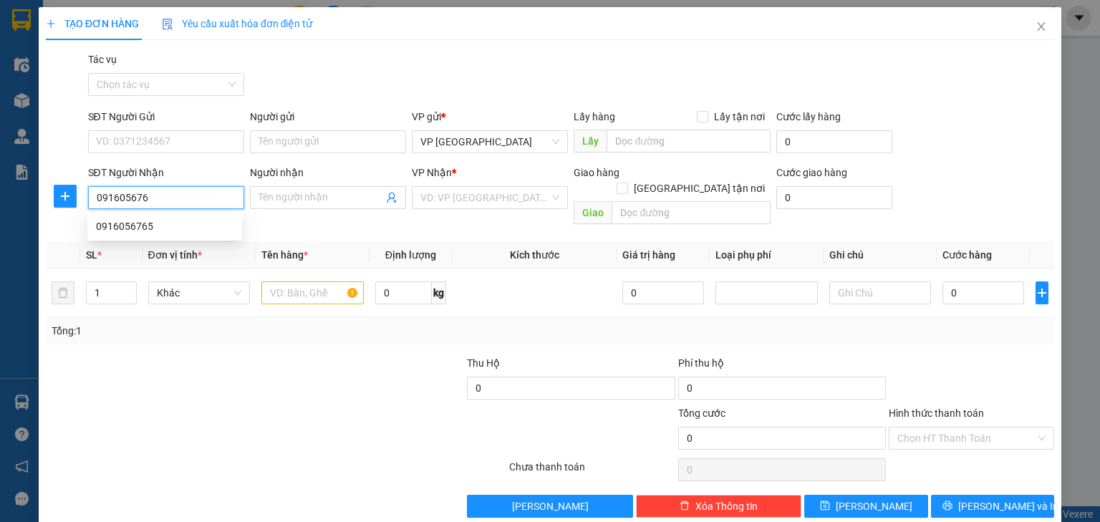
type input "0916056765"
click at [163, 231] on div "0916056765" at bounding box center [165, 227] width 138 height 16
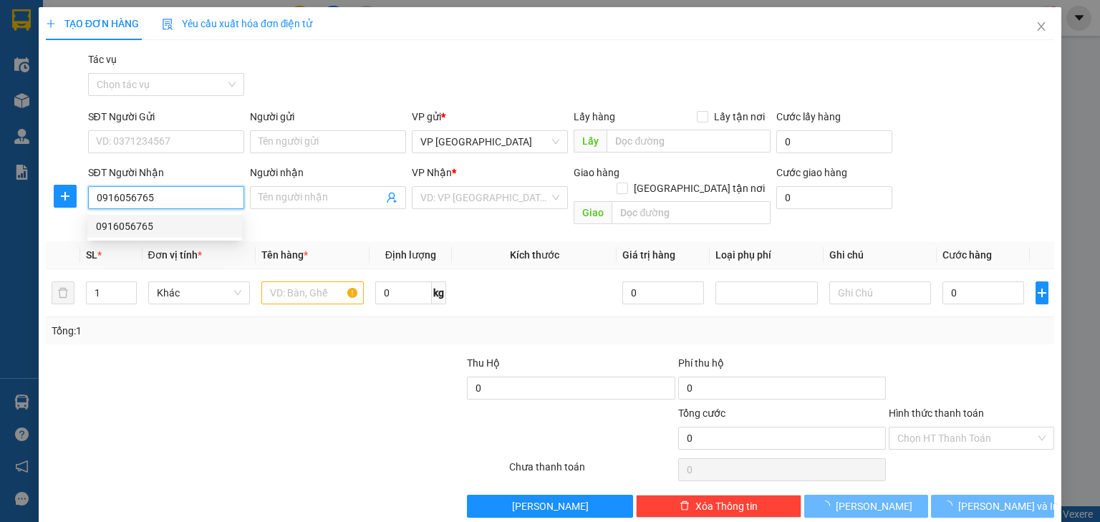
type input "Vp Cầu Yên Xuân"
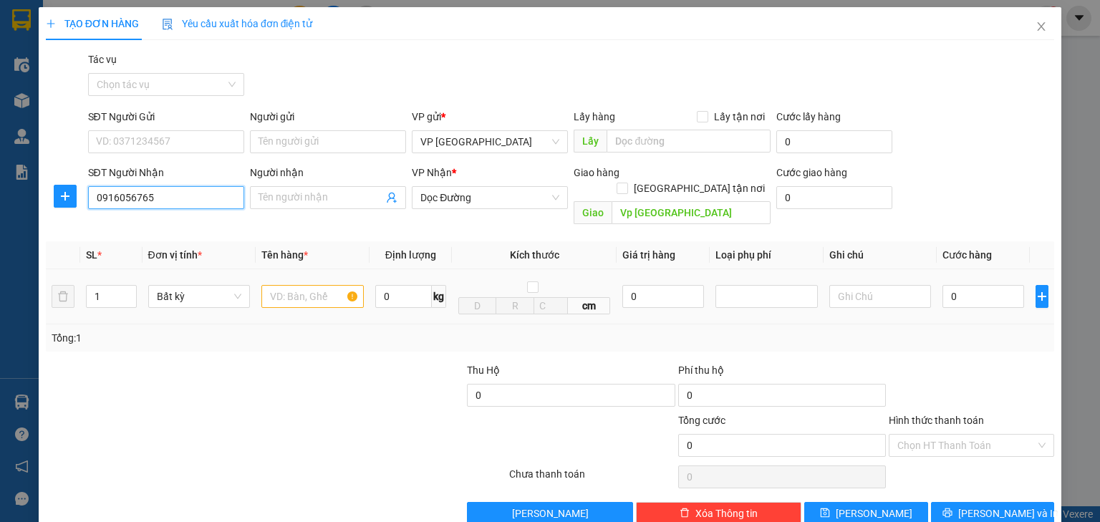
type input "0916056765"
click at [324, 285] on input "text" at bounding box center [312, 296] width 102 height 23
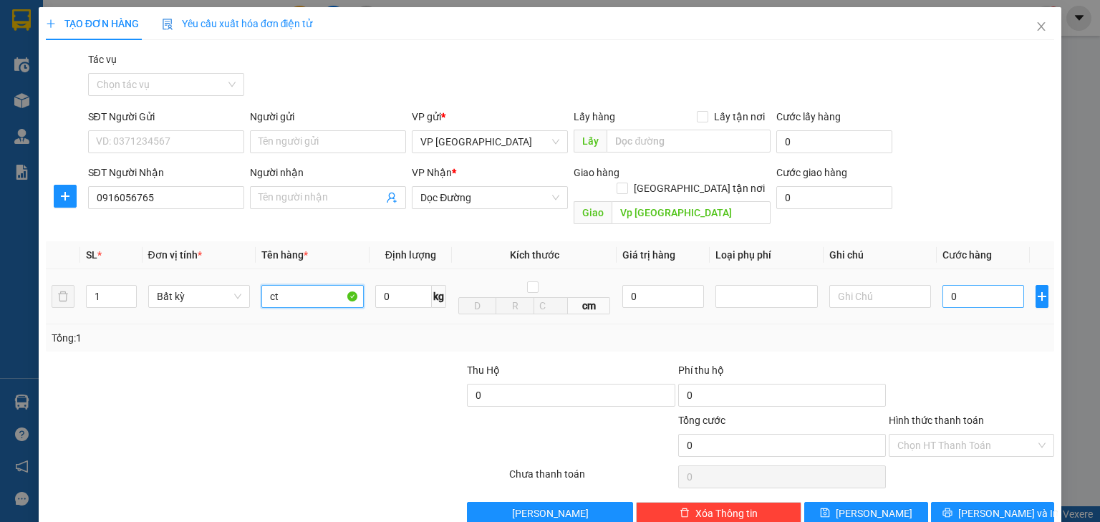
type input "ct"
click at [963, 285] on input "0" at bounding box center [984, 296] width 82 height 23
type input "4"
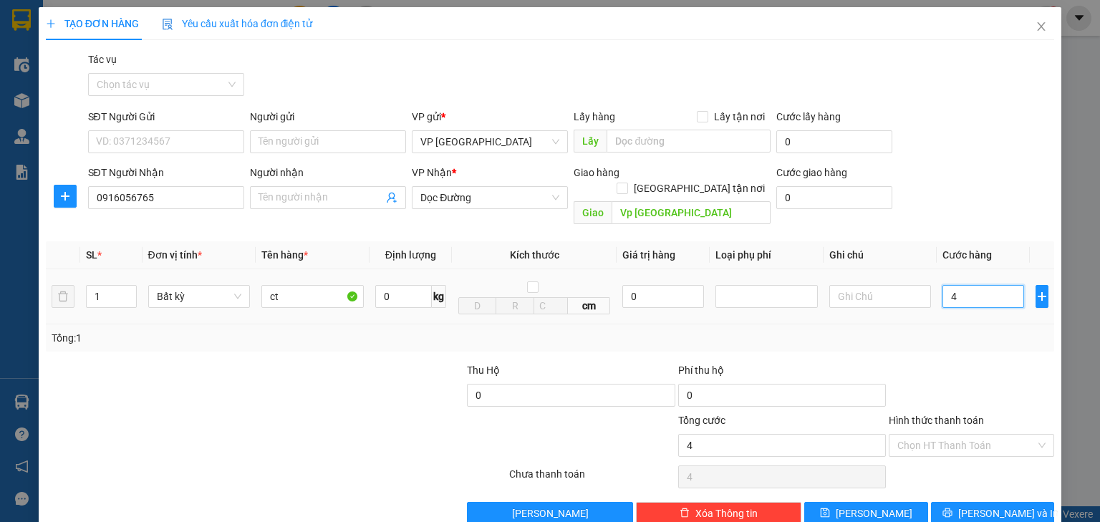
type input "40"
type input "400"
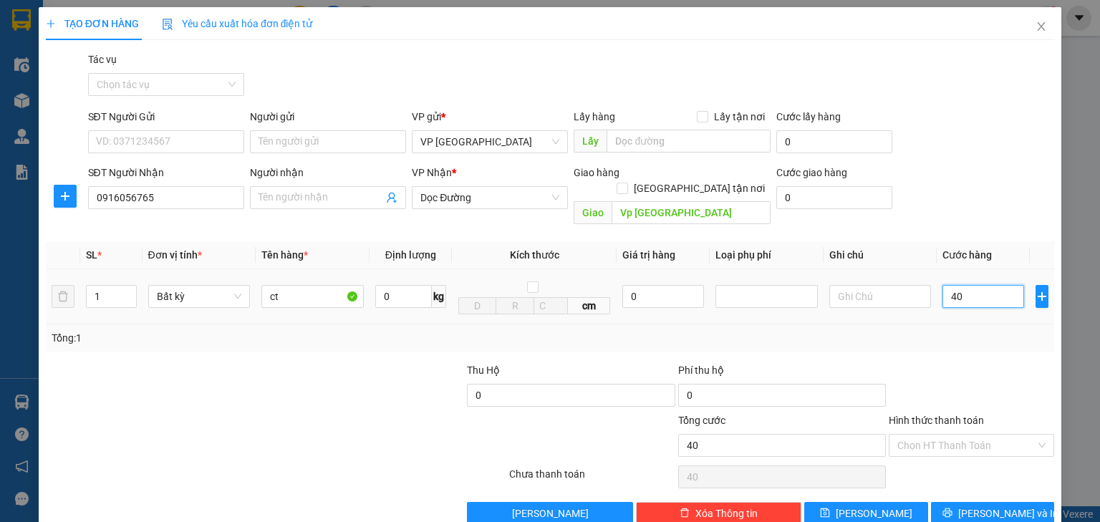
type input "400"
type input "4.000"
type input "40.000"
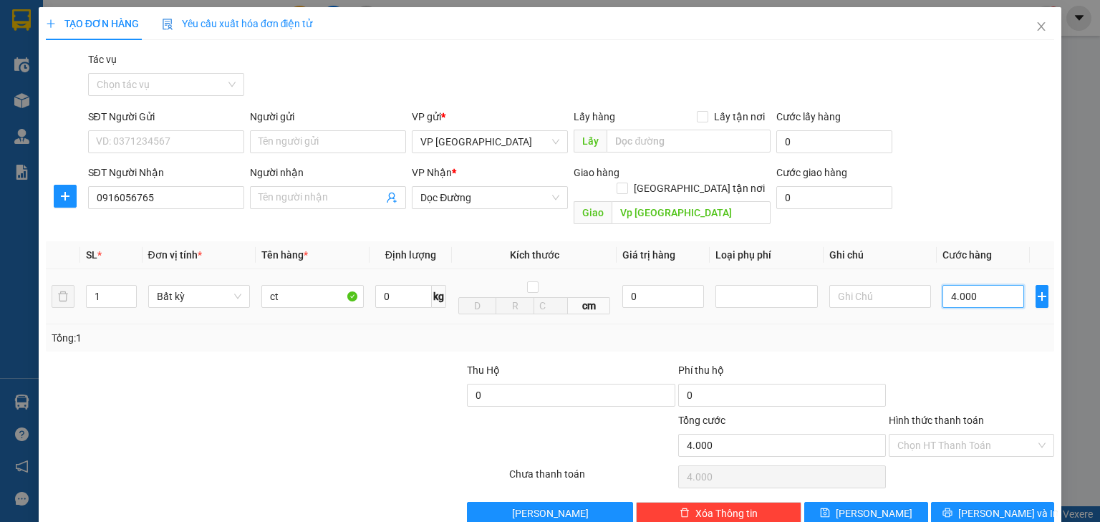
type input "40.000"
click at [956, 435] on input "Hình thức thanh toán" at bounding box center [967, 445] width 138 height 21
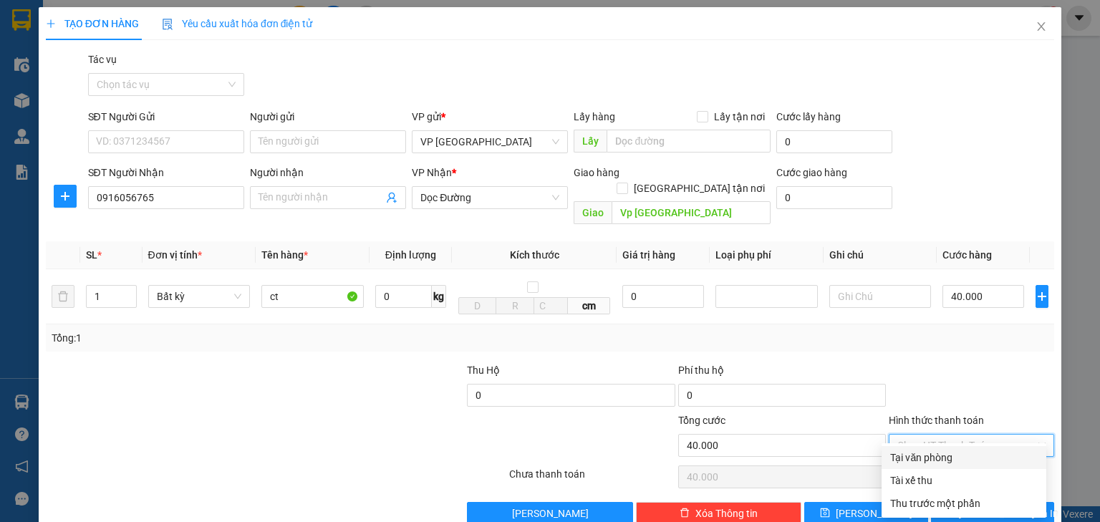
click at [954, 456] on div "Tại văn phòng" at bounding box center [965, 458] width 148 height 16
type input "0"
click at [980, 506] on span "Lưu và In" at bounding box center [1009, 514] width 100 height 16
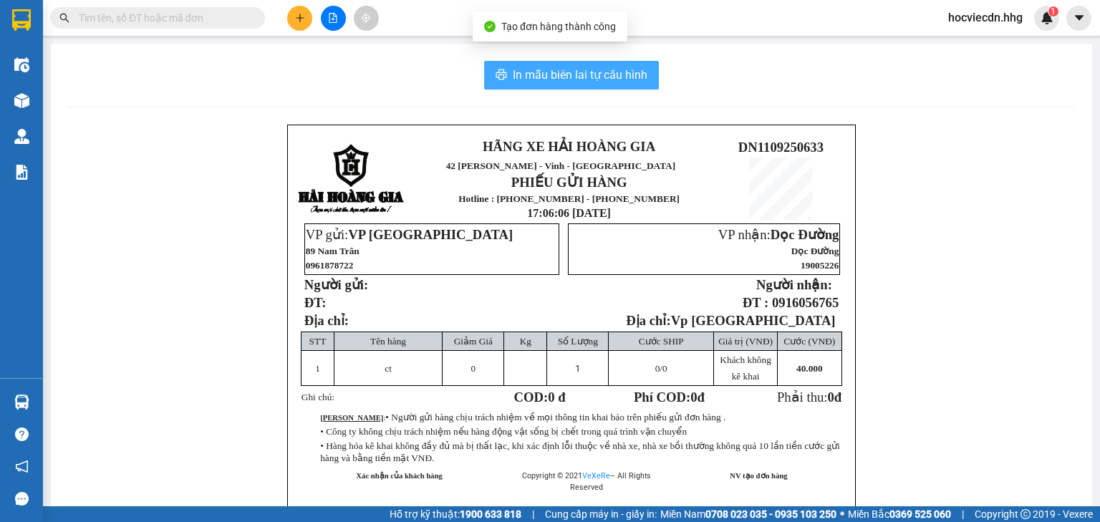
click at [608, 77] on span "In mẫu biên lai tự cấu hình" at bounding box center [580, 75] width 135 height 18
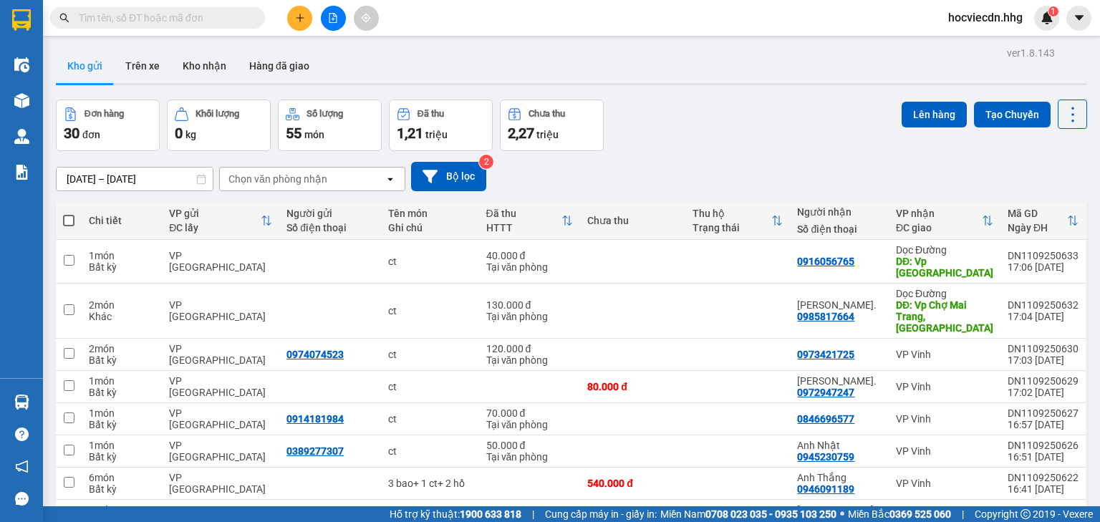
scroll to position [69, 0]
click at [303, 13] on icon "plus" at bounding box center [300, 18] width 10 height 10
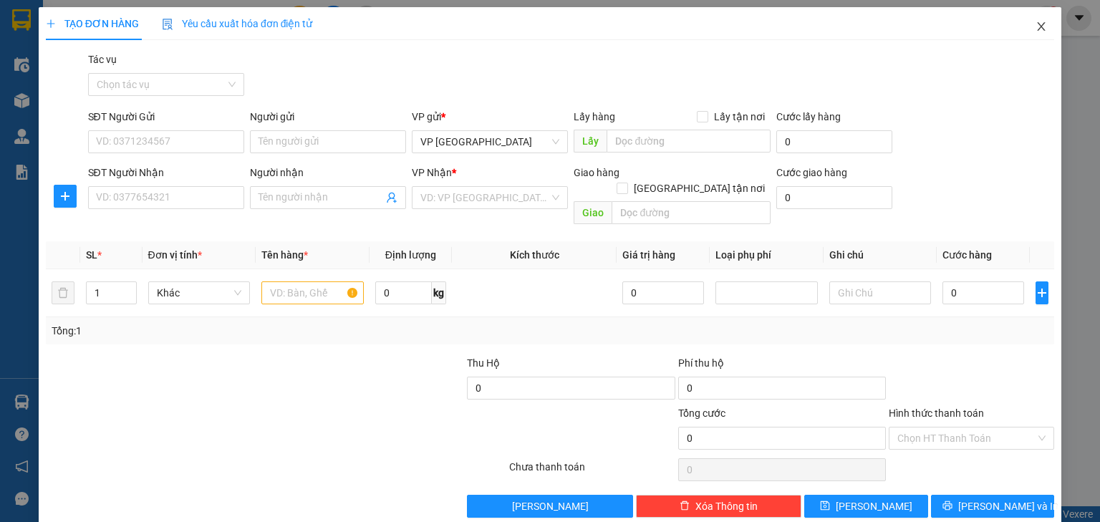
click at [1040, 22] on span "Close" at bounding box center [1042, 27] width 40 height 40
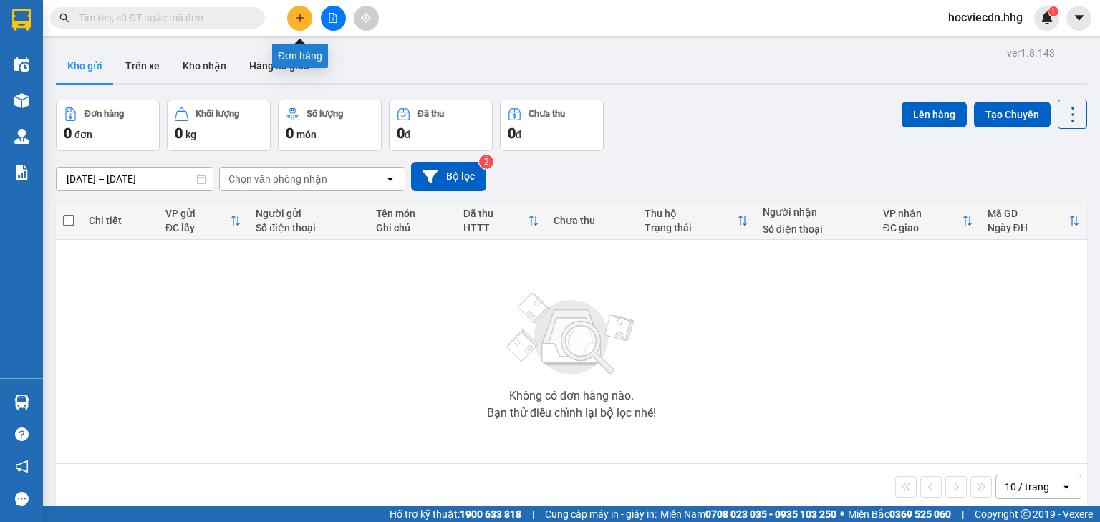
click at [295, 19] on icon "plus" at bounding box center [300, 18] width 10 height 10
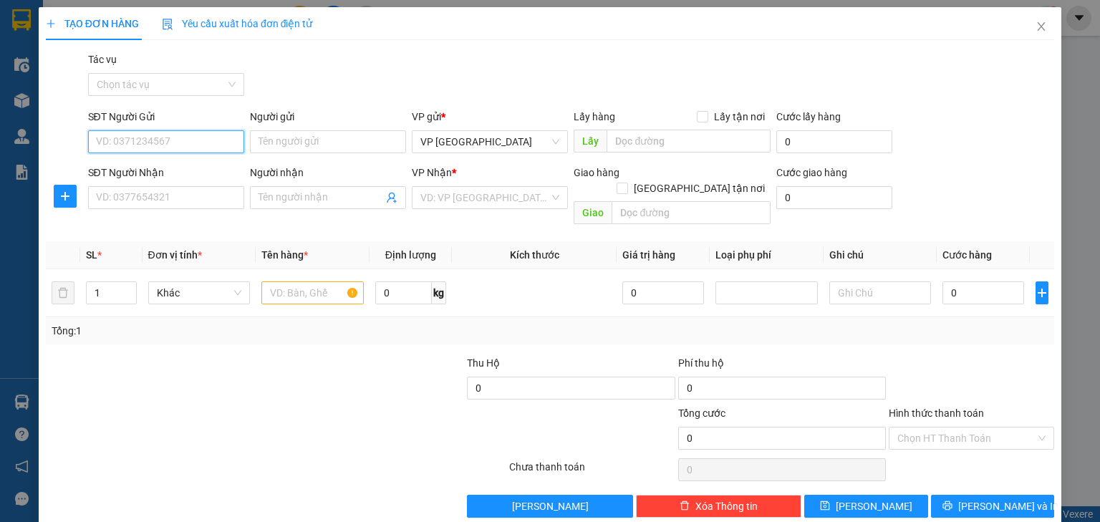
click at [204, 149] on input "SĐT Người Gửi" at bounding box center [166, 141] width 156 height 23
click at [198, 166] on div "0898438357 - Nhật" at bounding box center [176, 171] width 161 height 16
type input "0898438357"
type input "Nhật"
type input "0898438357"
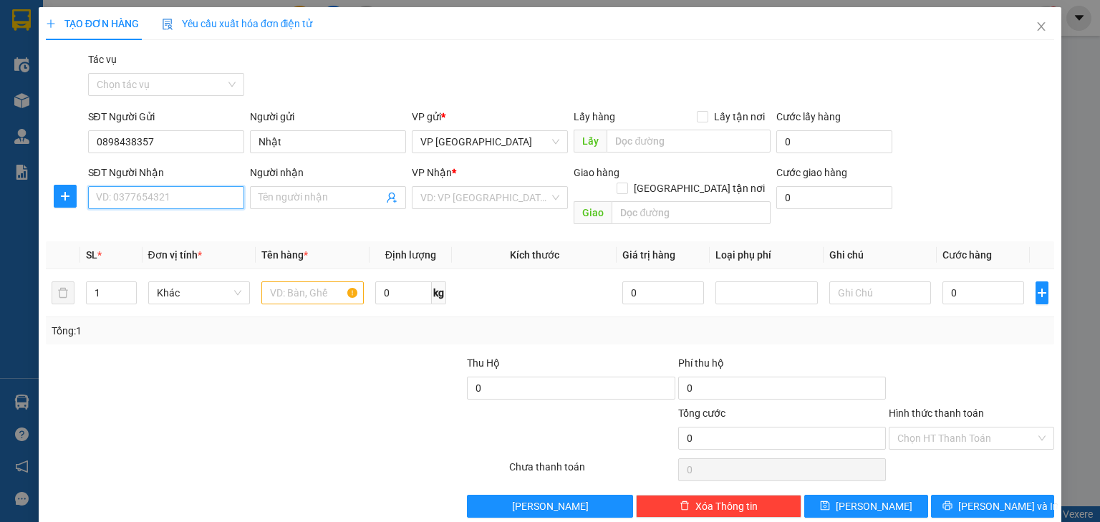
click at [190, 198] on input "SĐT Người Nhận" at bounding box center [166, 197] width 156 height 23
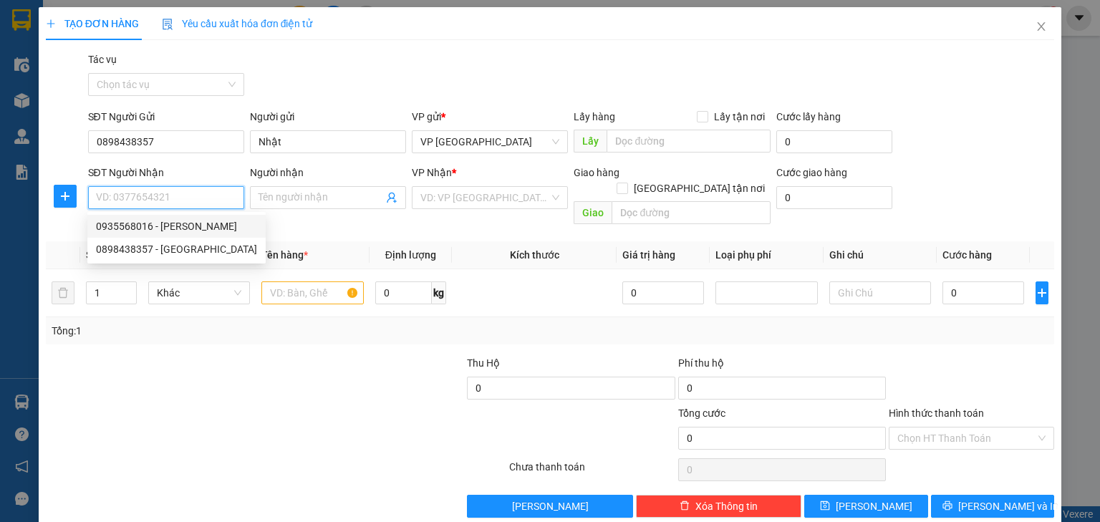
click at [190, 221] on div "0935568016 - Quỳnh" at bounding box center [176, 227] width 161 height 16
type input "0935568016"
type input "Quỳnh"
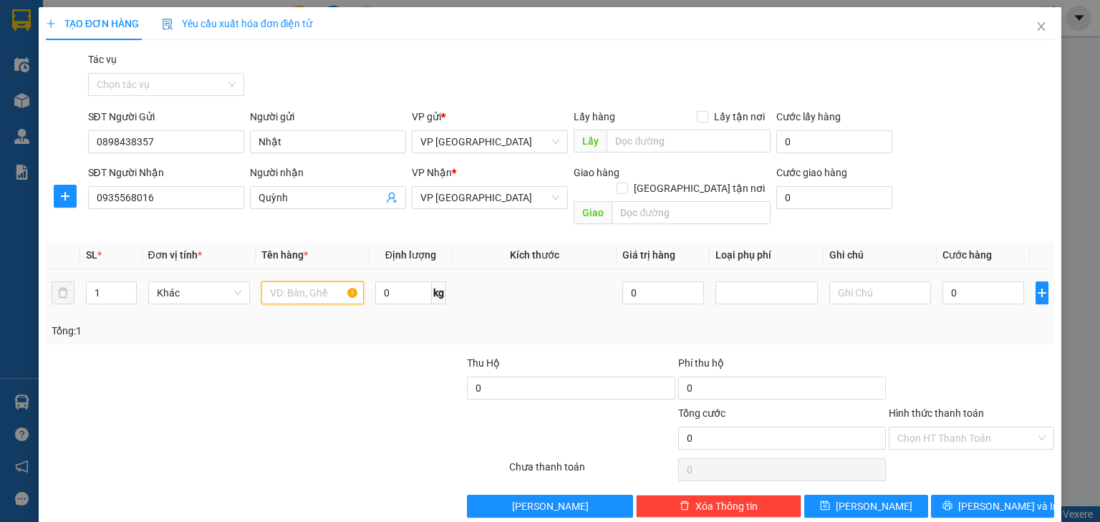
click at [287, 282] on input "text" at bounding box center [312, 293] width 102 height 23
type input "ct"
click at [967, 282] on input "0" at bounding box center [984, 293] width 82 height 23
type input "5"
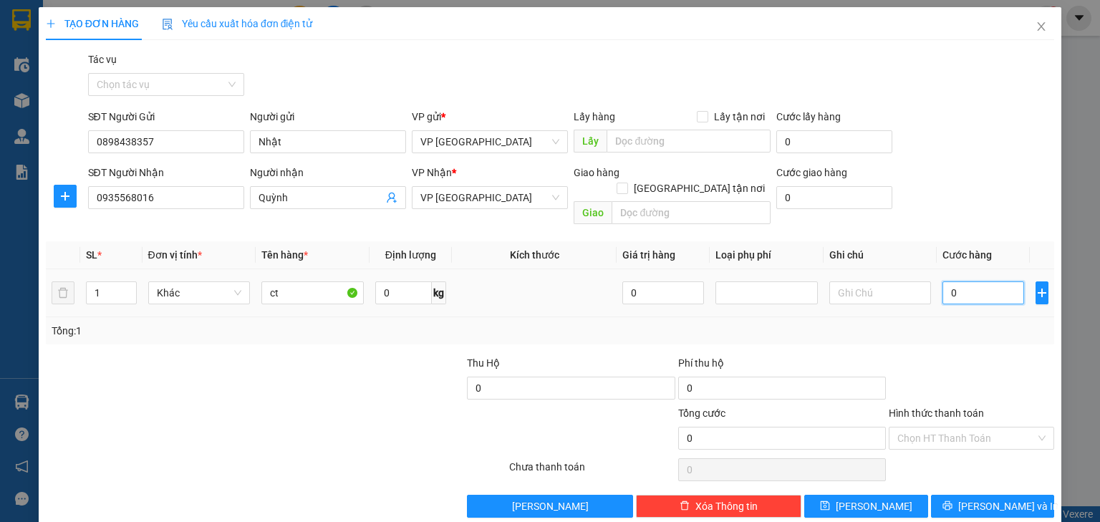
type input "5"
type input "50"
type input "500"
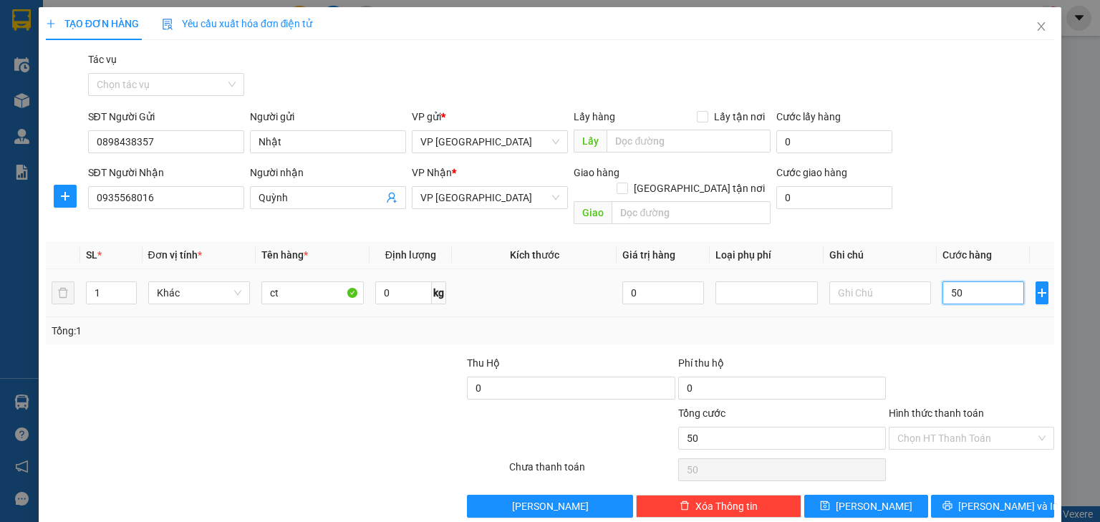
type input "500"
click at [1004, 499] on span "Lưu và In" at bounding box center [1009, 507] width 100 height 16
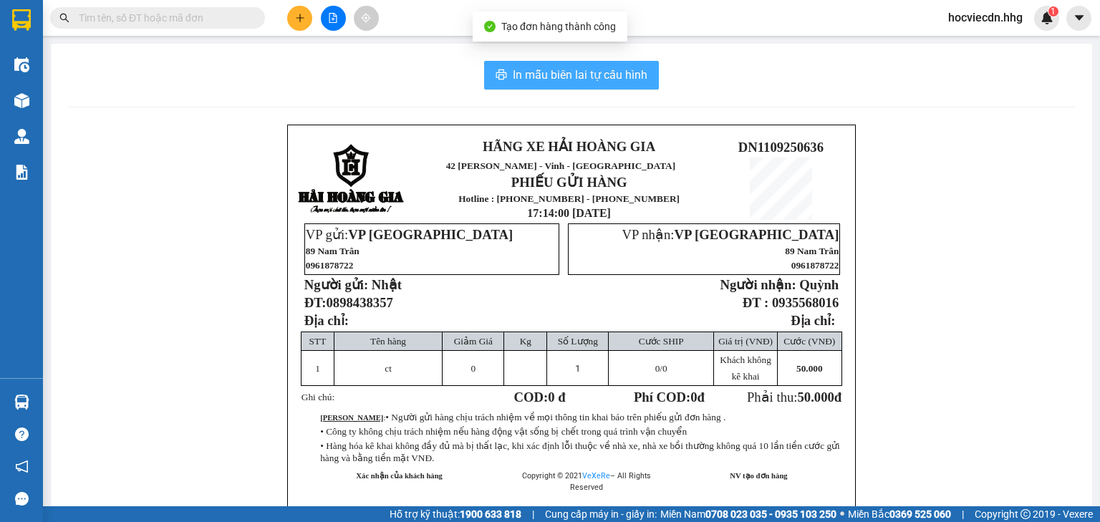
click at [582, 73] on span "In mẫu biên lai tự cấu hình" at bounding box center [580, 75] width 135 height 18
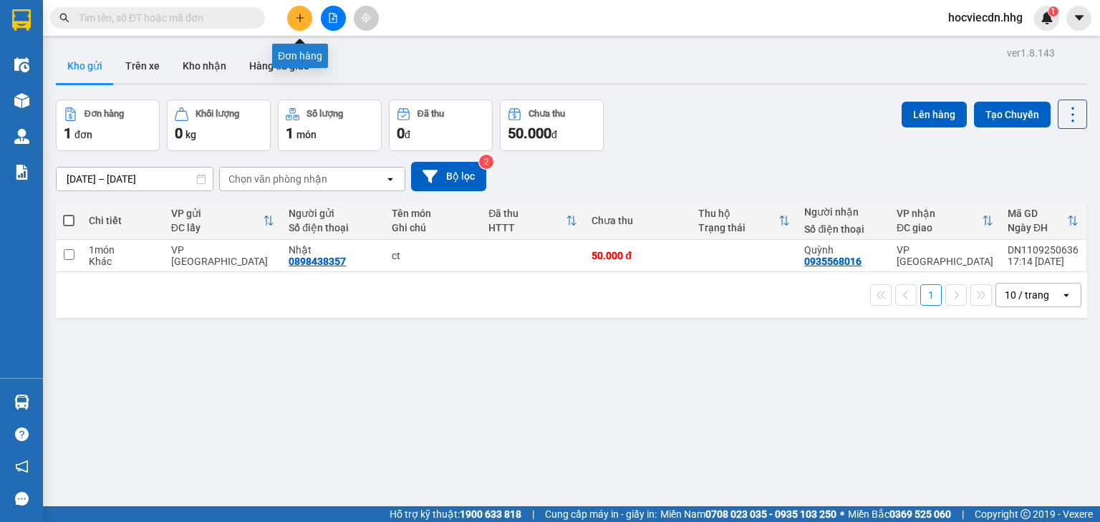
click at [294, 21] on button at bounding box center [299, 18] width 25 height 25
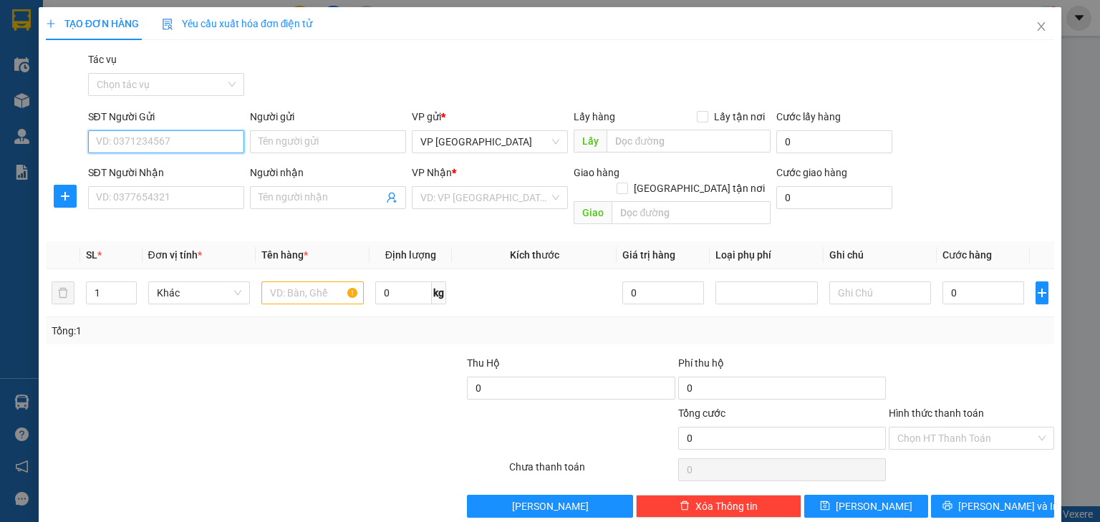
click at [227, 148] on input "SĐT Người Gửi" at bounding box center [166, 141] width 156 height 23
click at [188, 195] on input "SĐT Người Nhận" at bounding box center [166, 197] width 156 height 23
click at [160, 149] on input "SĐT Người Gửi" at bounding box center [166, 141] width 156 height 23
click at [124, 141] on input "090531633" at bounding box center [166, 141] width 156 height 23
click at [120, 142] on input "090531633" at bounding box center [166, 141] width 156 height 23
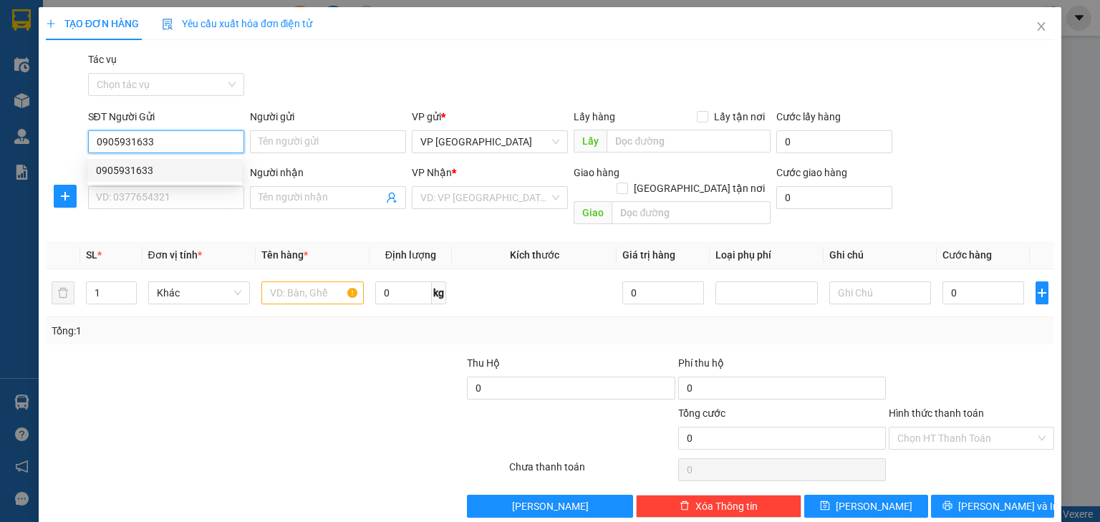
click at [169, 172] on div "0905931633" at bounding box center [165, 171] width 138 height 16
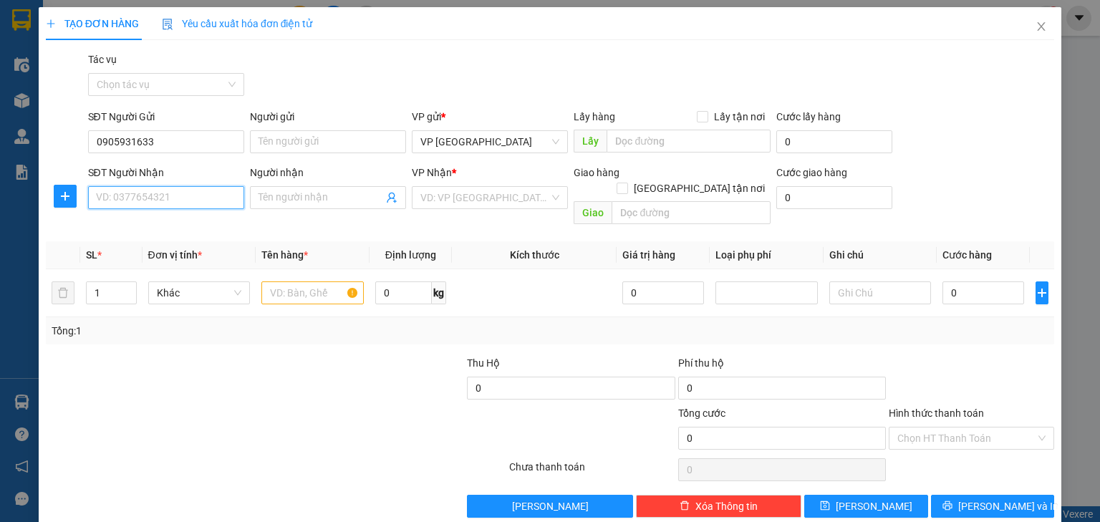
click at [173, 201] on input "SĐT Người Nhận" at bounding box center [166, 197] width 156 height 23
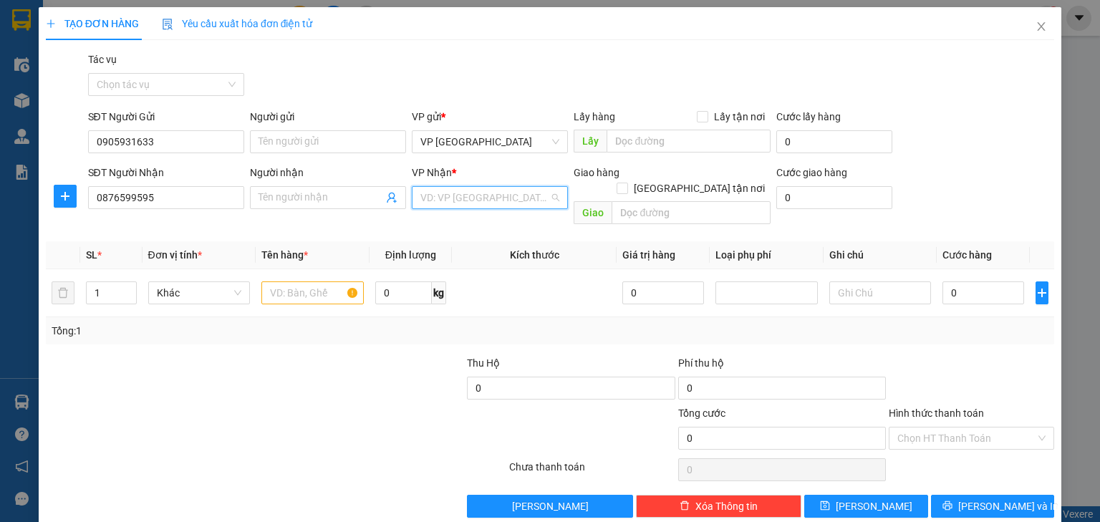
click at [450, 199] on input "search" at bounding box center [485, 197] width 129 height 21
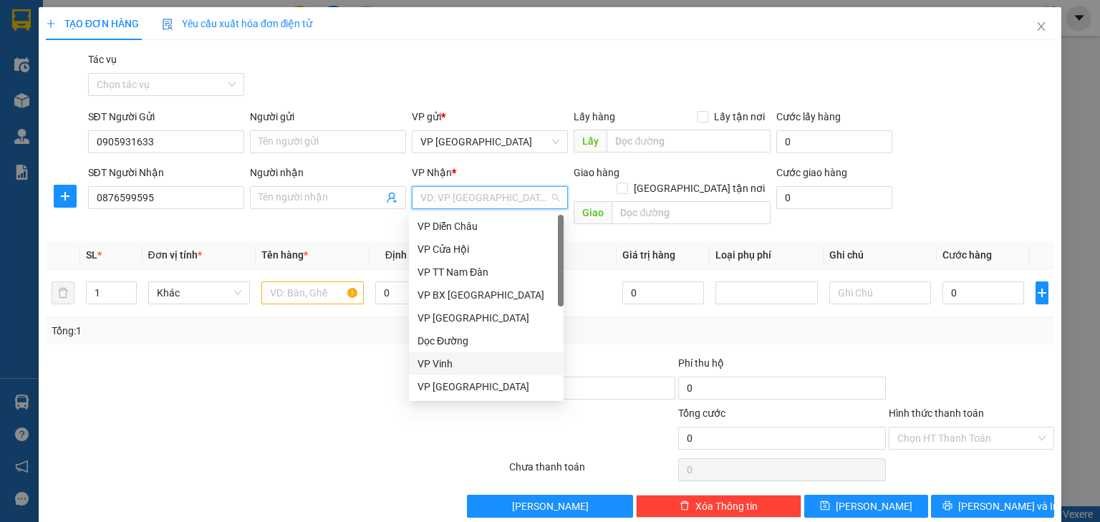
click at [466, 360] on div "VP Vinh" at bounding box center [487, 364] width 138 height 16
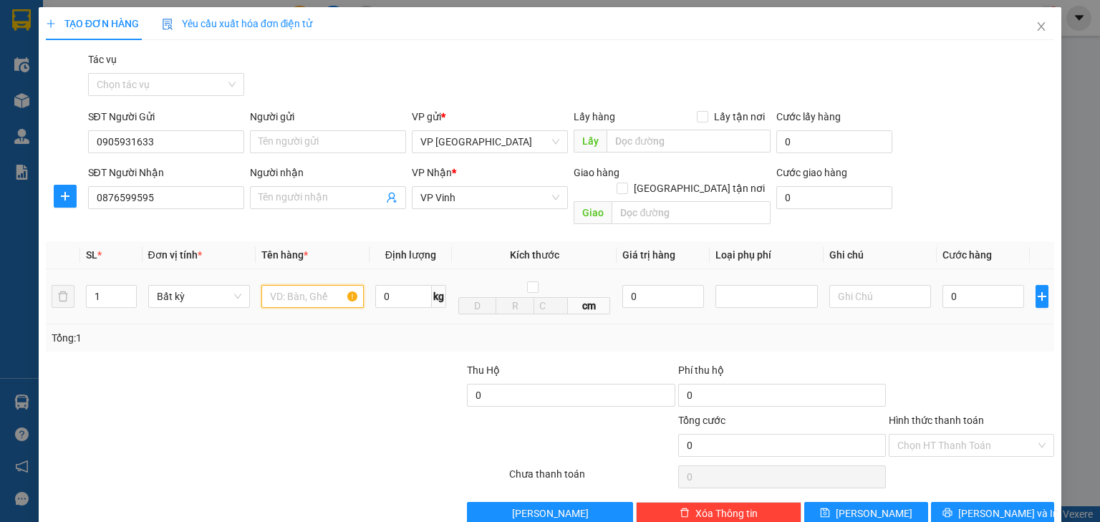
click at [308, 285] on input "text" at bounding box center [312, 296] width 102 height 23
click at [981, 285] on input "0" at bounding box center [984, 296] width 82 height 23
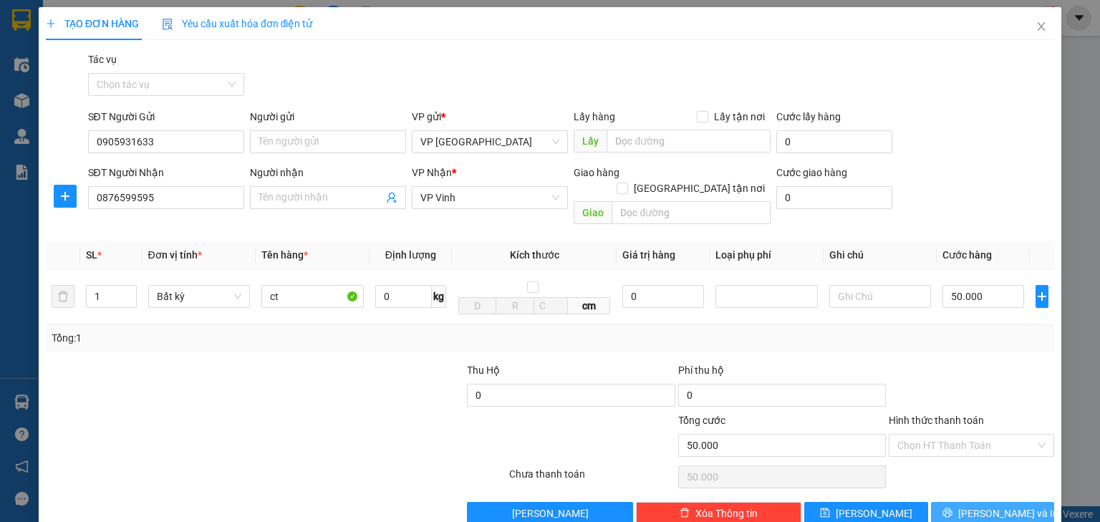
click at [969, 502] on button "Lưu và In" at bounding box center [993, 513] width 124 height 23
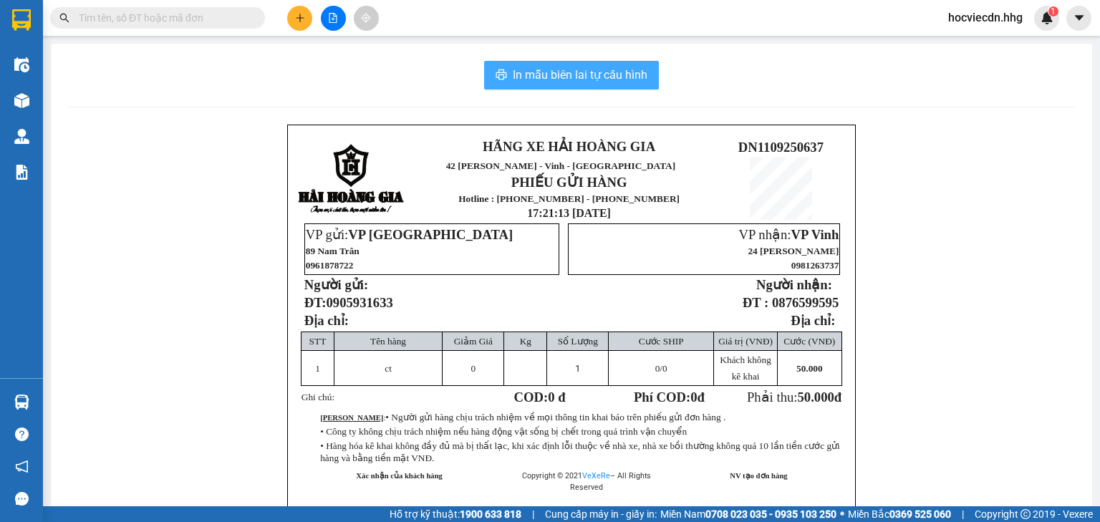
click at [595, 81] on span "In mẫu biên lai tự cấu hình" at bounding box center [580, 75] width 135 height 18
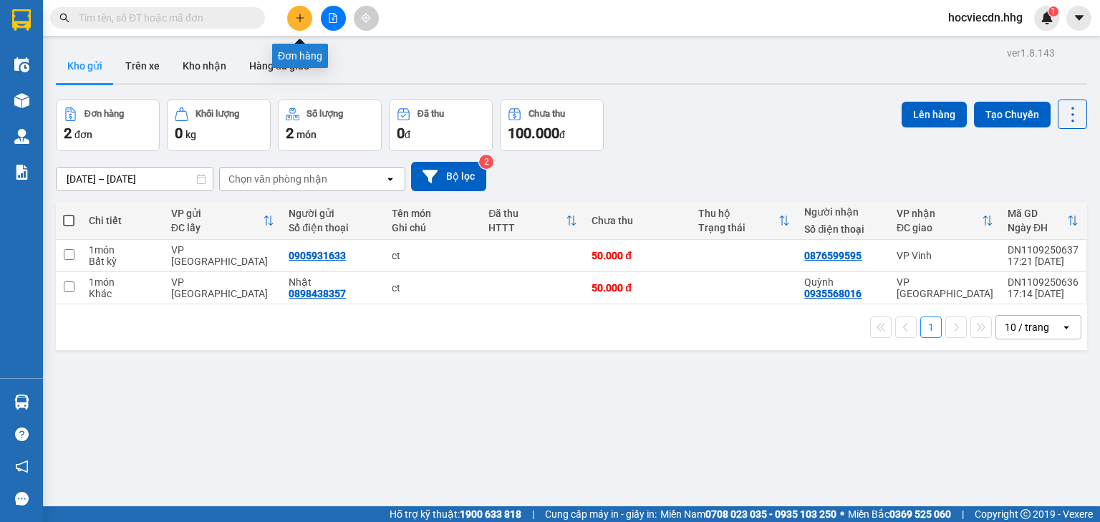
click at [304, 13] on icon "plus" at bounding box center [300, 18] width 10 height 10
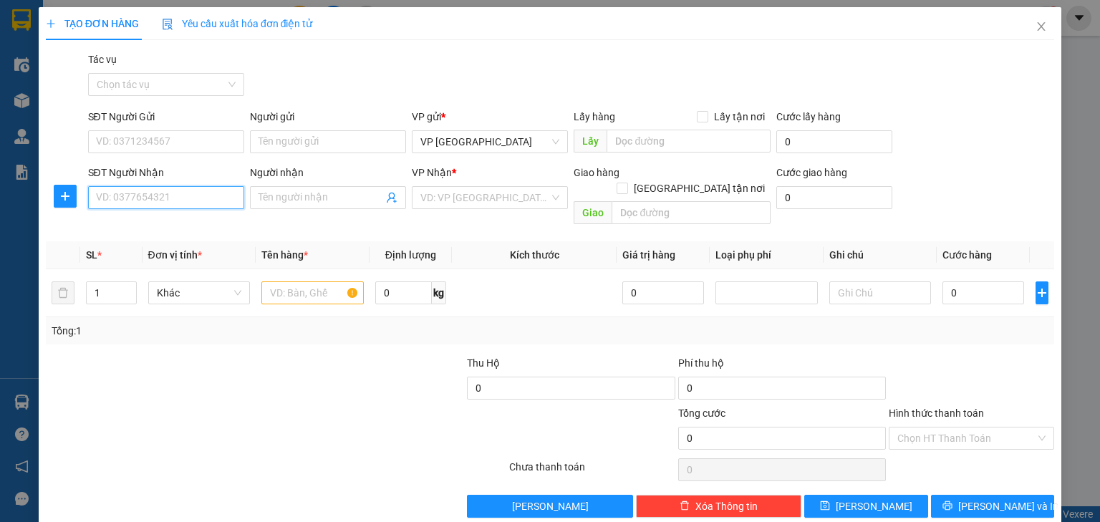
click at [193, 199] on input "SĐT Người Nhận" at bounding box center [166, 197] width 156 height 23
click at [186, 224] on div "0975054734" at bounding box center [165, 227] width 138 height 16
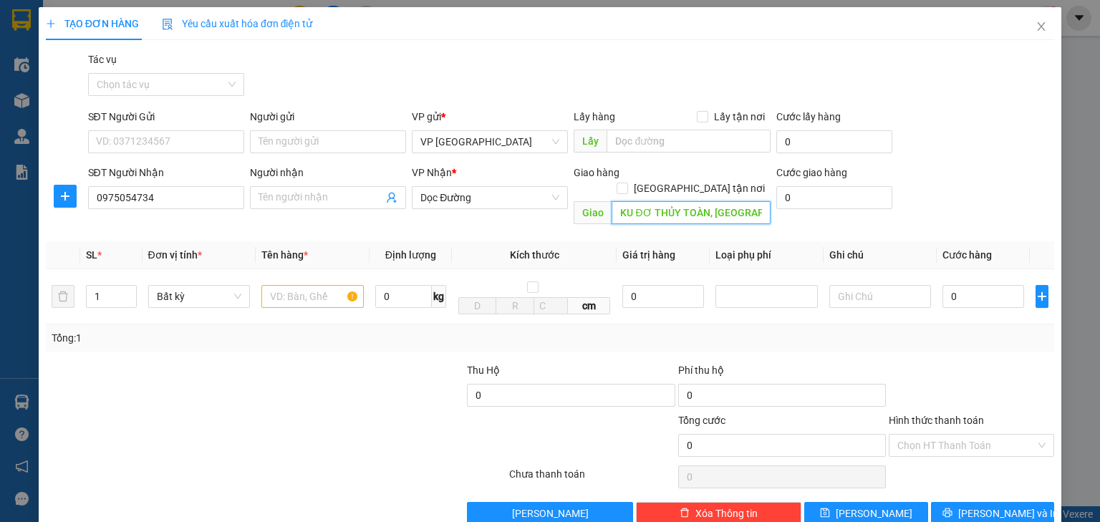
click at [680, 201] on input "KU ĐƠ THỦY TOÀN, HÀ TĨNH" at bounding box center [691, 212] width 159 height 23
drag, startPoint x: 705, startPoint y: 200, endPoint x: 605, endPoint y: 192, distance: 100.6
click at [605, 201] on span "Giao KU ĐƠ THỦY TOÀN, HÀ TĨNH" at bounding box center [672, 212] width 197 height 23
click at [317, 285] on input "text" at bounding box center [312, 296] width 102 height 23
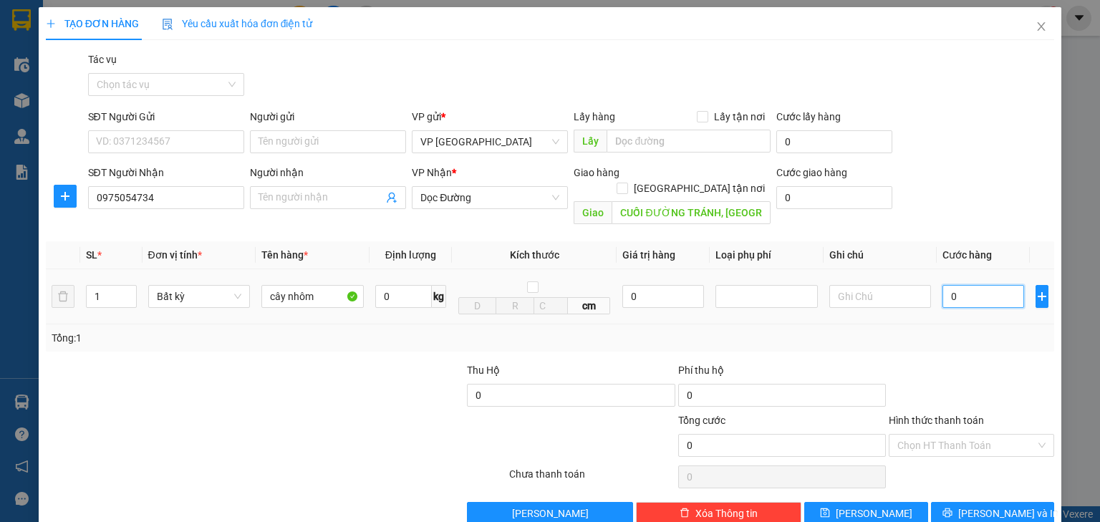
click at [958, 285] on input "0" at bounding box center [984, 296] width 82 height 23
click at [997, 506] on span "Lưu và In" at bounding box center [1009, 514] width 100 height 16
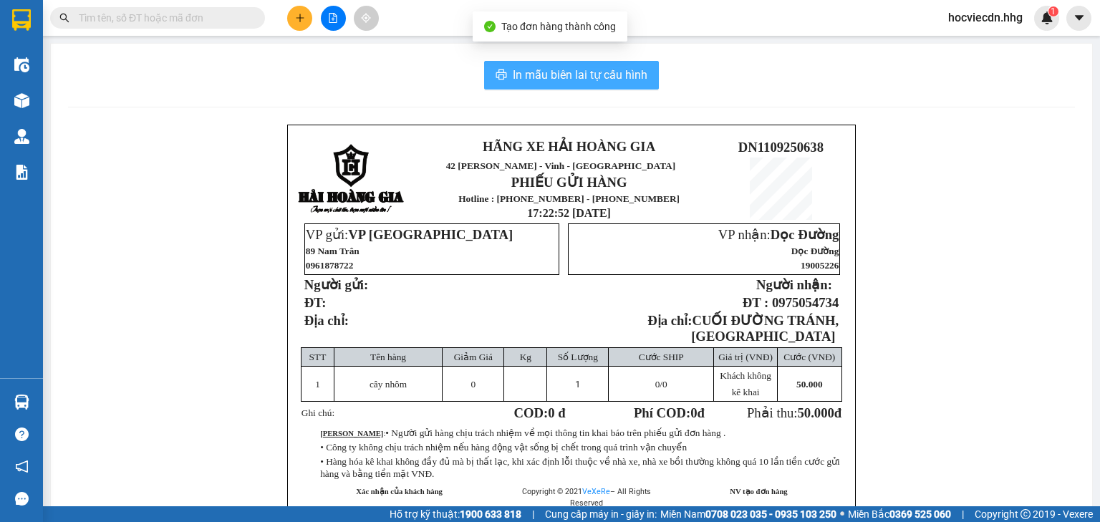
click at [595, 79] on span "In mẫu biên lai tự cấu hình" at bounding box center [580, 75] width 135 height 18
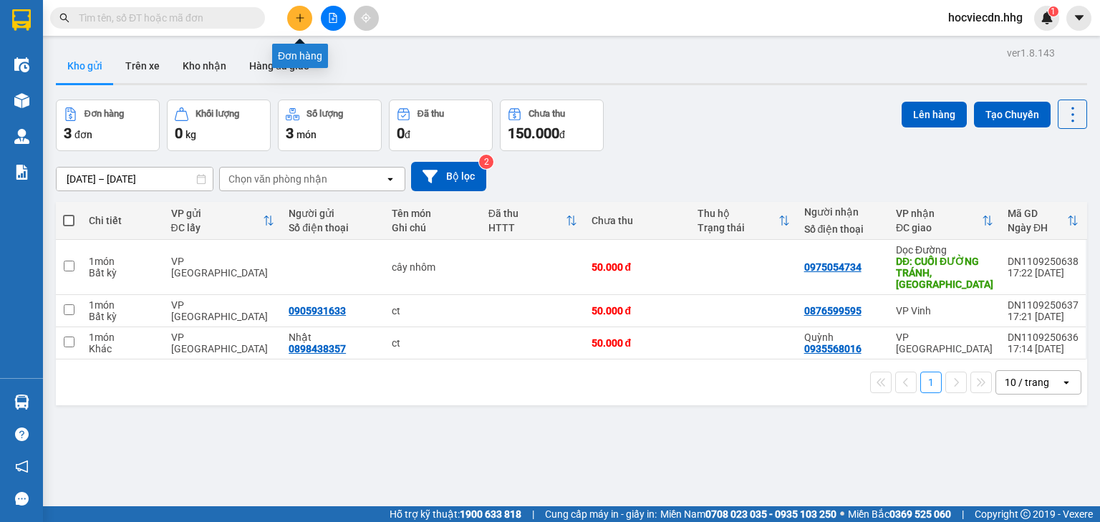
click at [292, 21] on button at bounding box center [299, 18] width 25 height 25
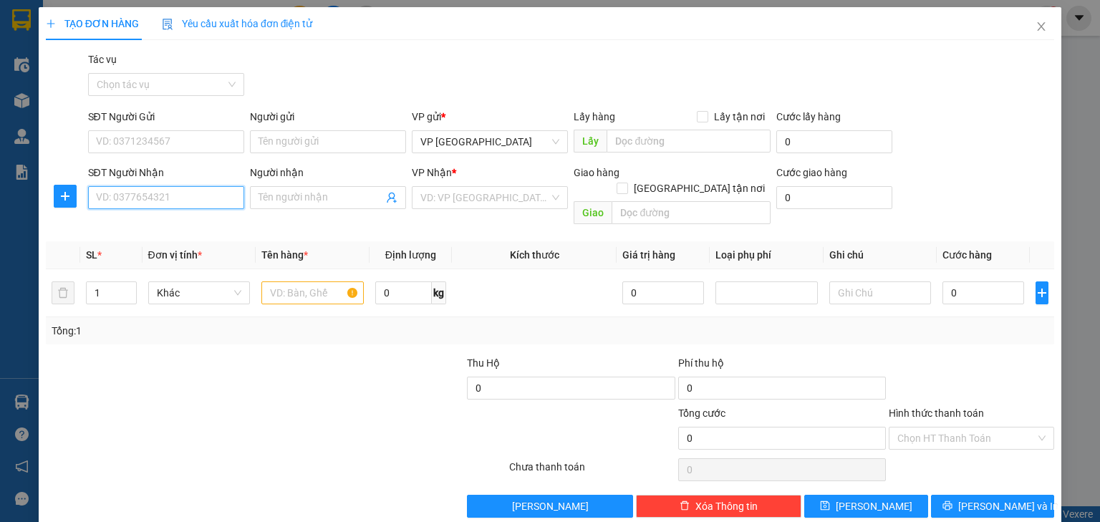
click at [198, 195] on input "SĐT Người Nhận" at bounding box center [166, 197] width 156 height 23
click at [206, 197] on input "SĐT Người Nhận" at bounding box center [166, 197] width 156 height 23
click at [167, 140] on input "SĐT Người Gửi" at bounding box center [166, 141] width 156 height 23
click at [145, 192] on input "SĐT Người Nhận" at bounding box center [166, 197] width 156 height 23
click at [171, 147] on input "SĐT Người Gửi" at bounding box center [166, 141] width 156 height 23
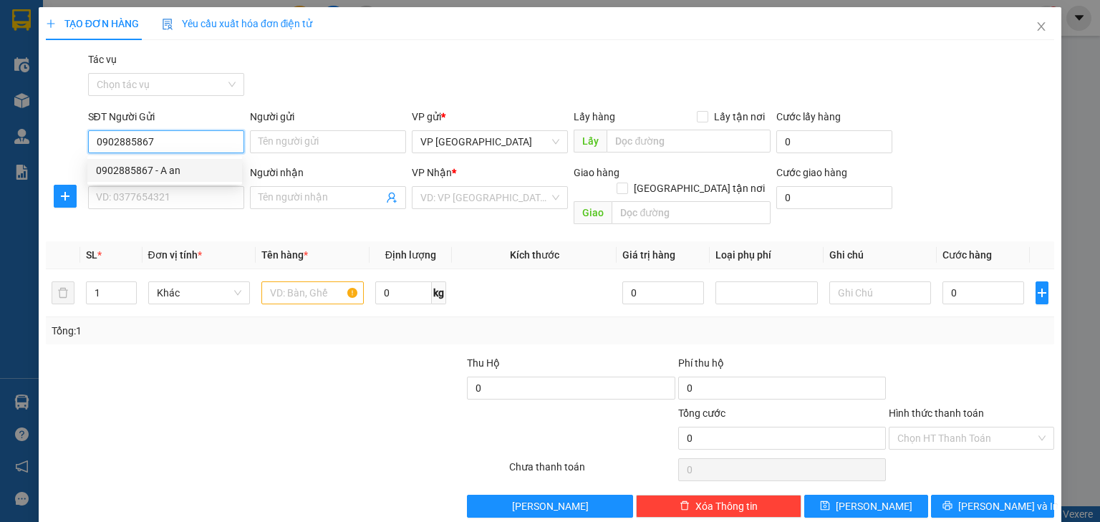
click at [181, 172] on div "0902885867 - A an" at bounding box center [165, 171] width 138 height 16
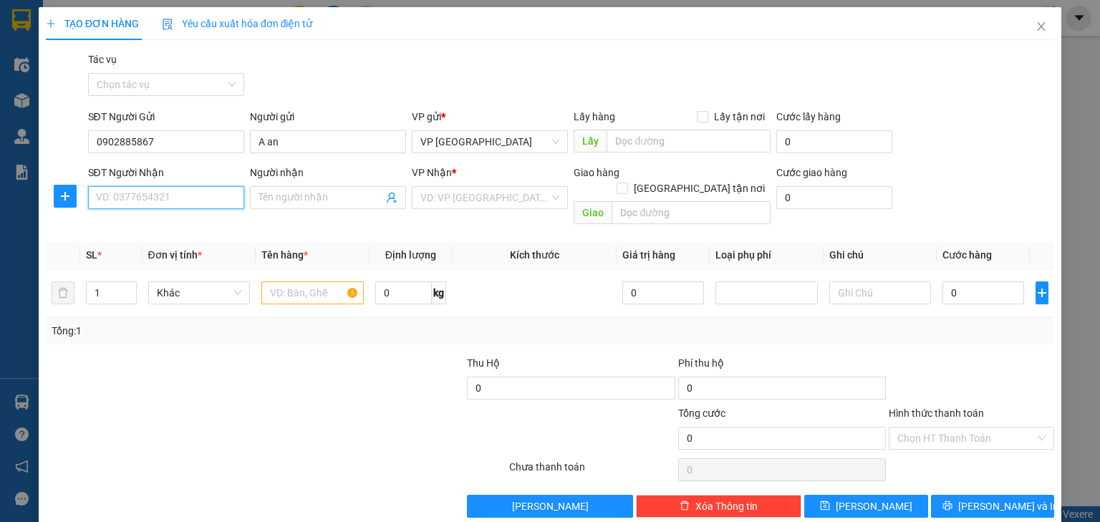
click at [176, 196] on input "SĐT Người Nhận" at bounding box center [166, 197] width 156 height 23
click at [181, 226] on div "0961642777" at bounding box center [165, 227] width 138 height 16
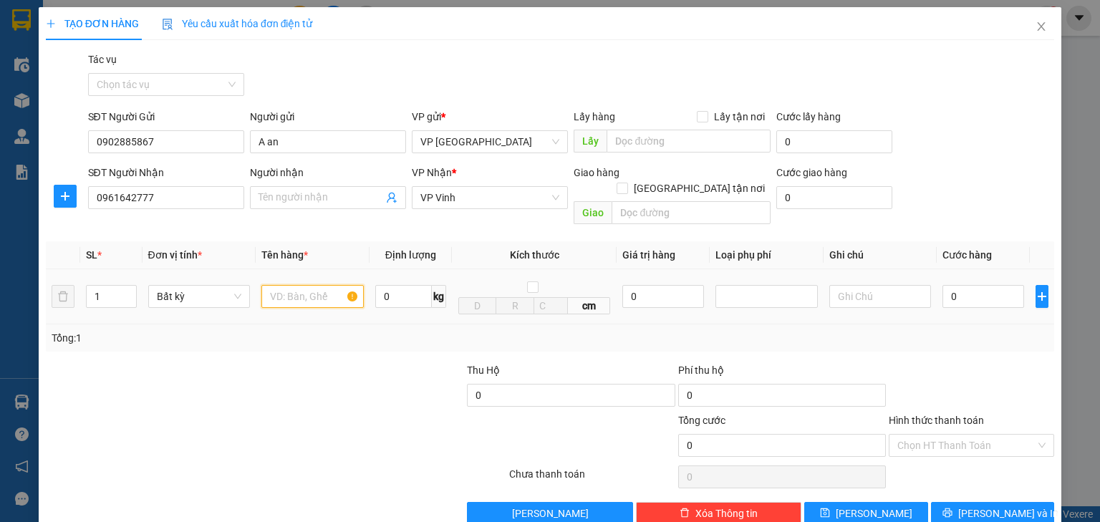
click at [321, 286] on input "text" at bounding box center [312, 296] width 102 height 23
click at [988, 285] on input "0" at bounding box center [984, 296] width 82 height 23
click at [1002, 436] on input "Hình thức thanh toán" at bounding box center [967, 445] width 138 height 21
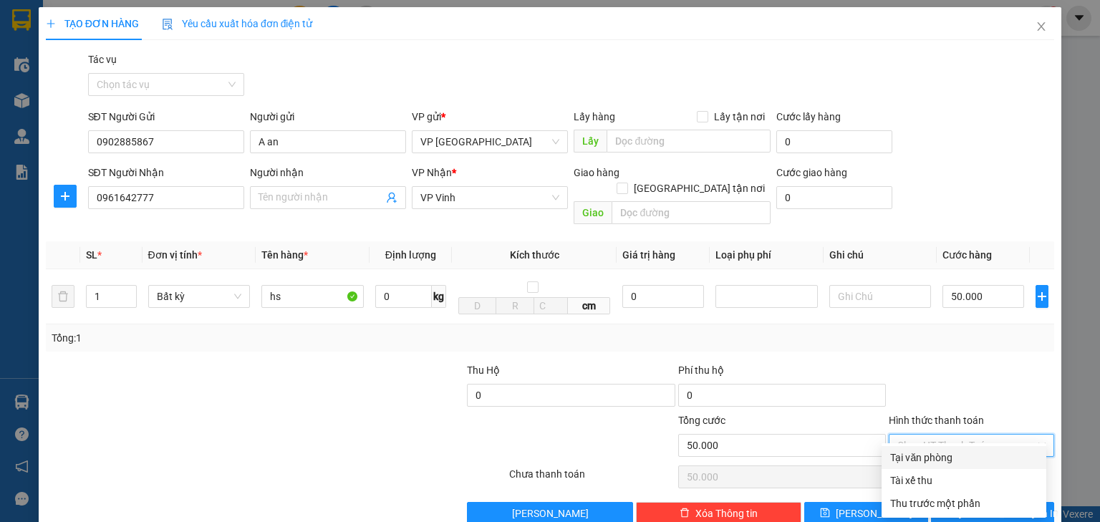
click at [960, 459] on div "Tại văn phòng" at bounding box center [965, 458] width 148 height 16
click at [953, 508] on icon "printer" at bounding box center [948, 513] width 10 height 10
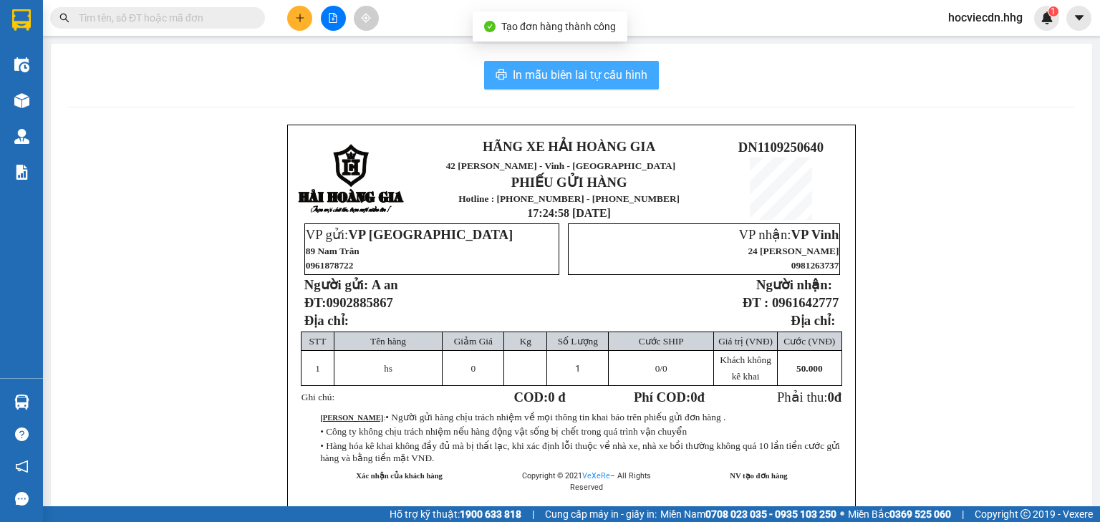
click at [598, 84] on button "In mẫu biên lai tự cấu hình" at bounding box center [571, 75] width 175 height 29
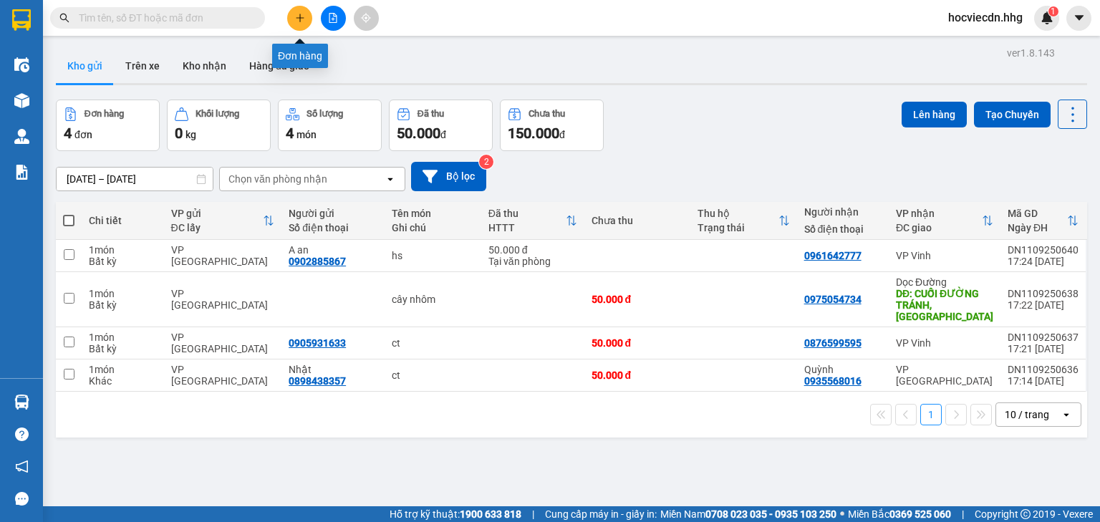
click at [297, 16] on icon "plus" at bounding box center [300, 18] width 10 height 10
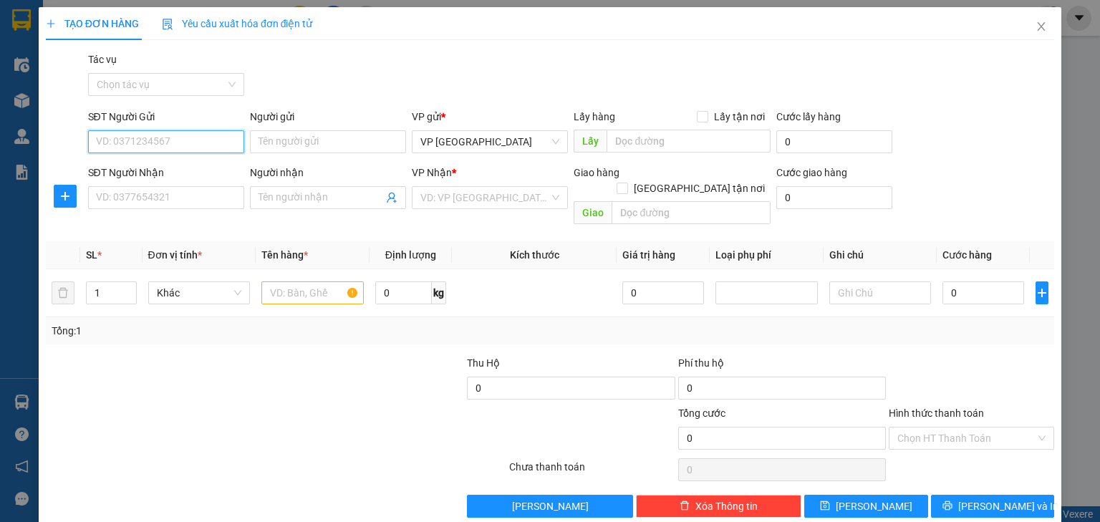
click at [218, 141] on input "SĐT Người Gửi" at bounding box center [166, 141] width 156 height 23
click at [215, 165] on div "0975640319" at bounding box center [165, 171] width 138 height 16
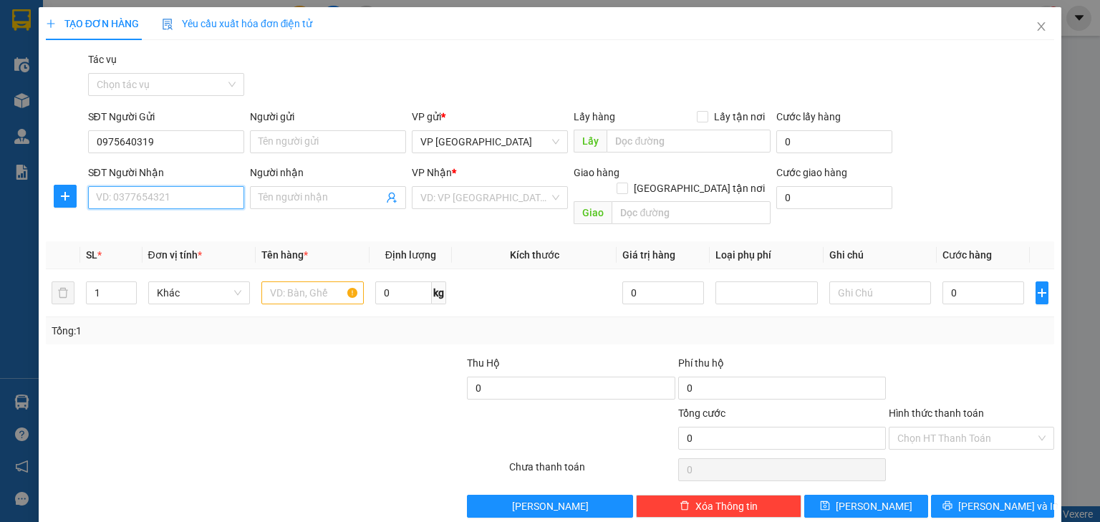
click at [203, 201] on input "SĐT Người Nhận" at bounding box center [166, 197] width 156 height 23
click at [196, 229] on div "0352029623" at bounding box center [165, 227] width 138 height 16
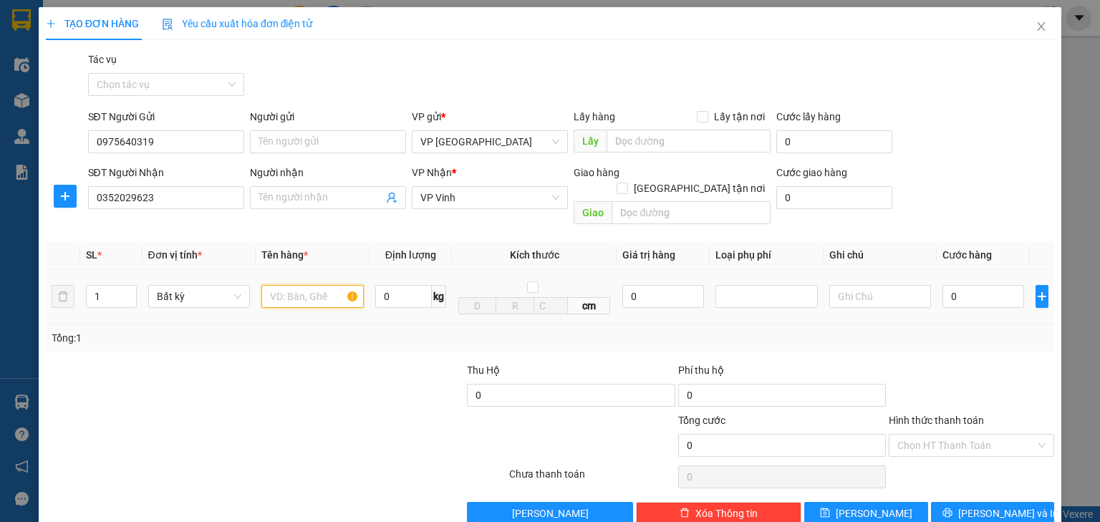
click at [324, 285] on input "text" at bounding box center [312, 296] width 102 height 23
click at [956, 285] on input "0" at bounding box center [984, 296] width 82 height 23
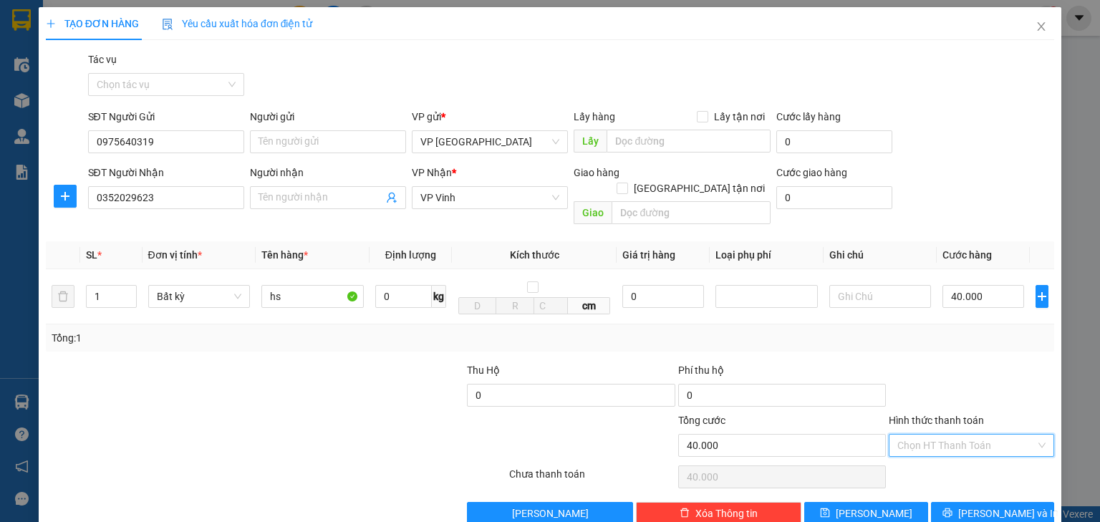
click at [992, 435] on input "Hình thức thanh toán" at bounding box center [967, 445] width 138 height 21
click at [956, 457] on div "Tại văn phòng" at bounding box center [965, 458] width 148 height 16
click at [985, 506] on span "Lưu và In" at bounding box center [1009, 514] width 100 height 16
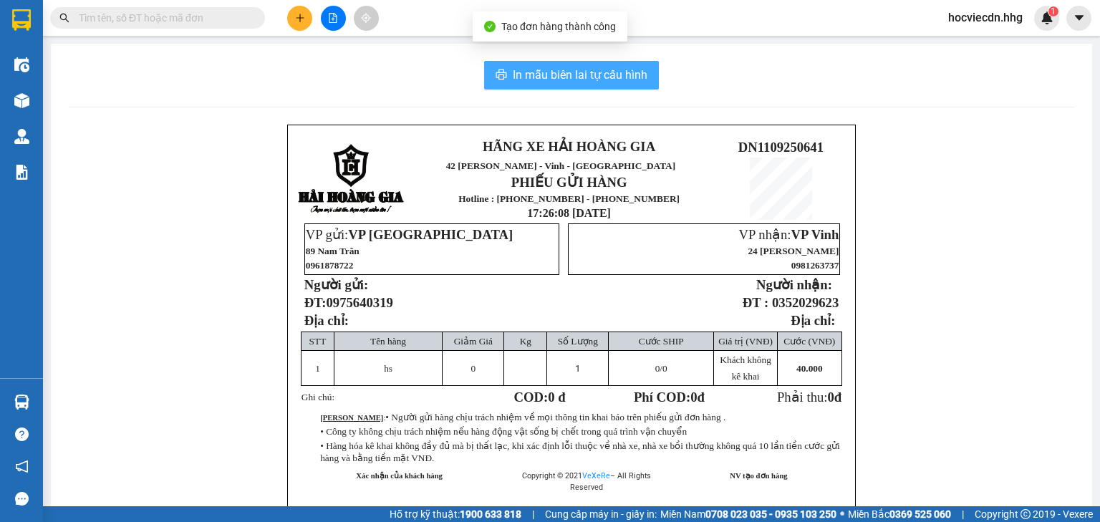
click at [592, 76] on span "In mẫu biên lai tự cấu hình" at bounding box center [580, 75] width 135 height 18
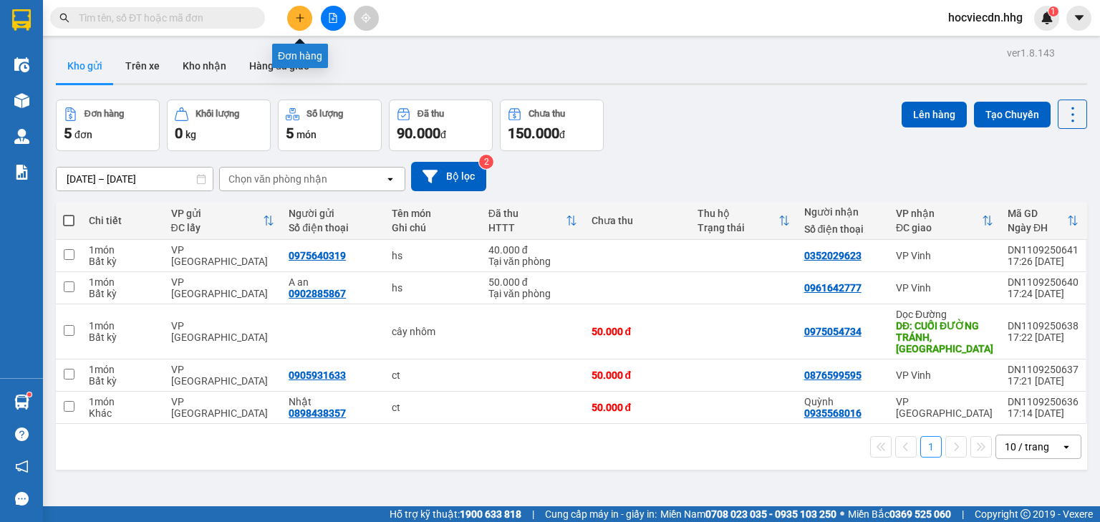
click at [307, 14] on button at bounding box center [299, 18] width 25 height 25
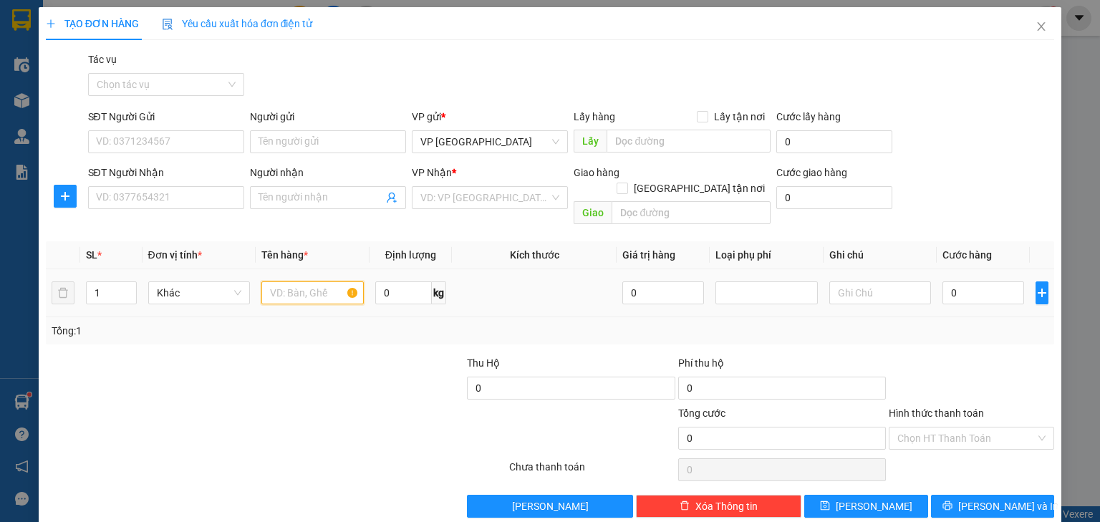
click at [287, 282] on input "text" at bounding box center [312, 293] width 102 height 23
click at [201, 206] on input "SĐT Người Nhận" at bounding box center [166, 197] width 156 height 23
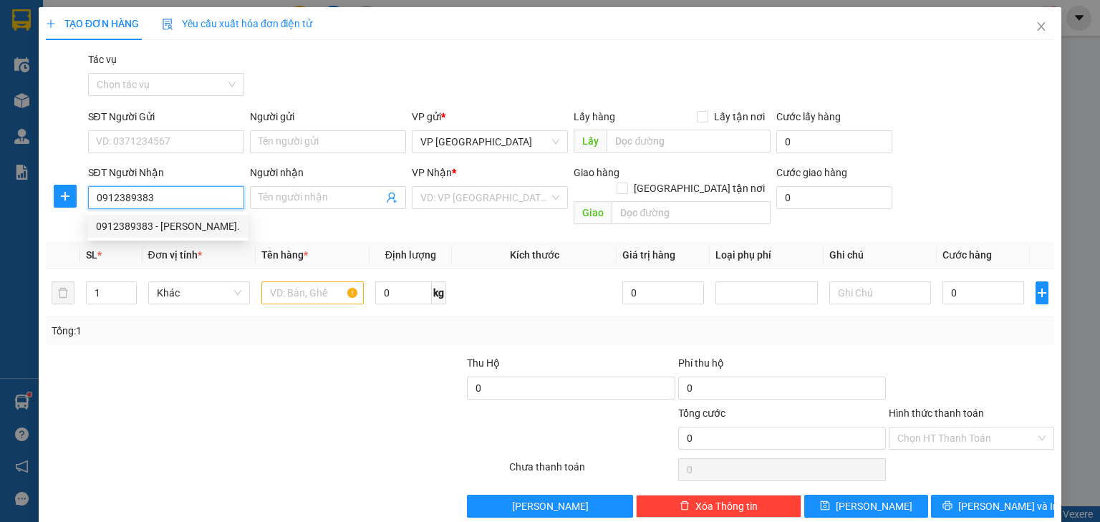
click at [199, 219] on div "0912389383 - Thanh." at bounding box center [168, 227] width 144 height 16
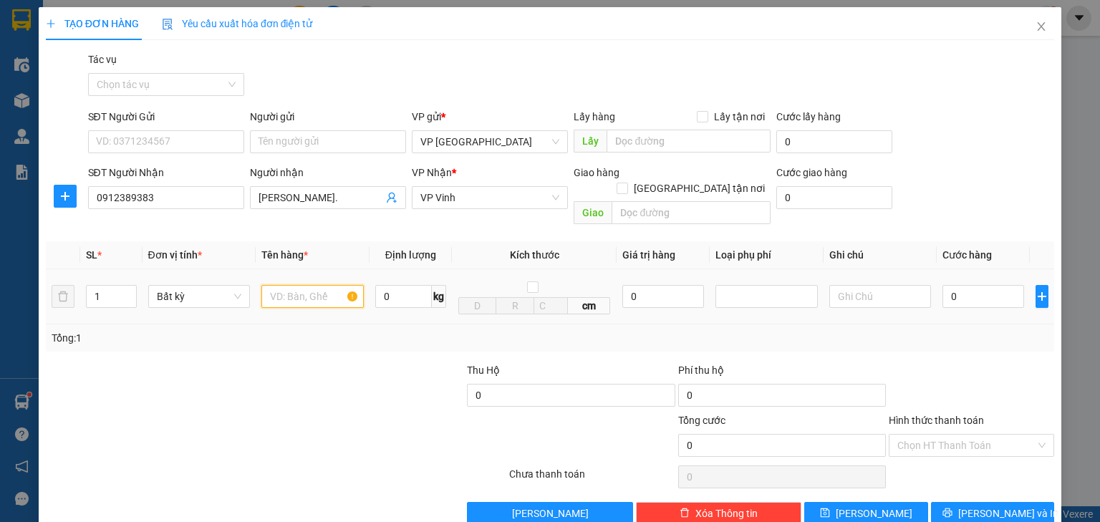
click at [290, 285] on input "text" at bounding box center [312, 296] width 102 height 23
click at [976, 285] on input "0" at bounding box center [984, 296] width 82 height 23
click at [984, 435] on input "Hình thức thanh toán" at bounding box center [967, 445] width 138 height 21
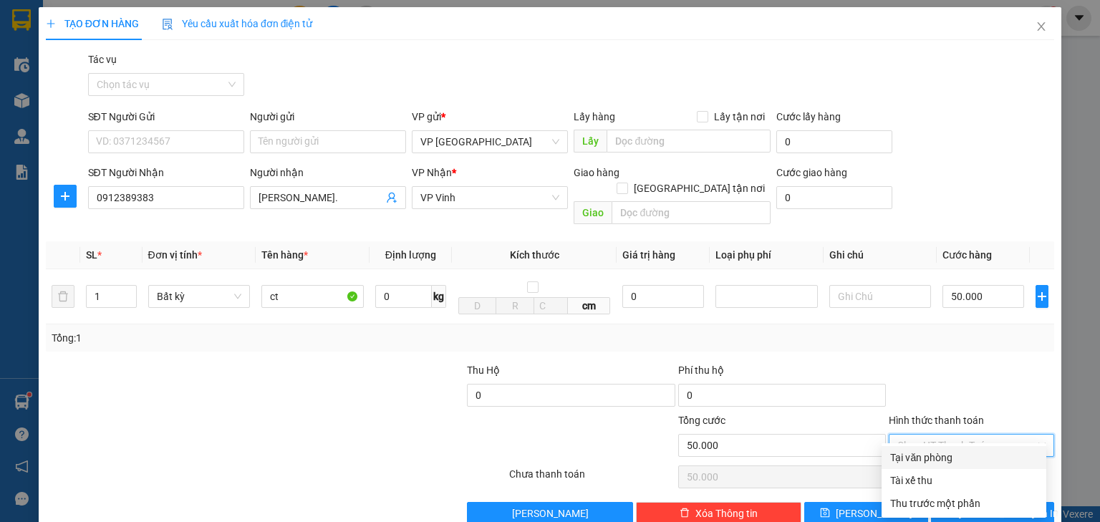
click at [950, 456] on div "Tại văn phòng" at bounding box center [965, 458] width 148 height 16
click at [953, 508] on icon "printer" at bounding box center [948, 513] width 10 height 10
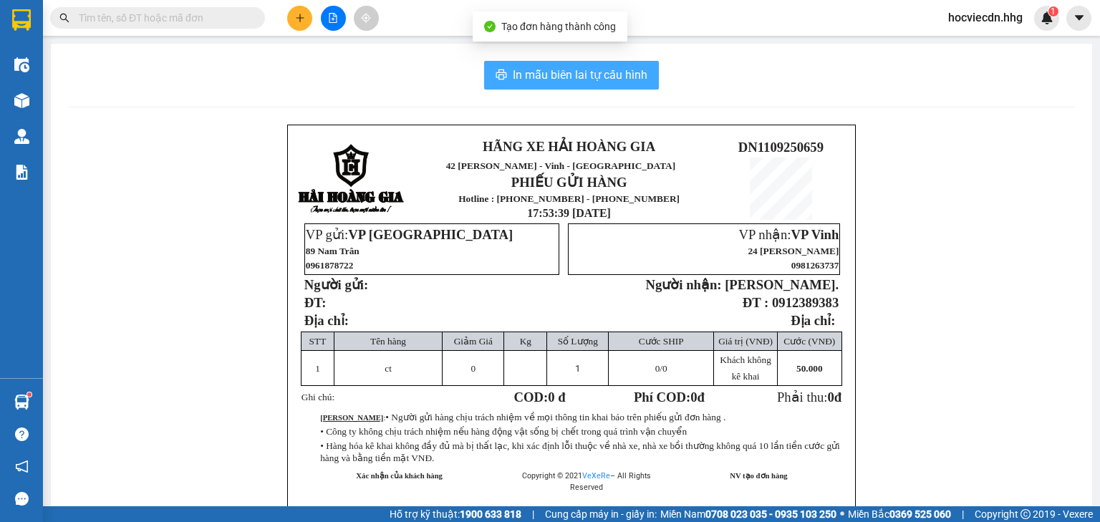
click at [613, 70] on span "In mẫu biên lai tự cấu hình" at bounding box center [580, 75] width 135 height 18
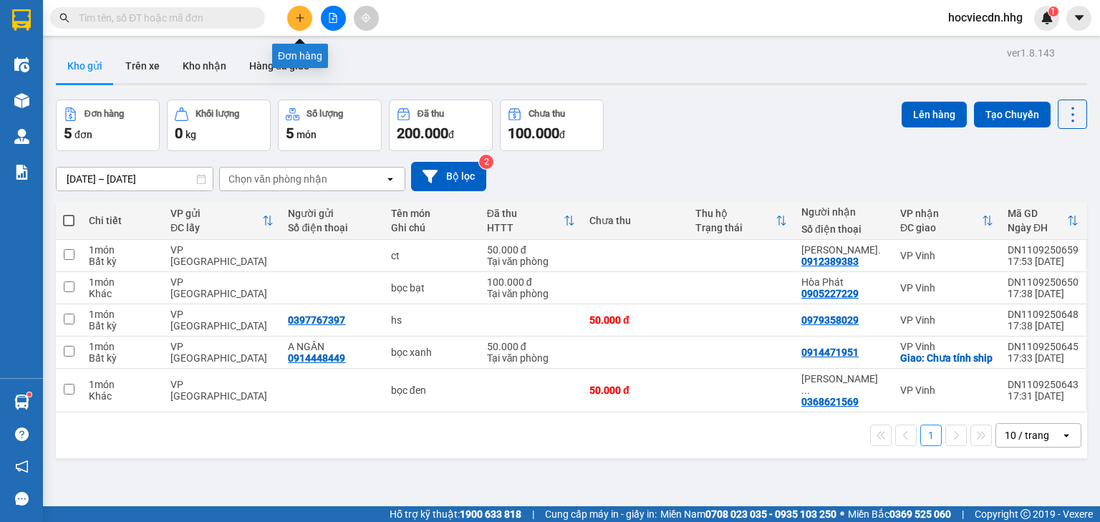
click at [304, 20] on icon "plus" at bounding box center [300, 18] width 10 height 10
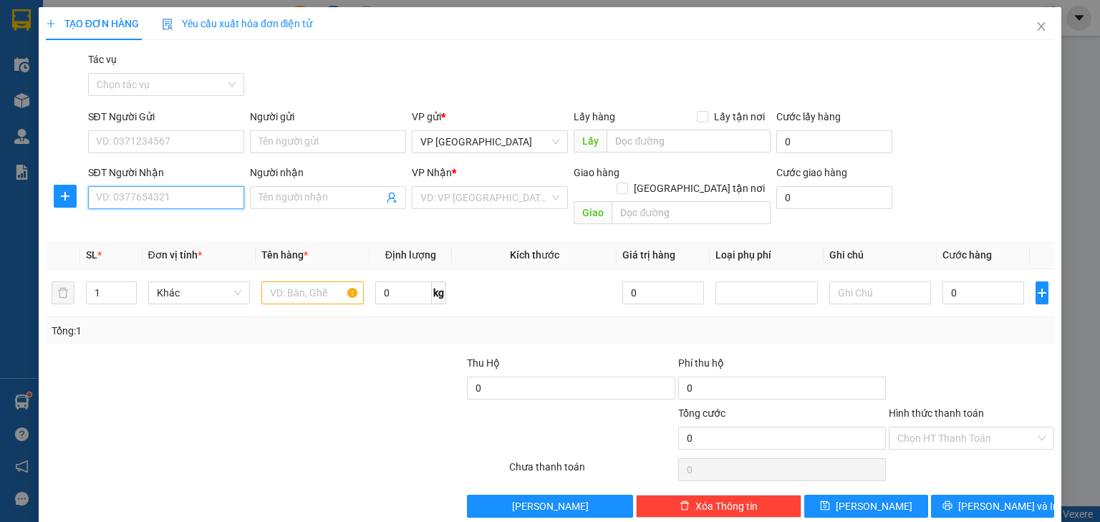
click at [224, 204] on input "SĐT Người Nhận" at bounding box center [166, 197] width 156 height 23
click at [221, 225] on div "0932560055 - Chị Huyền" at bounding box center [166, 227] width 141 height 16
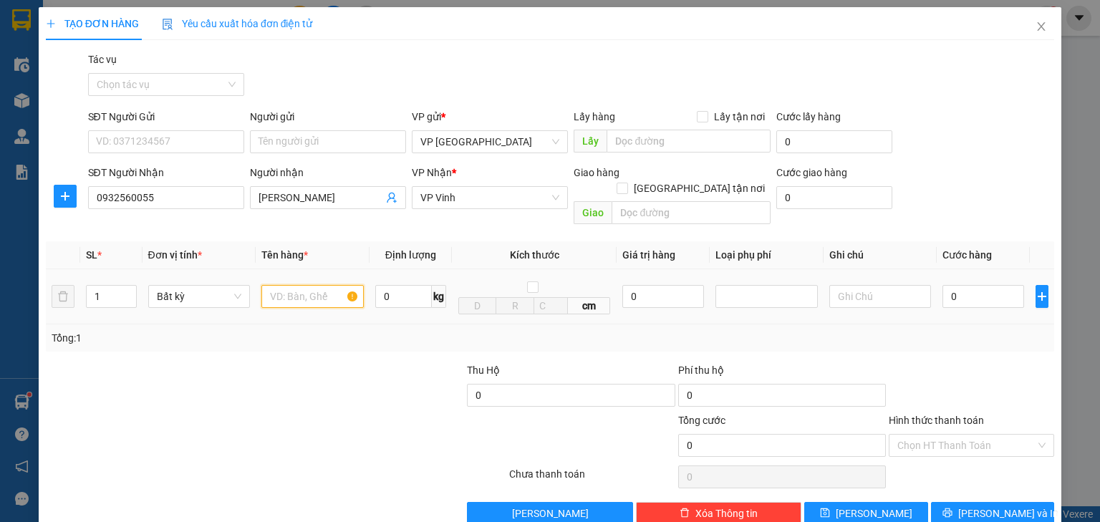
click at [315, 285] on input "text" at bounding box center [312, 296] width 102 height 23
click at [963, 285] on input "0" at bounding box center [984, 296] width 82 height 23
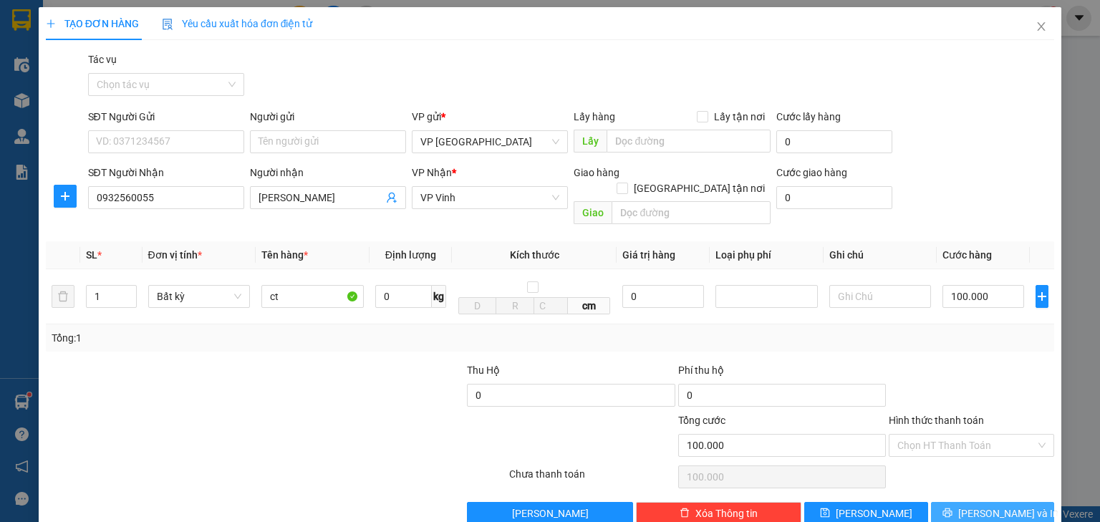
click at [952, 509] on icon "printer" at bounding box center [947, 513] width 9 height 9
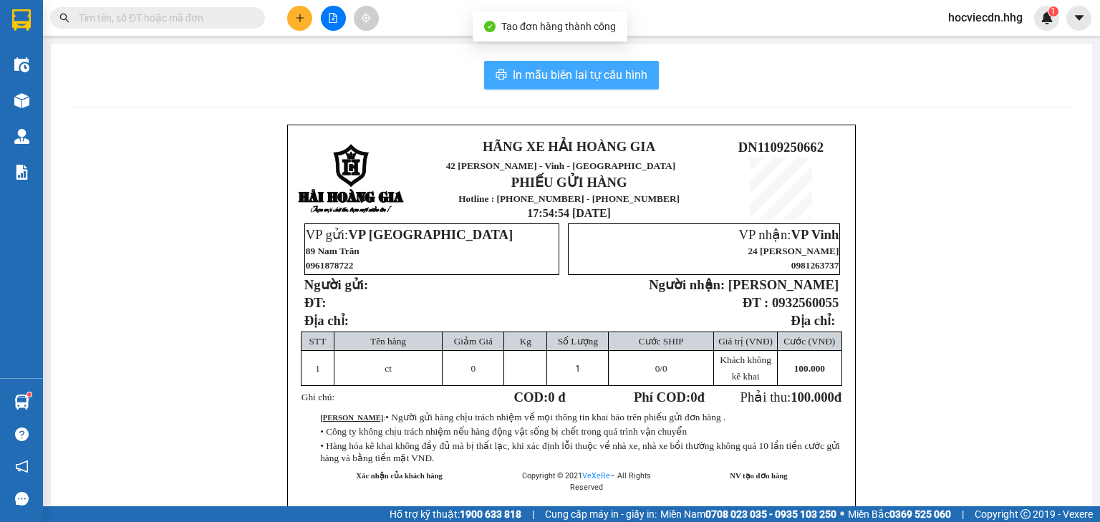
click at [603, 77] on span "In mẫu biên lai tự cấu hình" at bounding box center [580, 75] width 135 height 18
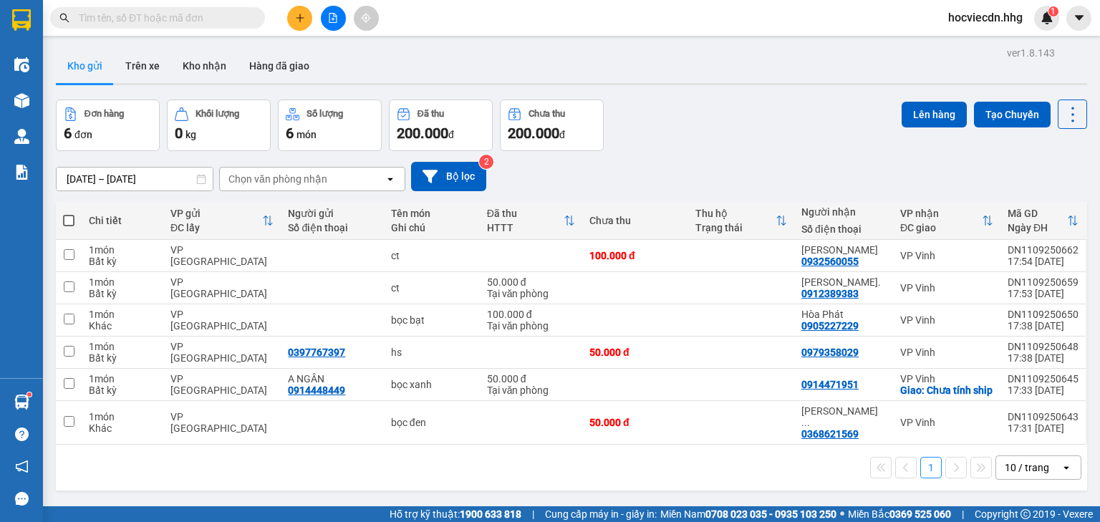
click at [290, 14] on button at bounding box center [299, 18] width 25 height 25
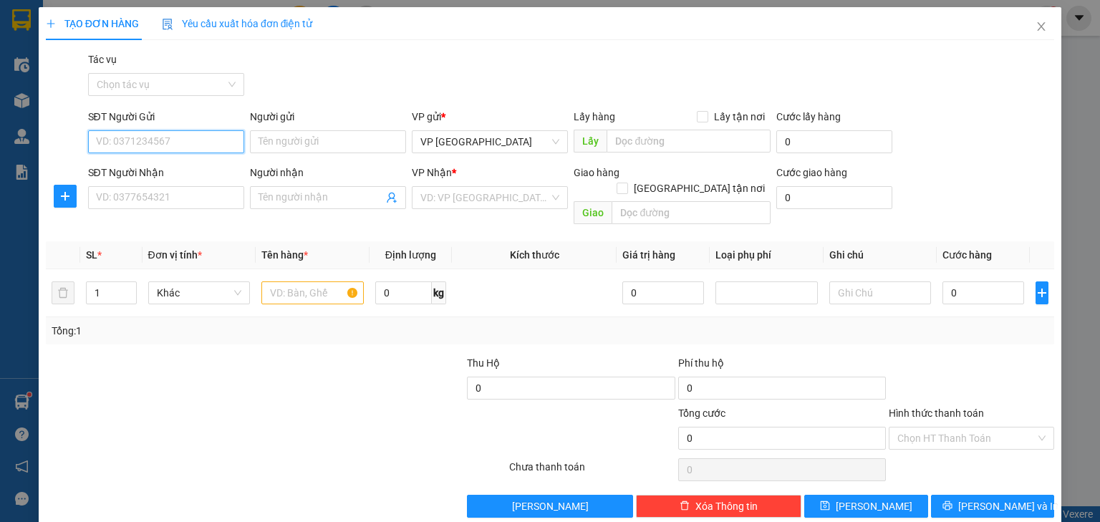
click at [221, 149] on input "SĐT Người Gửi" at bounding box center [166, 141] width 156 height 23
click at [211, 167] on div "0943936193 - Tiến" at bounding box center [165, 171] width 138 height 16
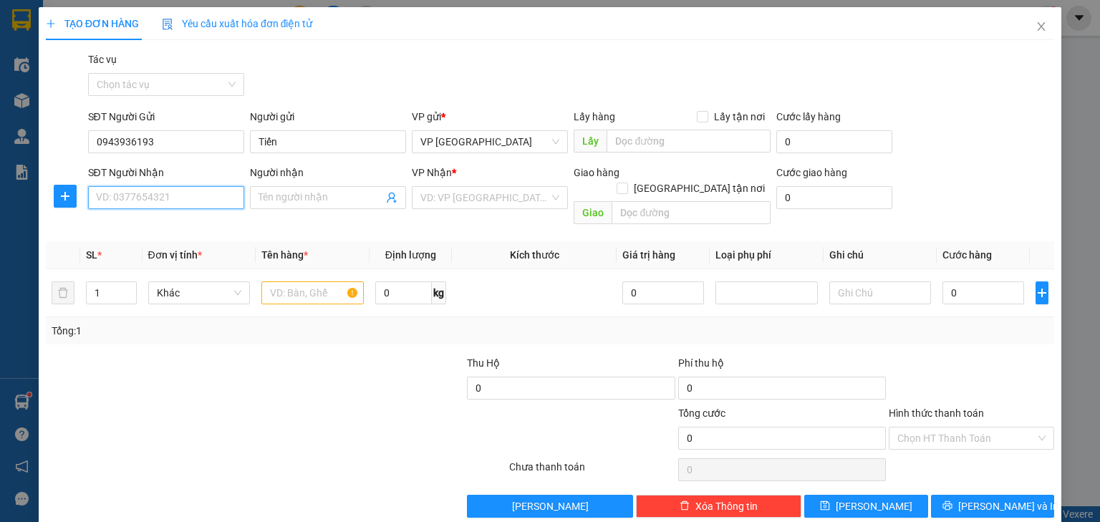
click at [193, 206] on input "SĐT Người Nhận" at bounding box center [166, 197] width 156 height 23
click at [436, 198] on input "search" at bounding box center [485, 197] width 129 height 21
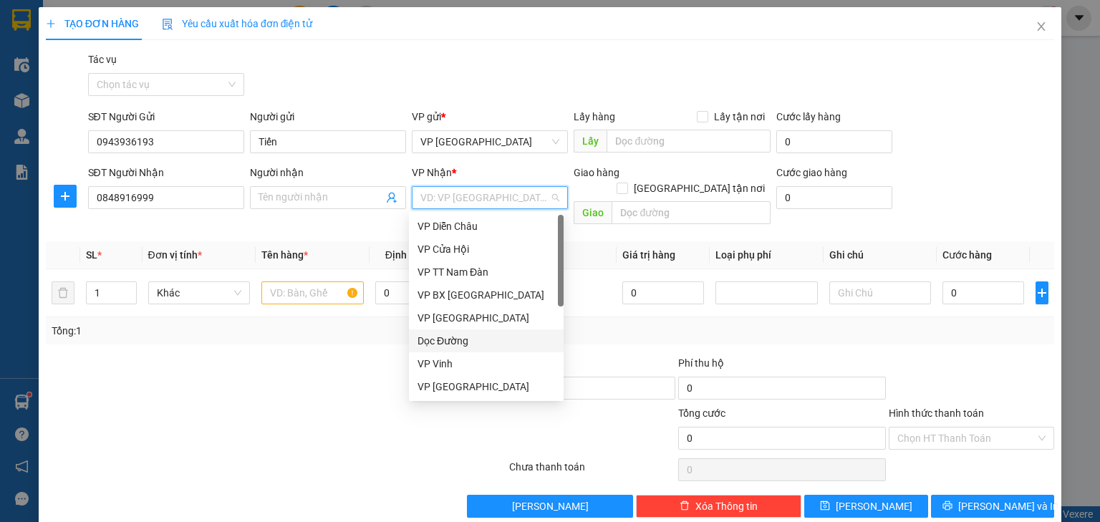
click at [432, 335] on div "Dọc Đường" at bounding box center [487, 341] width 138 height 16
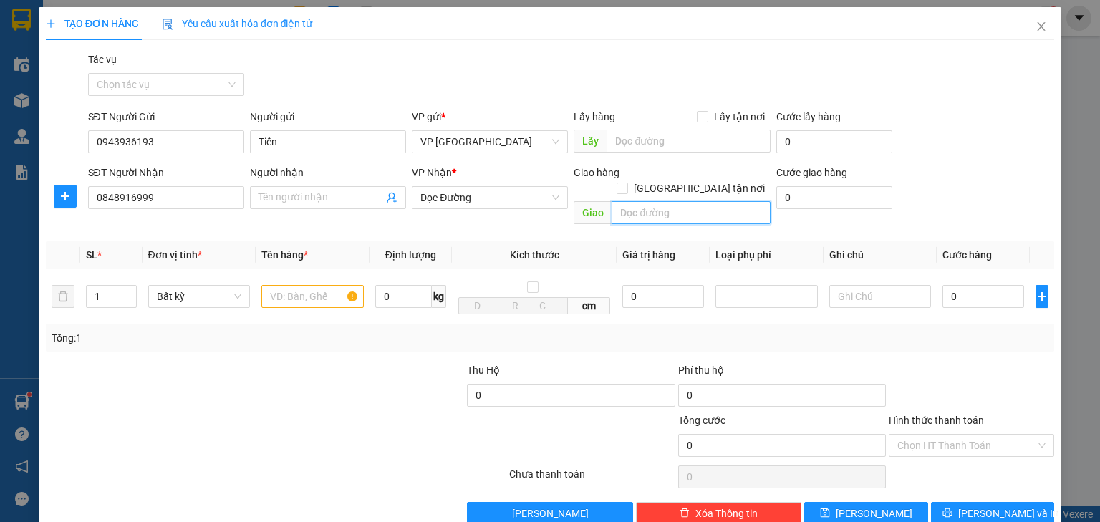
click at [663, 201] on input "text" at bounding box center [691, 212] width 159 height 23
click at [299, 285] on input "text" at bounding box center [312, 296] width 102 height 23
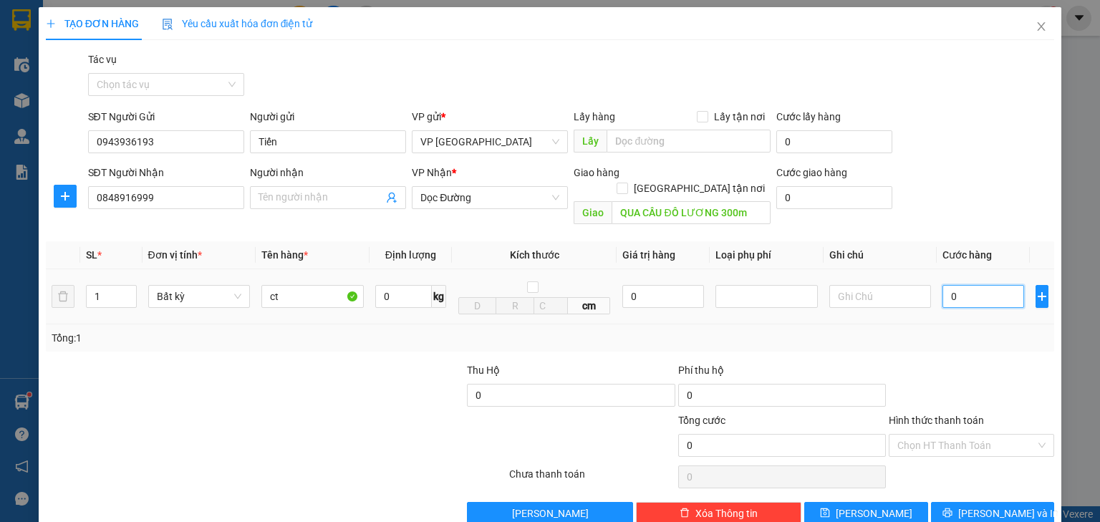
click at [963, 285] on input "0" at bounding box center [984, 296] width 82 height 23
click at [958, 435] on input "Hình thức thanh toán" at bounding box center [967, 445] width 138 height 21
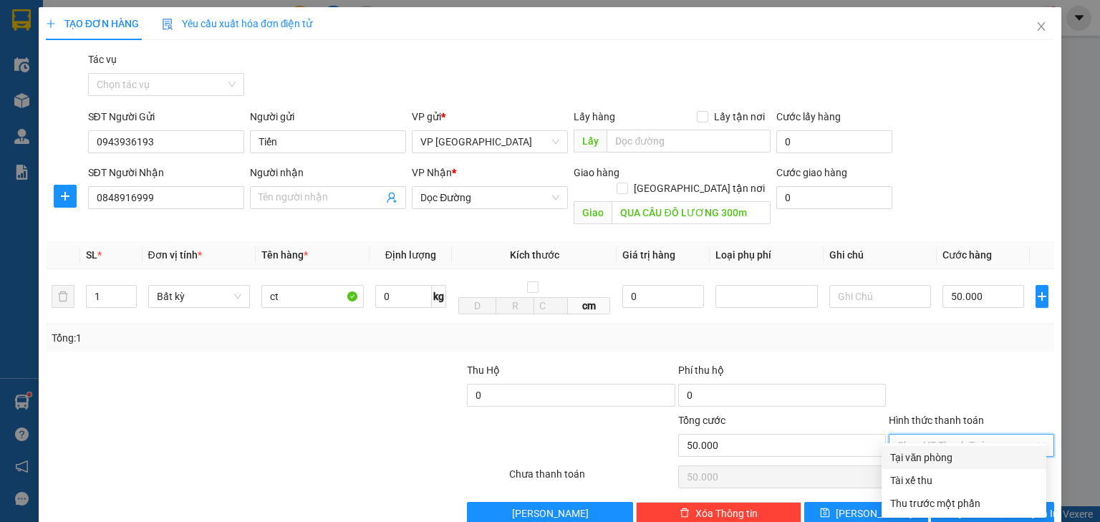
click at [949, 452] on div "Tại văn phòng" at bounding box center [965, 458] width 148 height 16
click at [1000, 506] on span "Lưu và In" at bounding box center [1009, 514] width 100 height 16
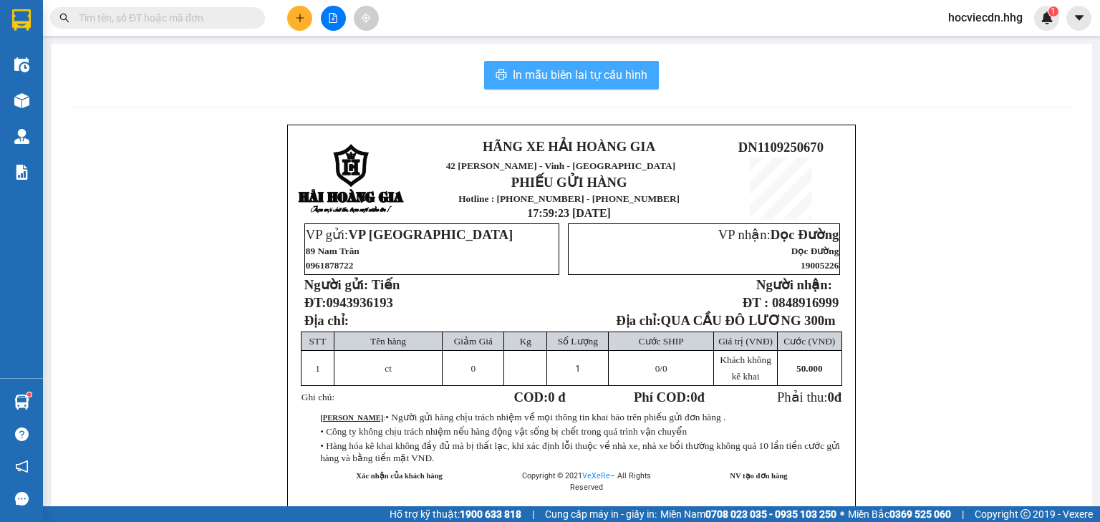
click at [583, 78] on span "In mẫu biên lai tự cấu hình" at bounding box center [580, 75] width 135 height 18
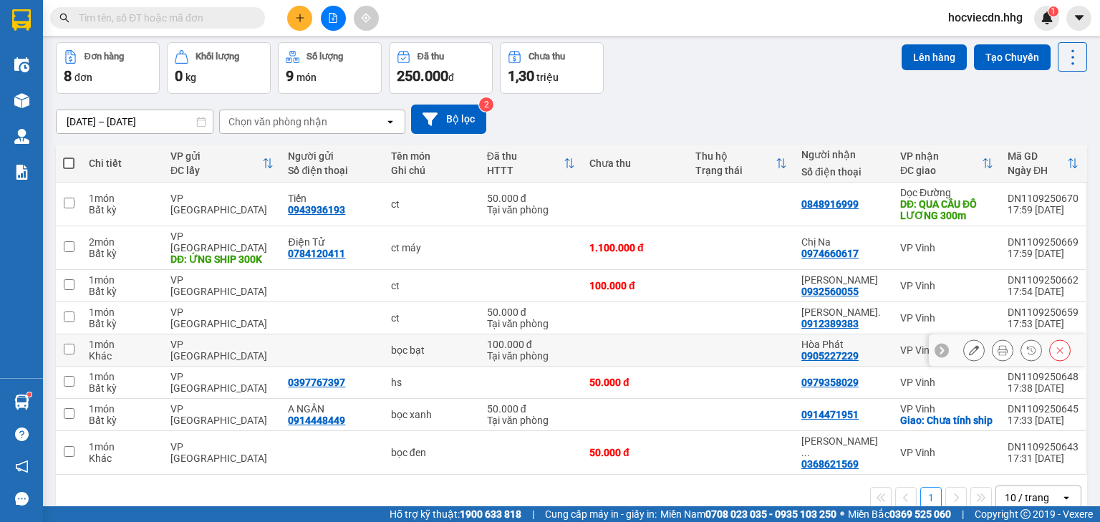
scroll to position [71, 0]
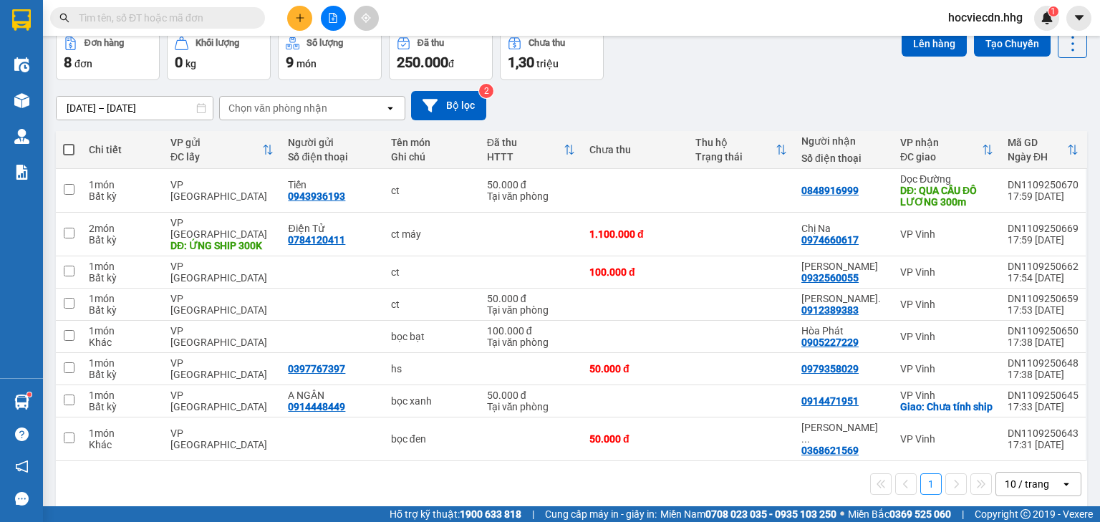
click at [1046, 476] on div "10 / trang" at bounding box center [1029, 484] width 64 height 23
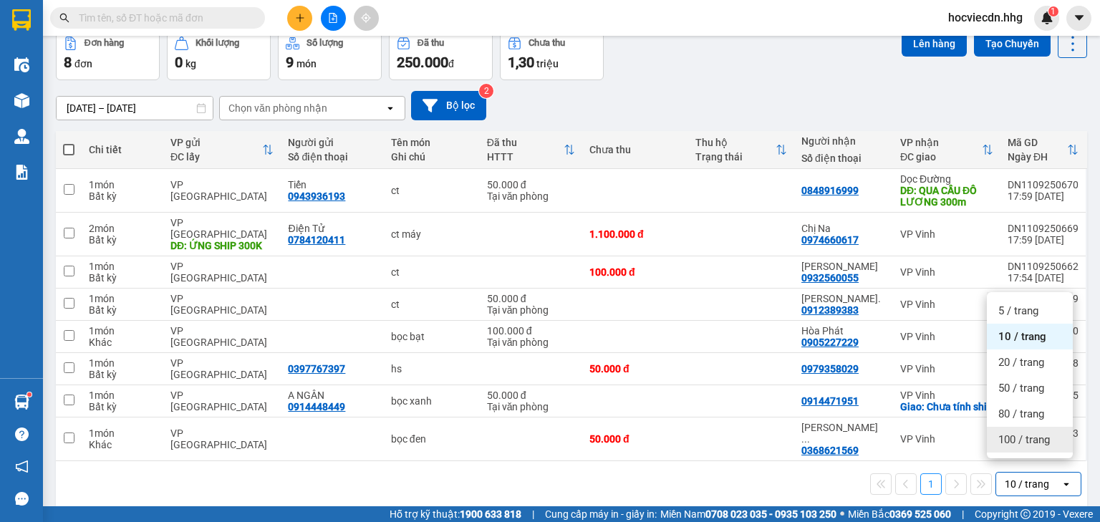
click at [1023, 441] on span "100 / trang" at bounding box center [1025, 440] width 52 height 14
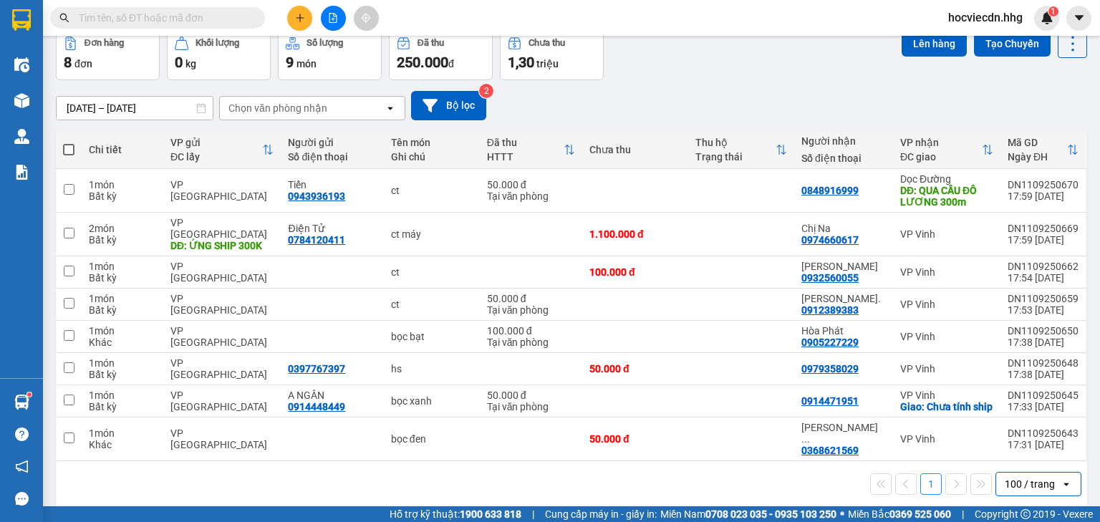
click at [1018, 477] on div "100 / trang" at bounding box center [1030, 484] width 50 height 14
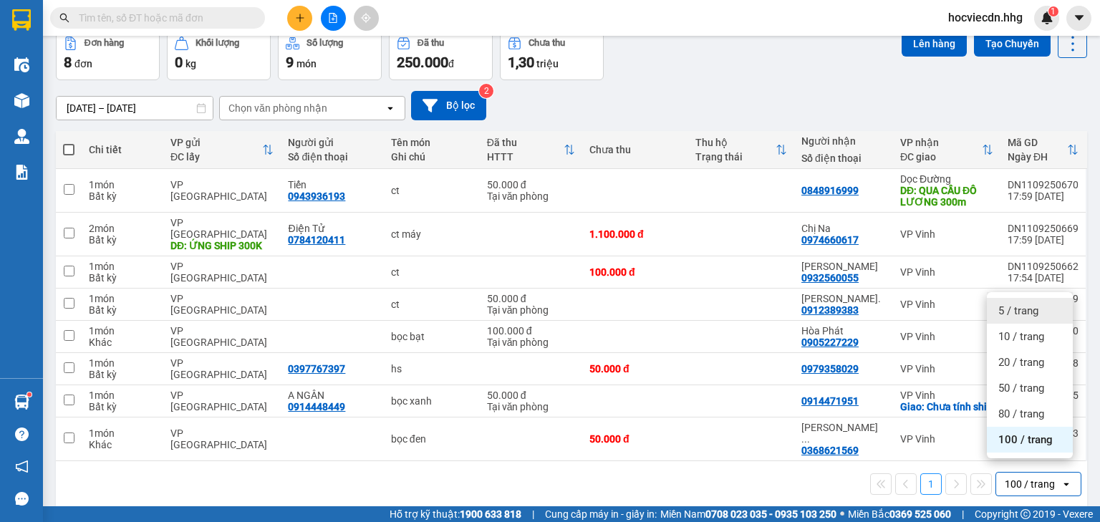
click at [1029, 312] on span "5 / trang" at bounding box center [1019, 311] width 40 height 14
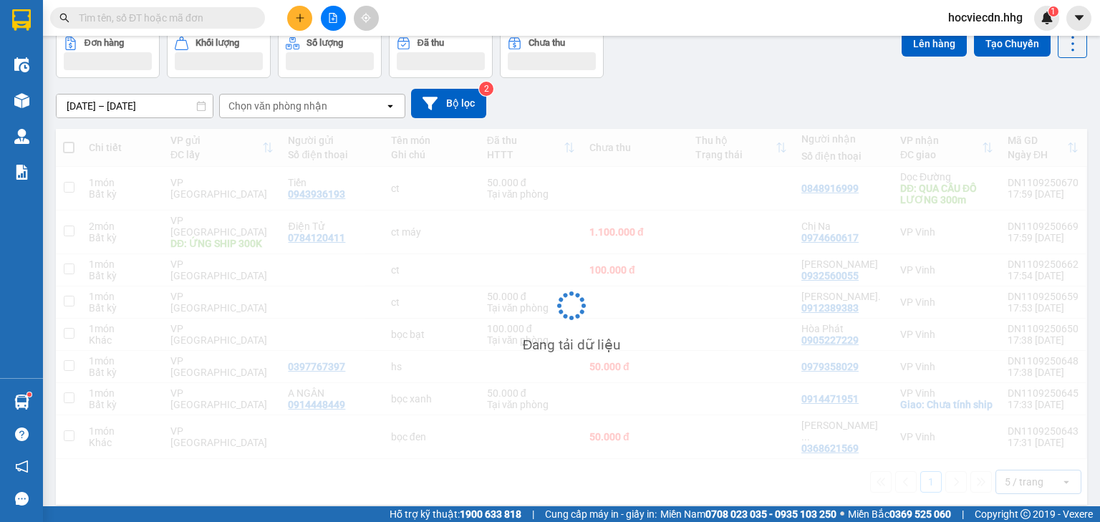
scroll to position [66, 0]
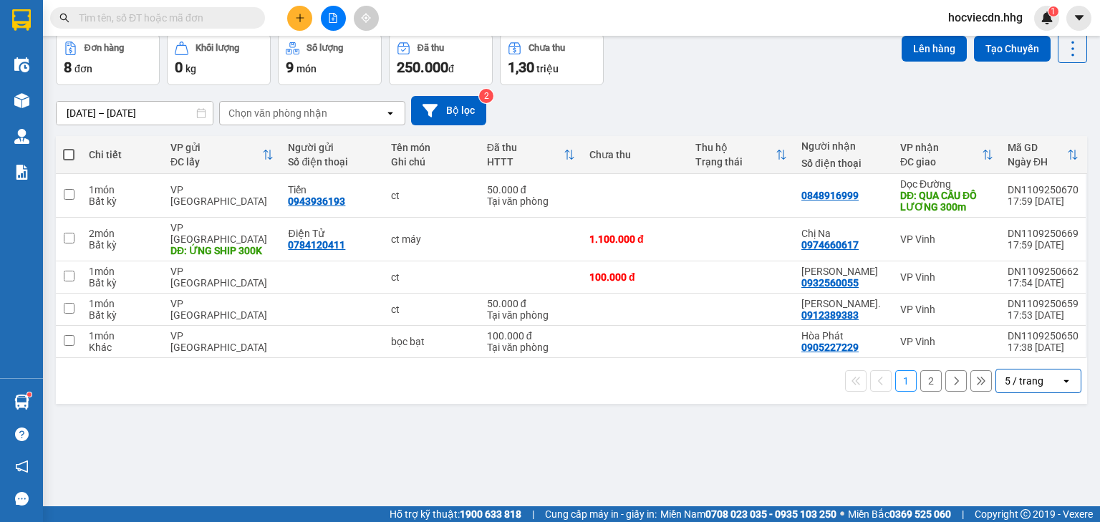
click at [949, 373] on button at bounding box center [956, 380] width 21 height 21
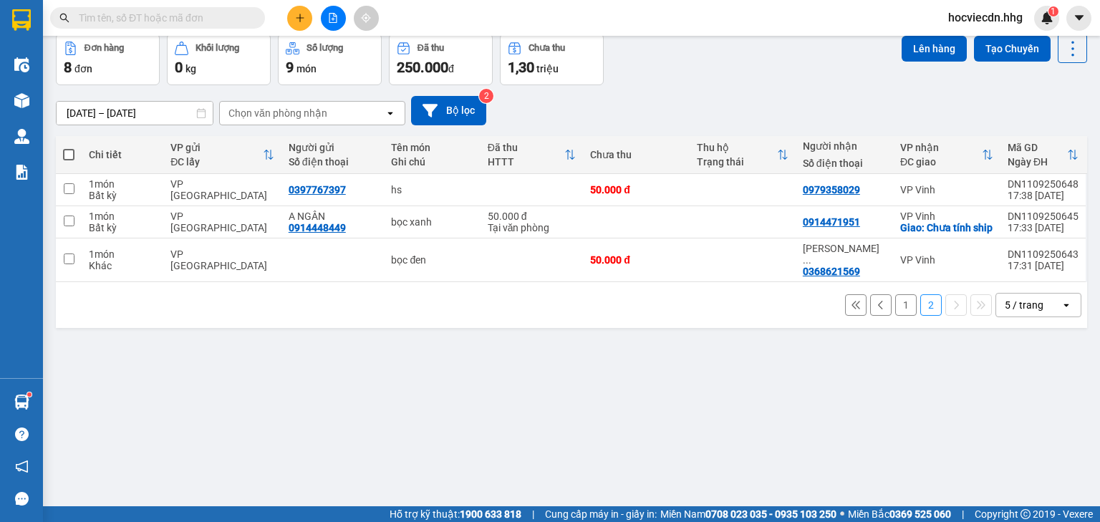
click at [1044, 306] on div "5 / trang" at bounding box center [1029, 305] width 64 height 23
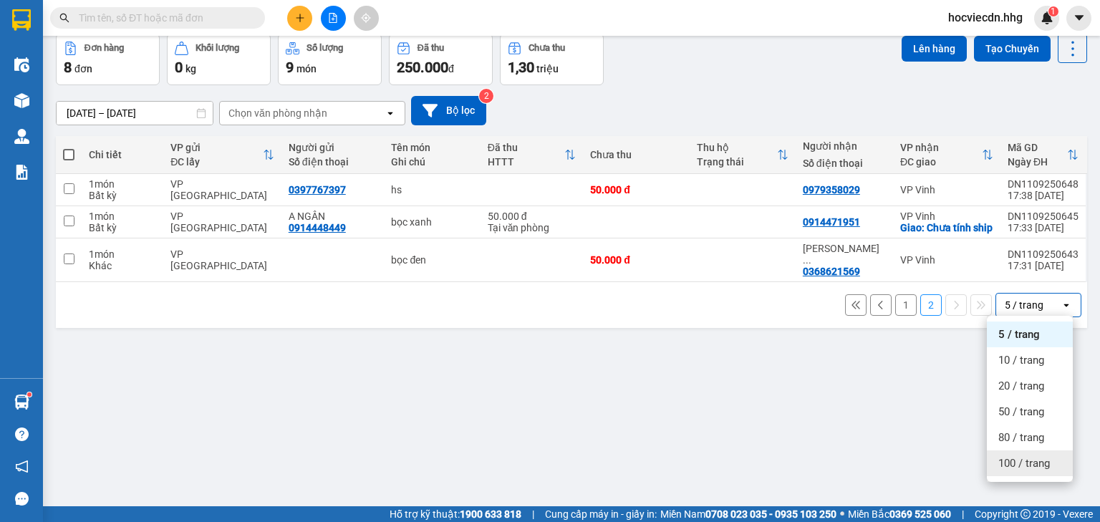
click at [1018, 466] on span "100 / trang" at bounding box center [1025, 463] width 52 height 14
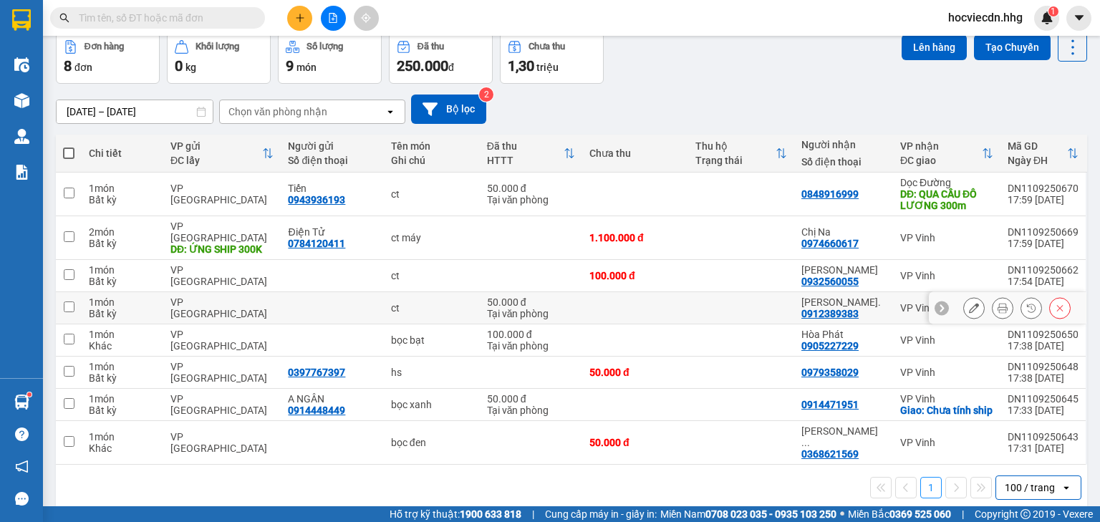
scroll to position [71, 0]
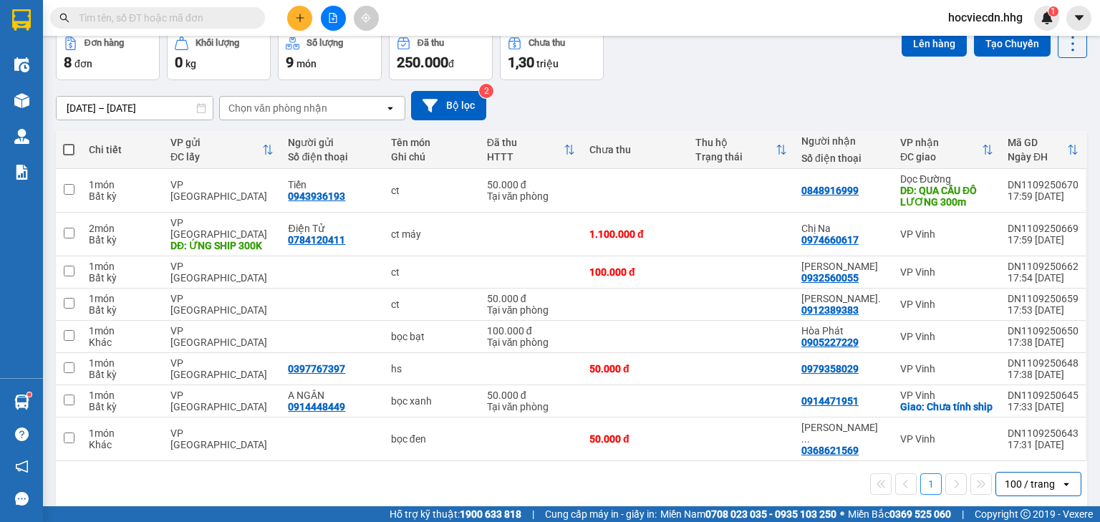
click at [1017, 477] on div "100 / trang" at bounding box center [1030, 484] width 50 height 14
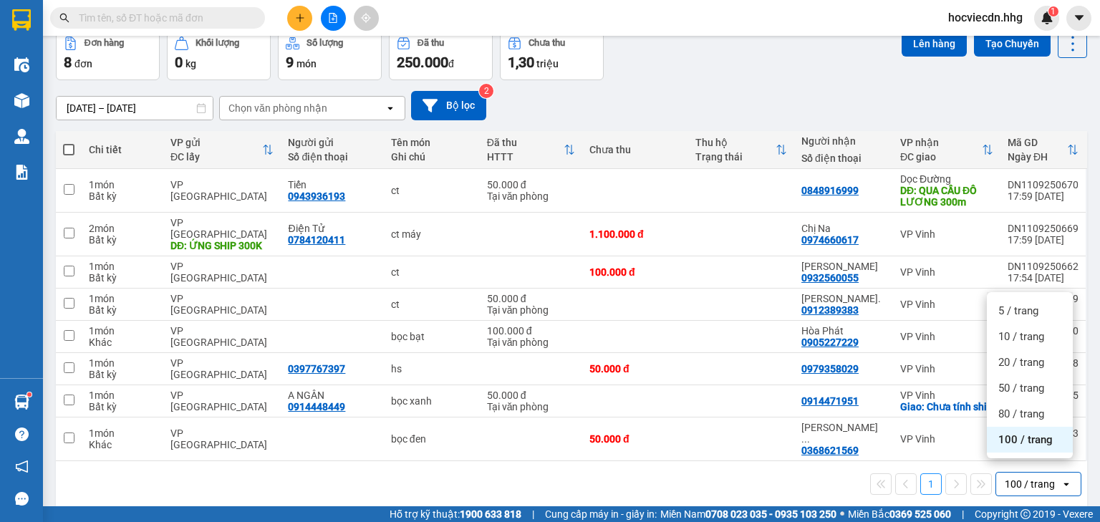
click at [1037, 439] on span "100 / trang" at bounding box center [1026, 440] width 54 height 14
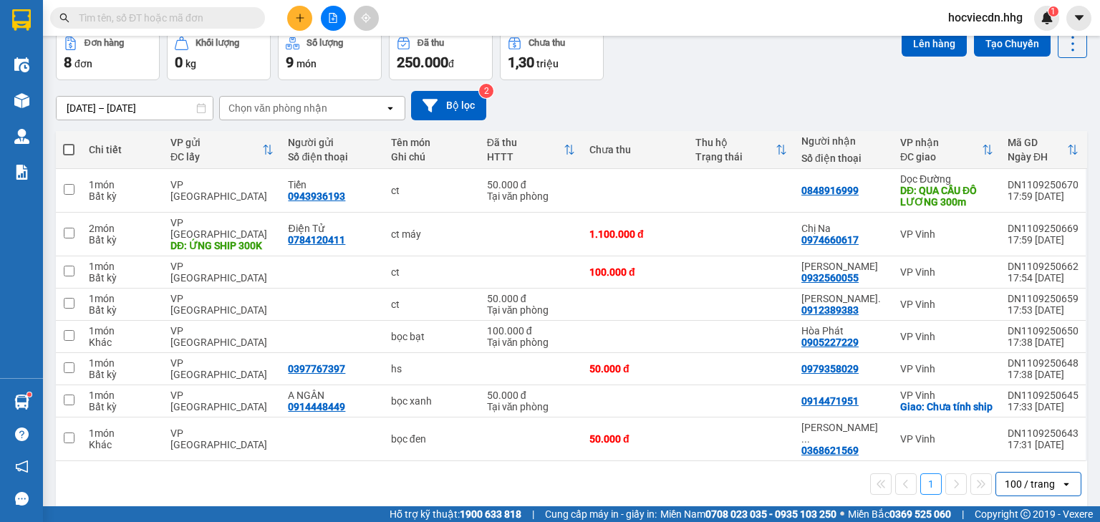
click at [1026, 477] on div "100 / trang" at bounding box center [1030, 484] width 50 height 14
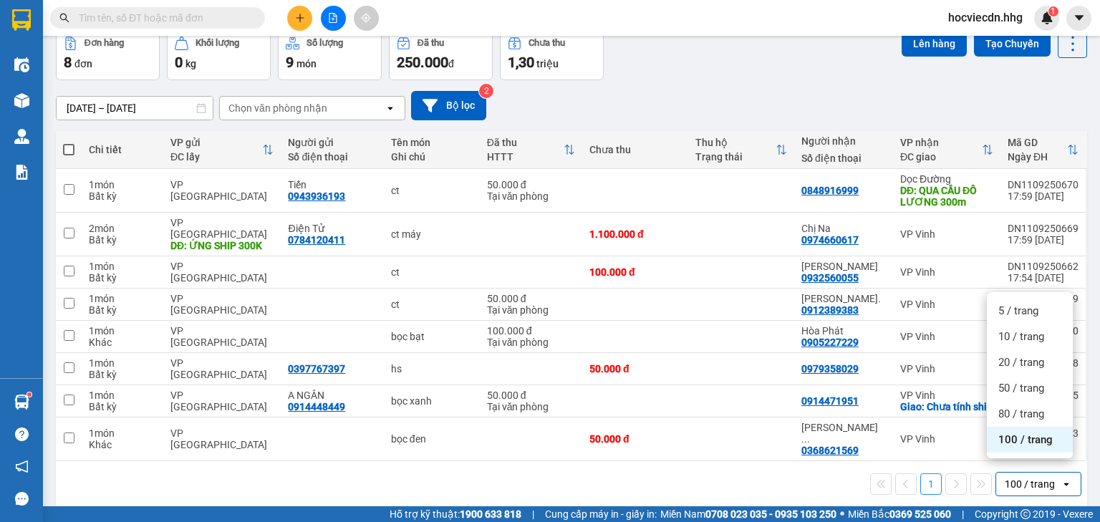
click at [1047, 438] on span "100 / trang" at bounding box center [1026, 440] width 54 height 14
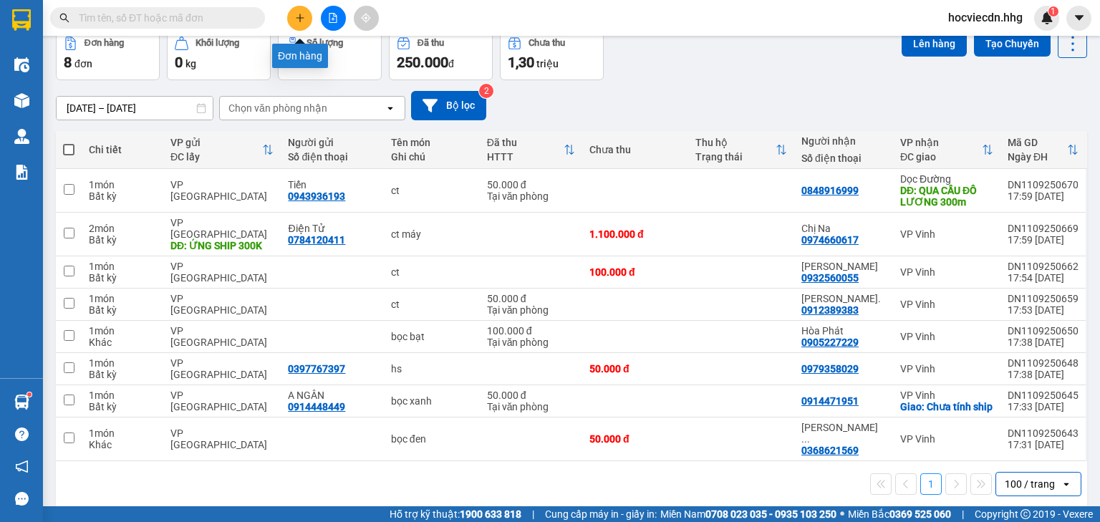
click at [295, 20] on icon "plus" at bounding box center [300, 18] width 10 height 10
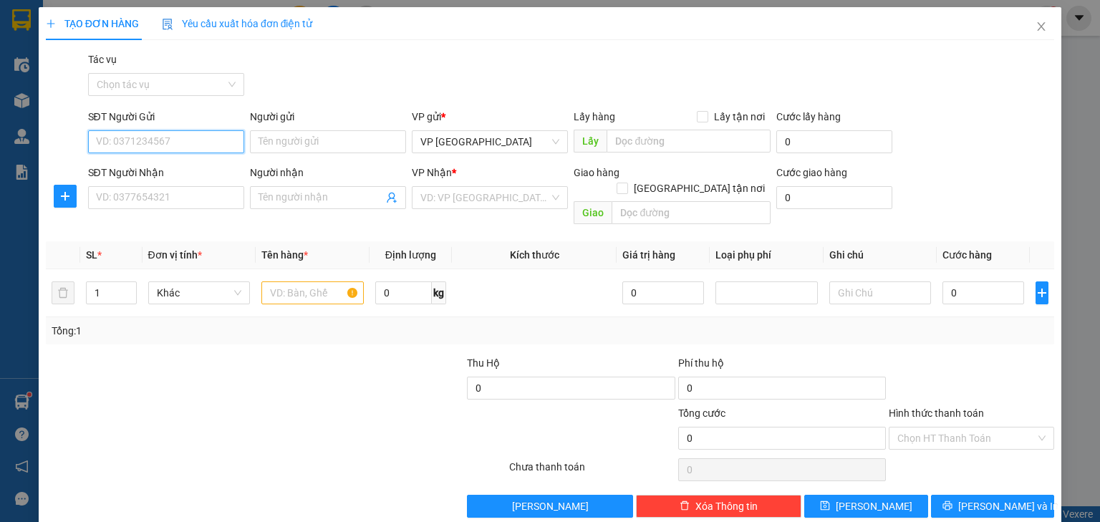
click at [204, 143] on input "SĐT Người Gửi" at bounding box center [166, 141] width 156 height 23
click at [188, 205] on input "SĐT Người Nhận" at bounding box center [166, 197] width 156 height 23
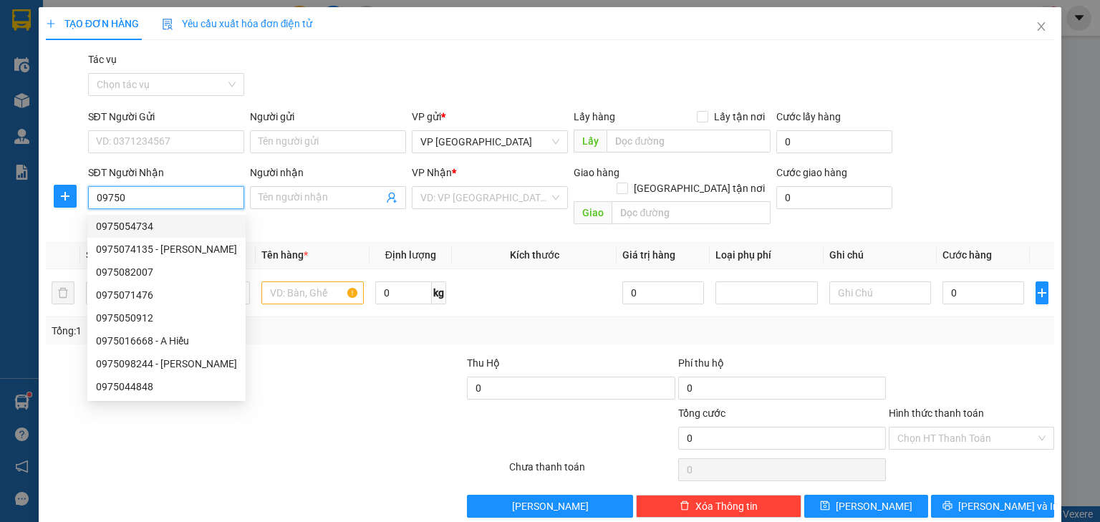
click at [172, 225] on div "0975054734" at bounding box center [166, 227] width 141 height 16
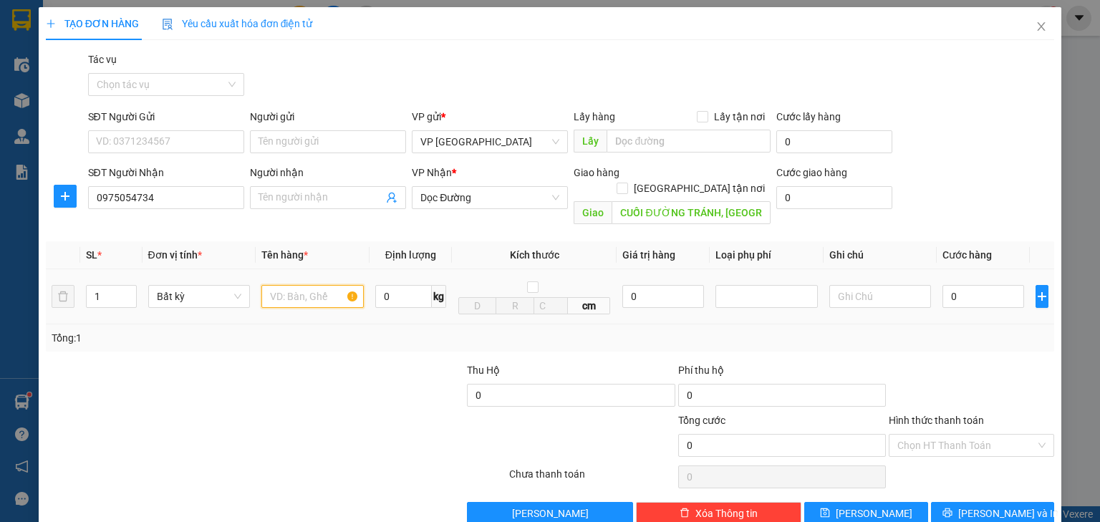
click at [315, 285] on input "text" at bounding box center [312, 296] width 102 height 23
click at [966, 285] on input "0" at bounding box center [984, 296] width 82 height 23
click at [953, 508] on icon "printer" at bounding box center [948, 513] width 10 height 10
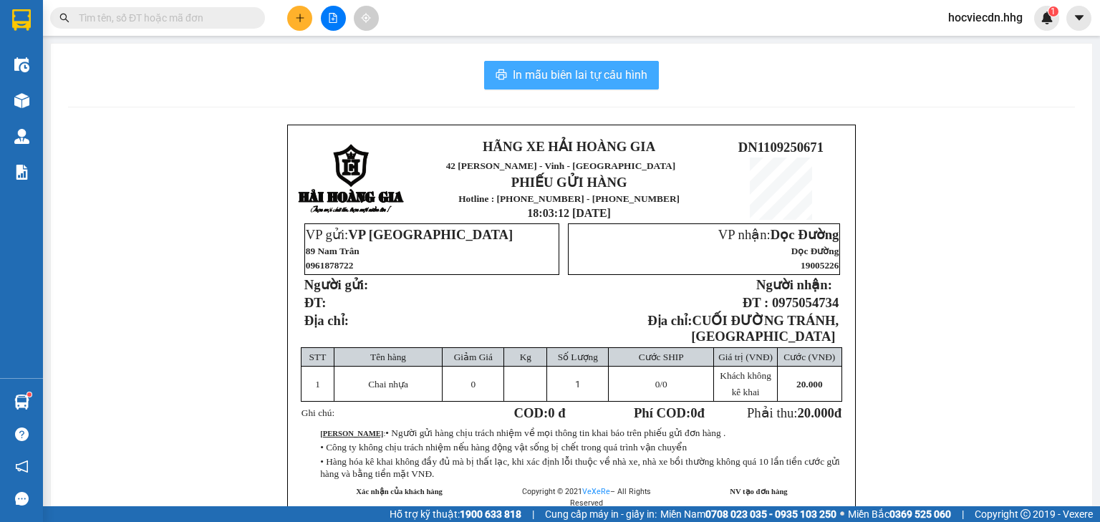
click at [599, 69] on span "In mẫu biên lai tự cấu hình" at bounding box center [580, 75] width 135 height 18
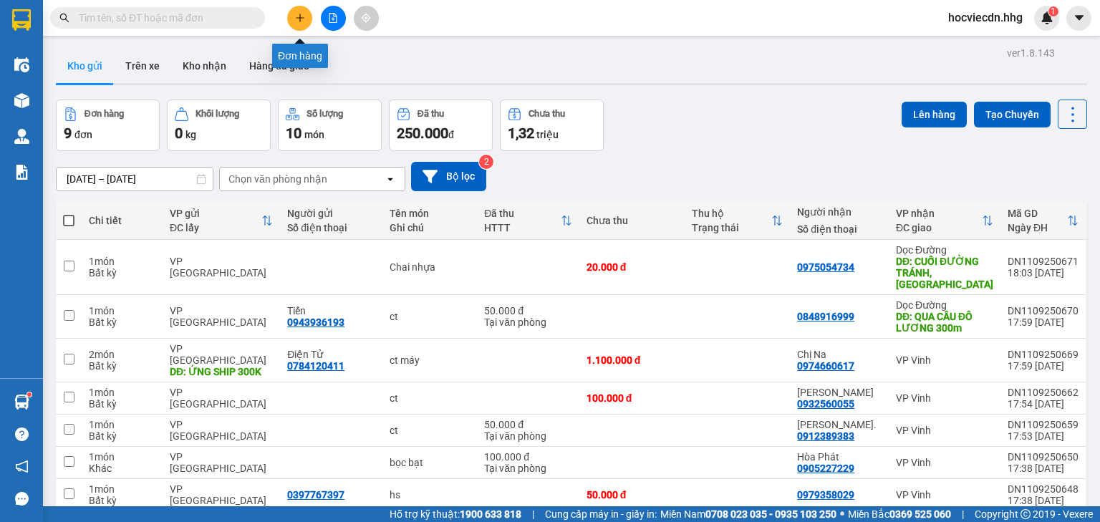
click at [298, 11] on button at bounding box center [299, 18] width 25 height 25
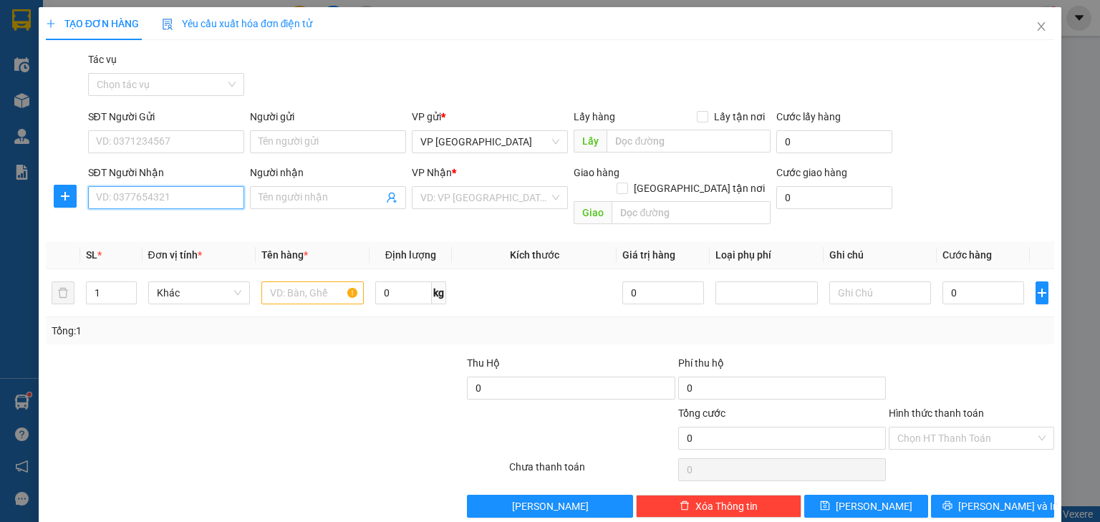
click at [212, 194] on input "SĐT Người Nhận" at bounding box center [166, 197] width 156 height 23
click at [273, 200] on input "Người nhận" at bounding box center [321, 198] width 125 height 16
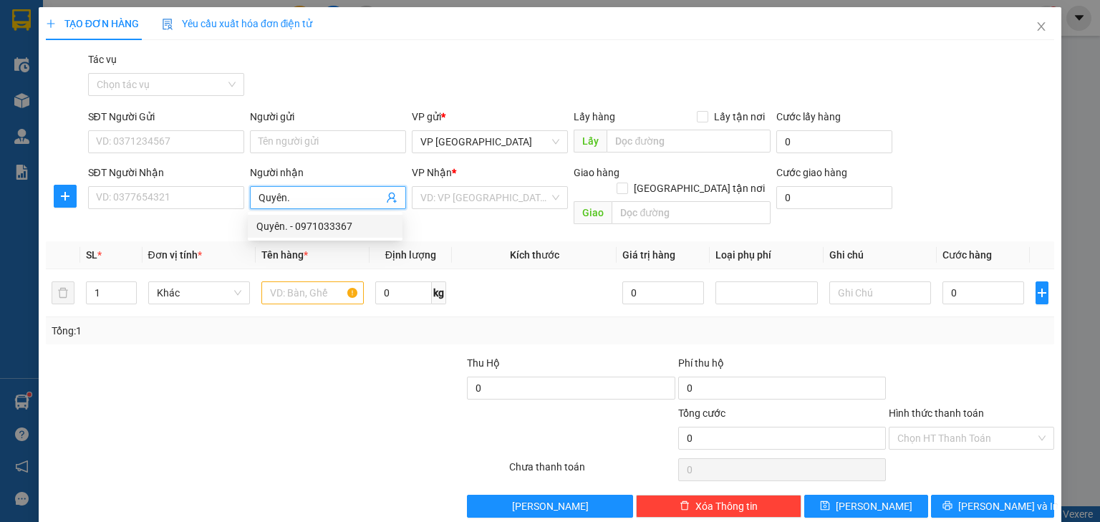
click at [294, 232] on div "Quyên. - 0971033367" at bounding box center [325, 227] width 138 height 16
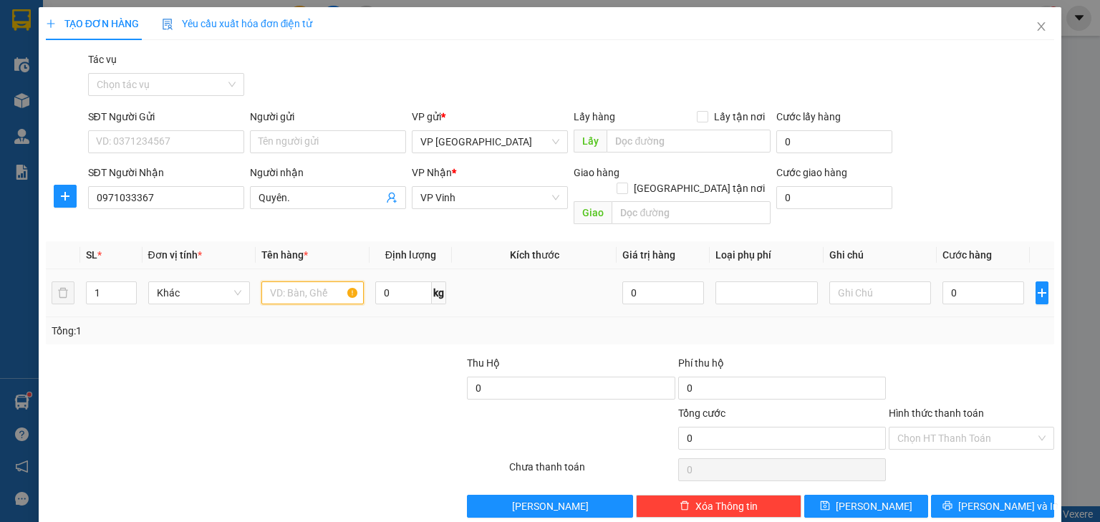
click at [278, 284] on input "text" at bounding box center [312, 293] width 102 height 23
click at [966, 282] on input "0" at bounding box center [984, 293] width 82 height 23
click at [1033, 427] on div "Chọn HT Thanh Toán" at bounding box center [971, 438] width 165 height 23
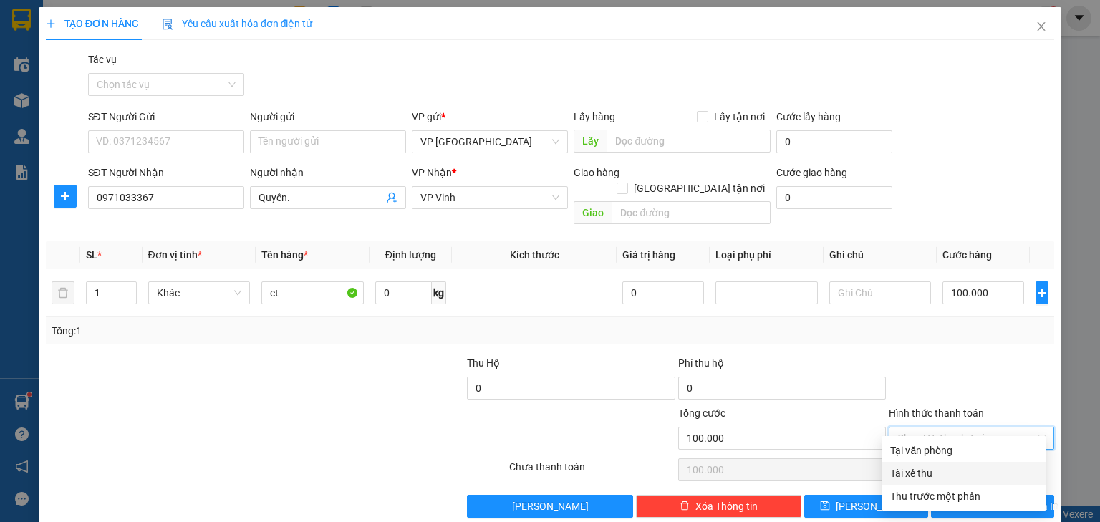
click at [972, 462] on div "Tài xế thu" at bounding box center [964, 473] width 165 height 23
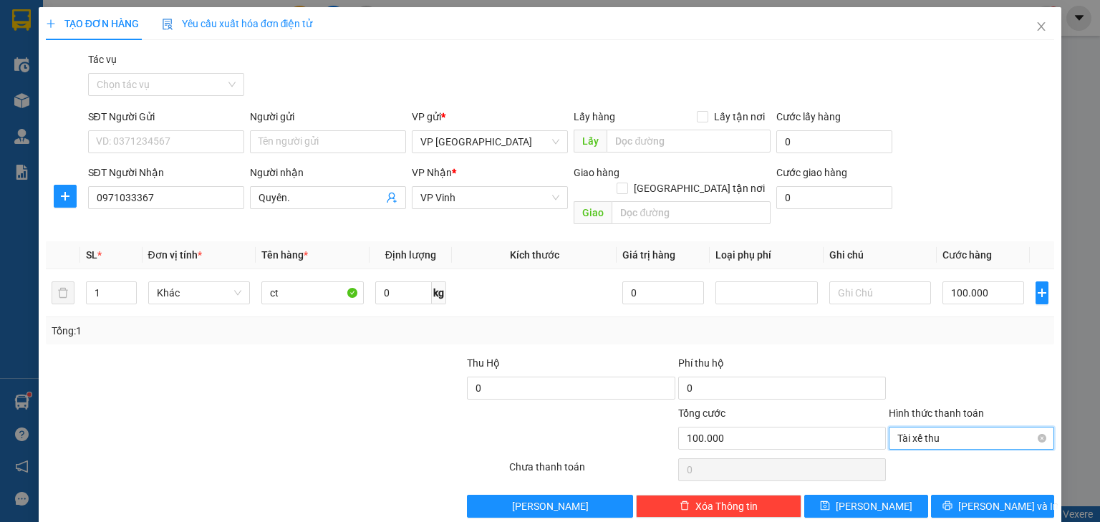
click at [989, 431] on span "Tài xế thu" at bounding box center [972, 438] width 148 height 21
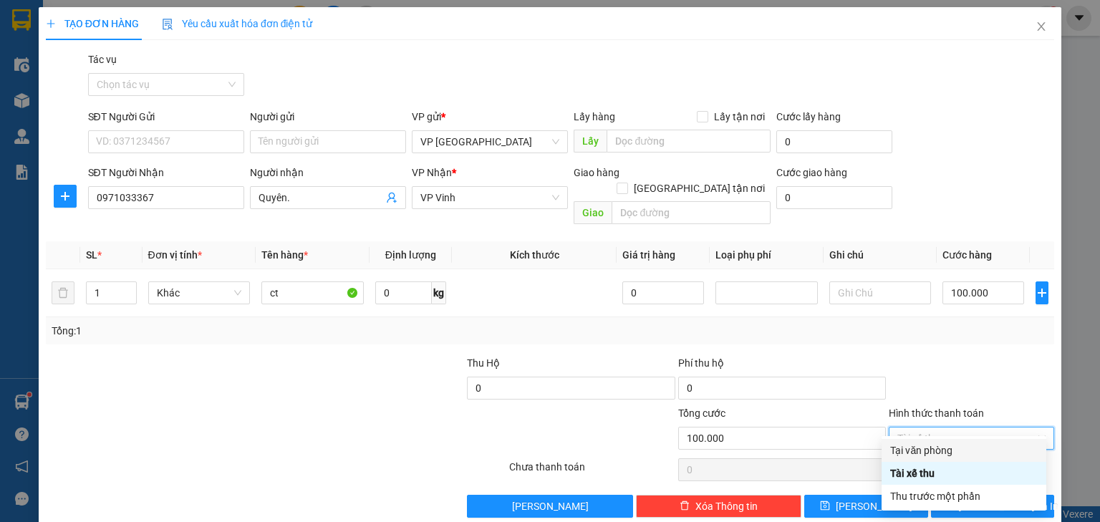
click at [974, 448] on div "Tại văn phòng" at bounding box center [965, 451] width 148 height 16
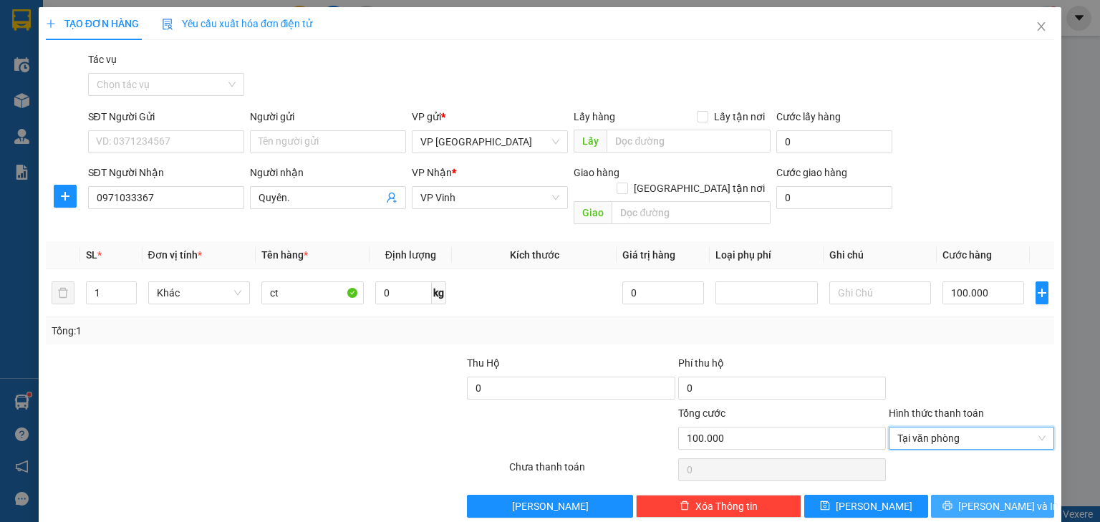
click at [979, 499] on span "Lưu và In" at bounding box center [1009, 507] width 100 height 16
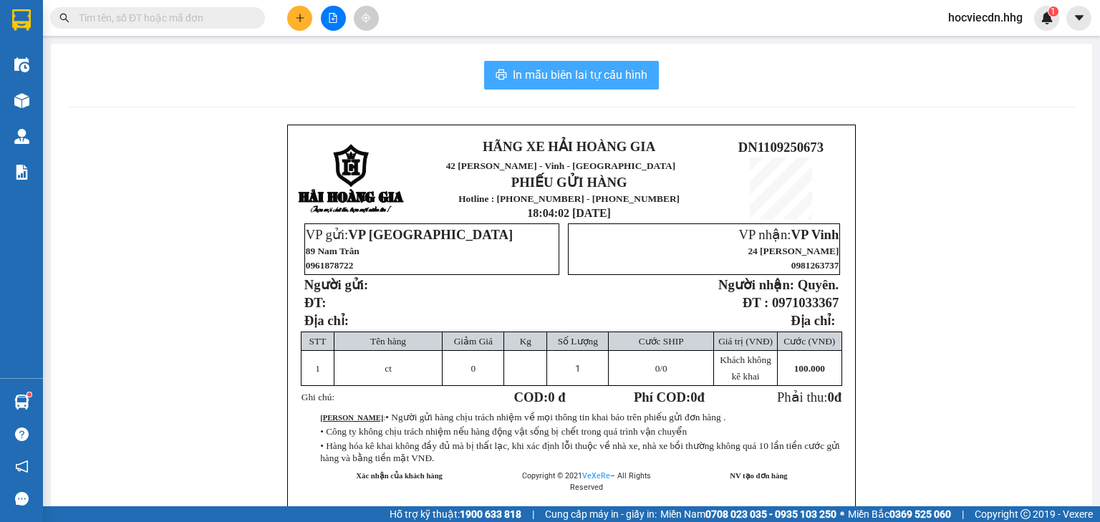
click at [601, 77] on span "In mẫu biên lai tự cấu hình" at bounding box center [580, 75] width 135 height 18
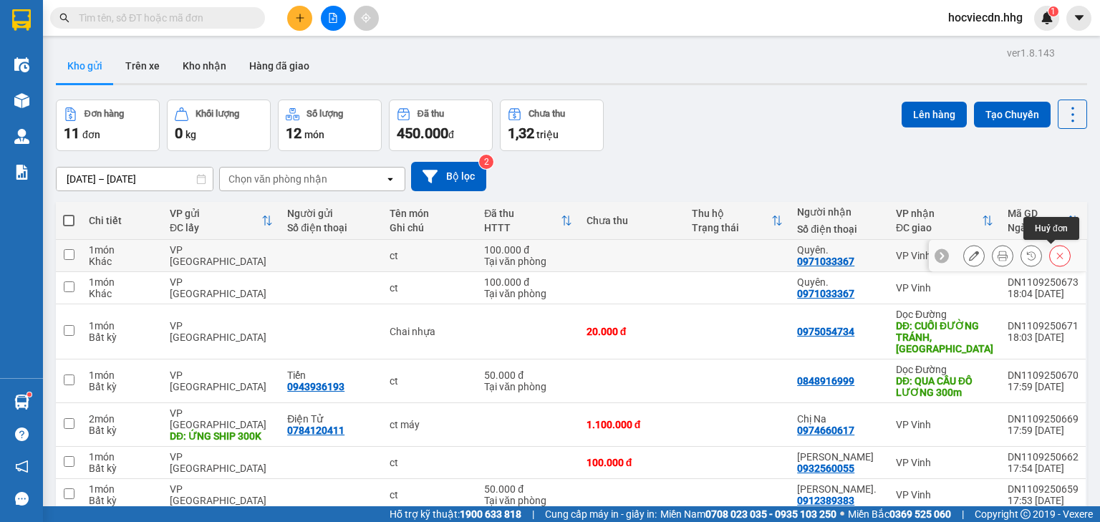
click at [1055, 257] on icon at bounding box center [1060, 256] width 10 height 10
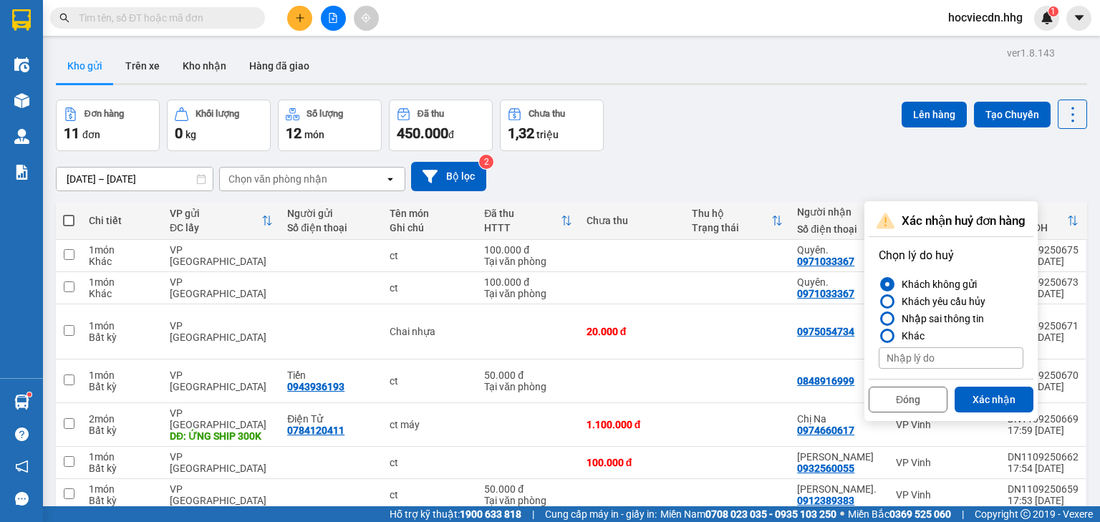
click at [792, 154] on div "09/09/2025 – 11/09/2025 Press the down arrow key to interact with the calendar …" at bounding box center [572, 176] width 1032 height 51
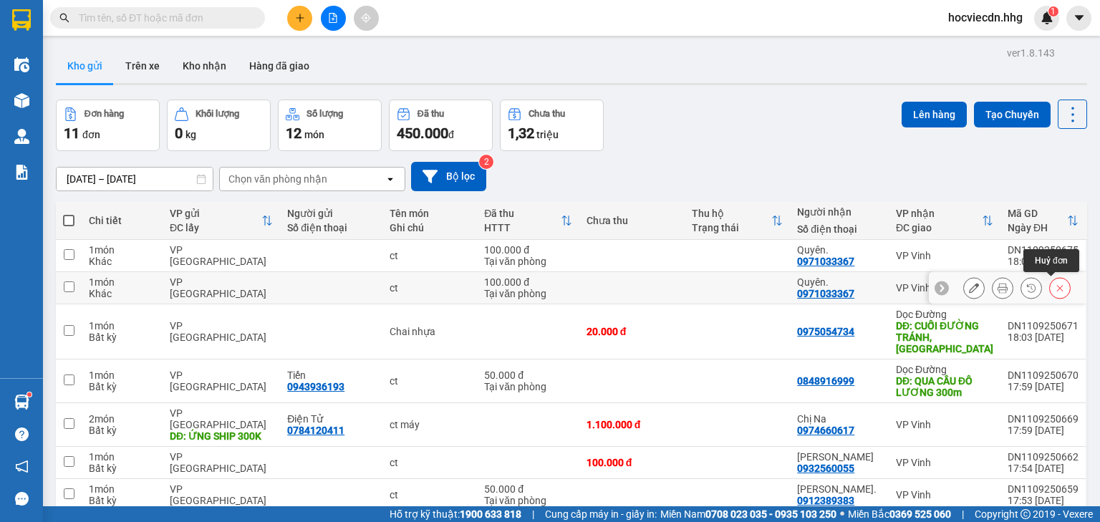
click at [1055, 290] on icon at bounding box center [1060, 288] width 10 height 10
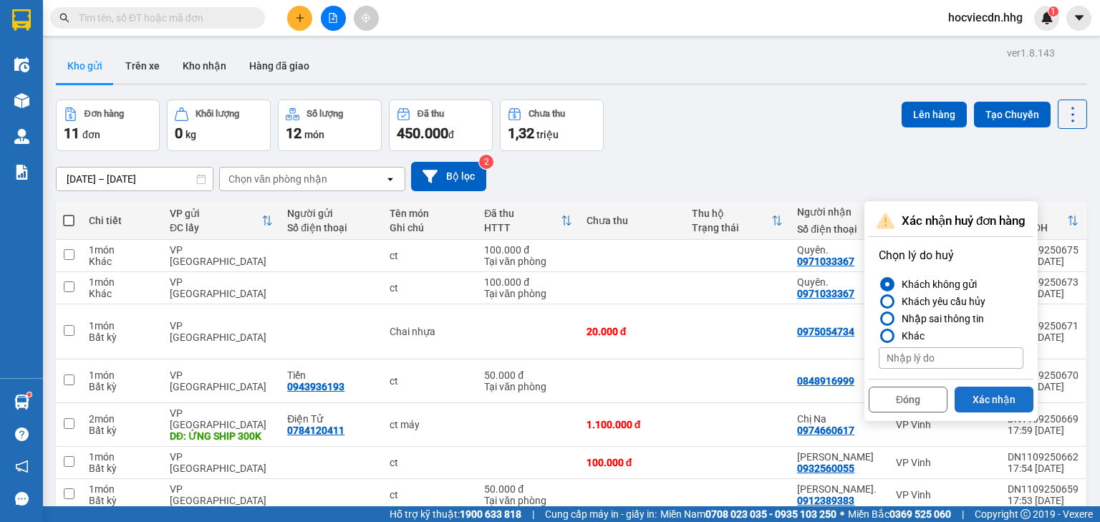
click at [993, 395] on button "Xác nhận" at bounding box center [994, 400] width 79 height 26
